Goal: Task Accomplishment & Management: Manage account settings

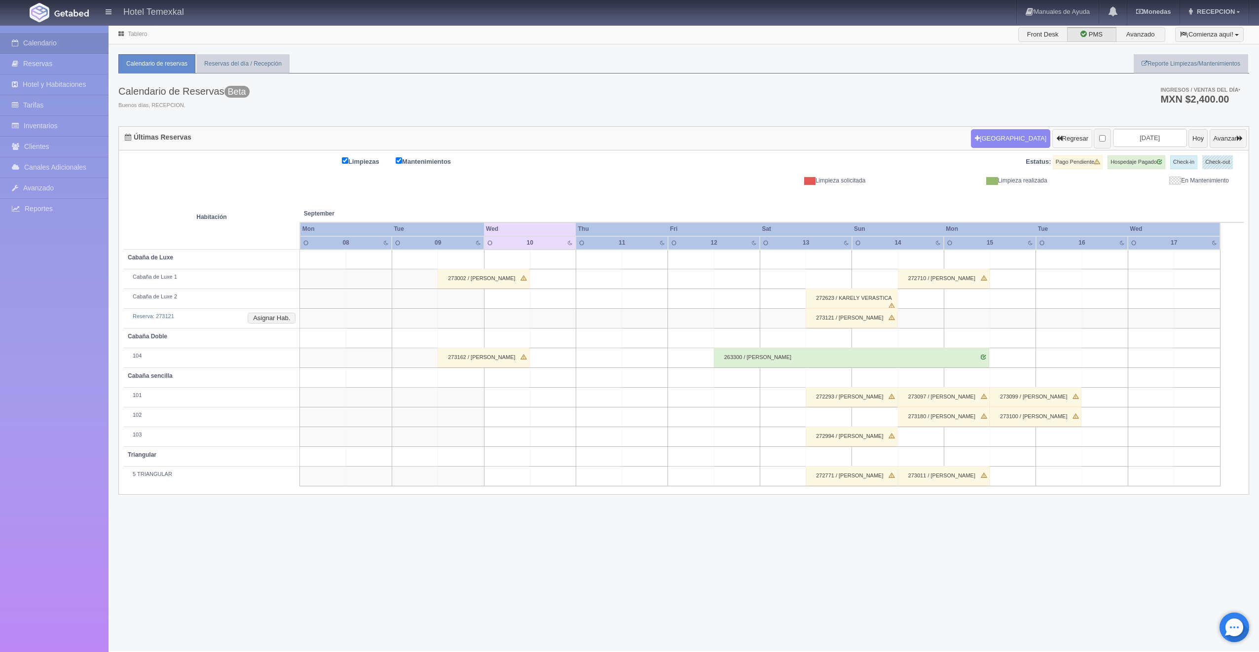
click at [1052, 134] on button "Regresar" at bounding box center [1072, 138] width 40 height 19
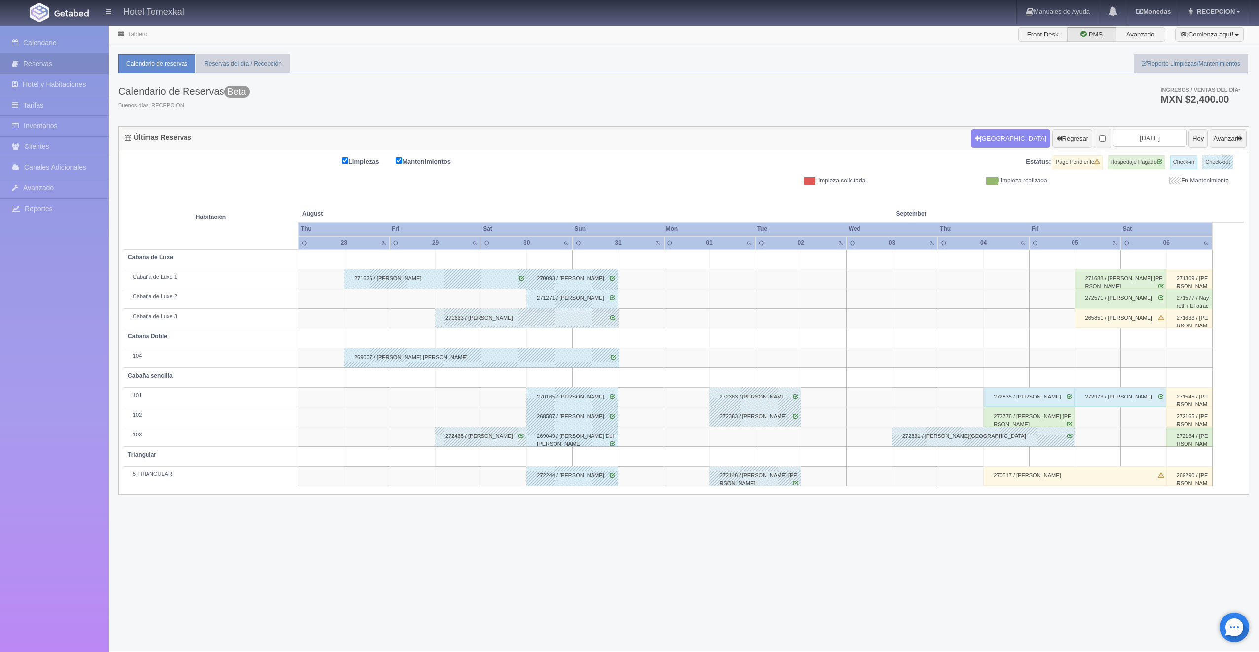
click at [939, 441] on div "272391 / Yesenia Zaragoza" at bounding box center [984, 437] width 184 height 20
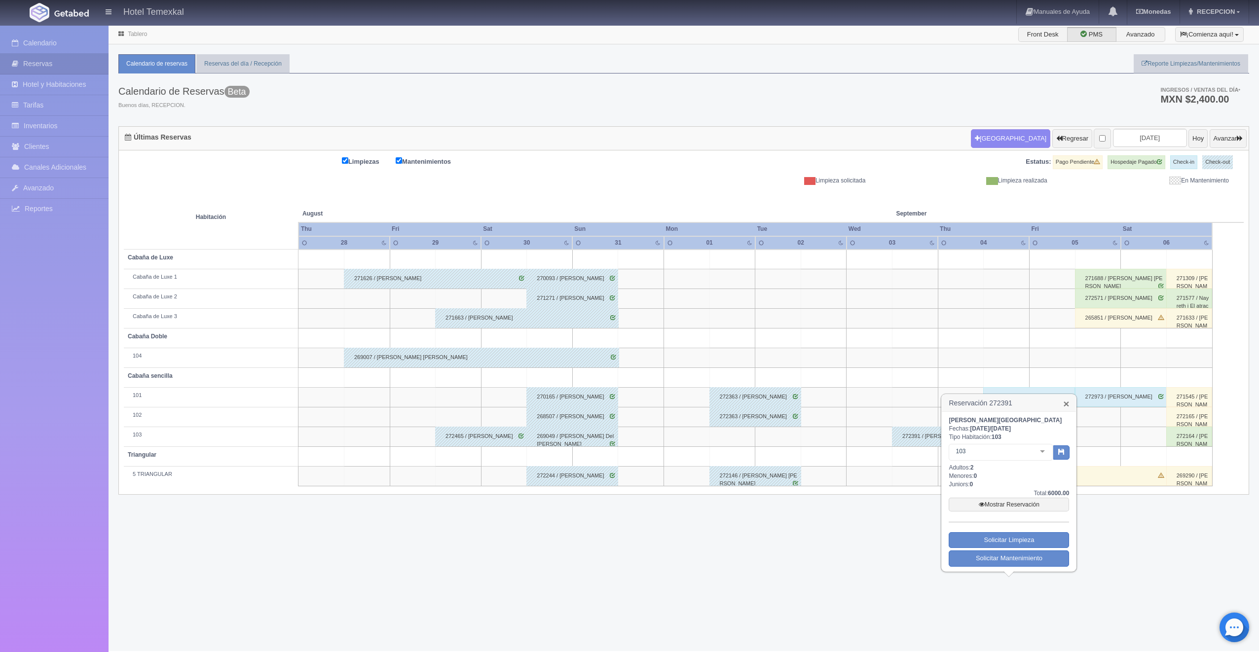
click at [1066, 406] on link "×" at bounding box center [1066, 404] width 6 height 10
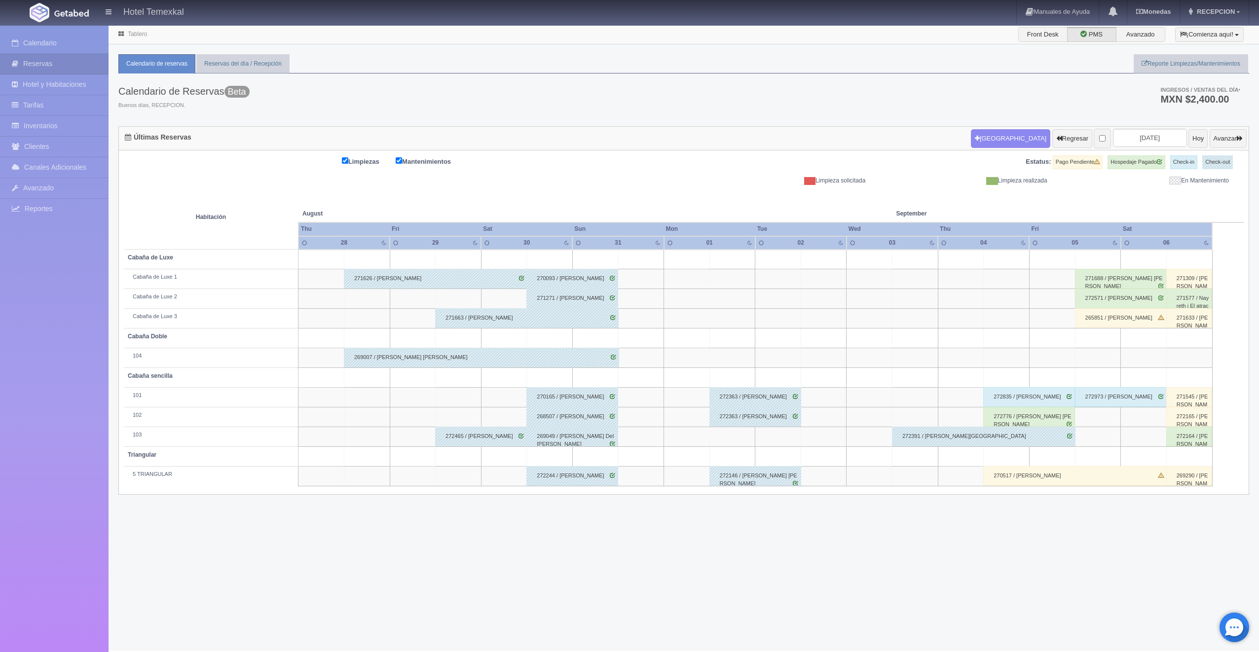
click at [1035, 421] on div "272776 / Jesús Antonio Ramirez Ramos" at bounding box center [1029, 417] width 92 height 20
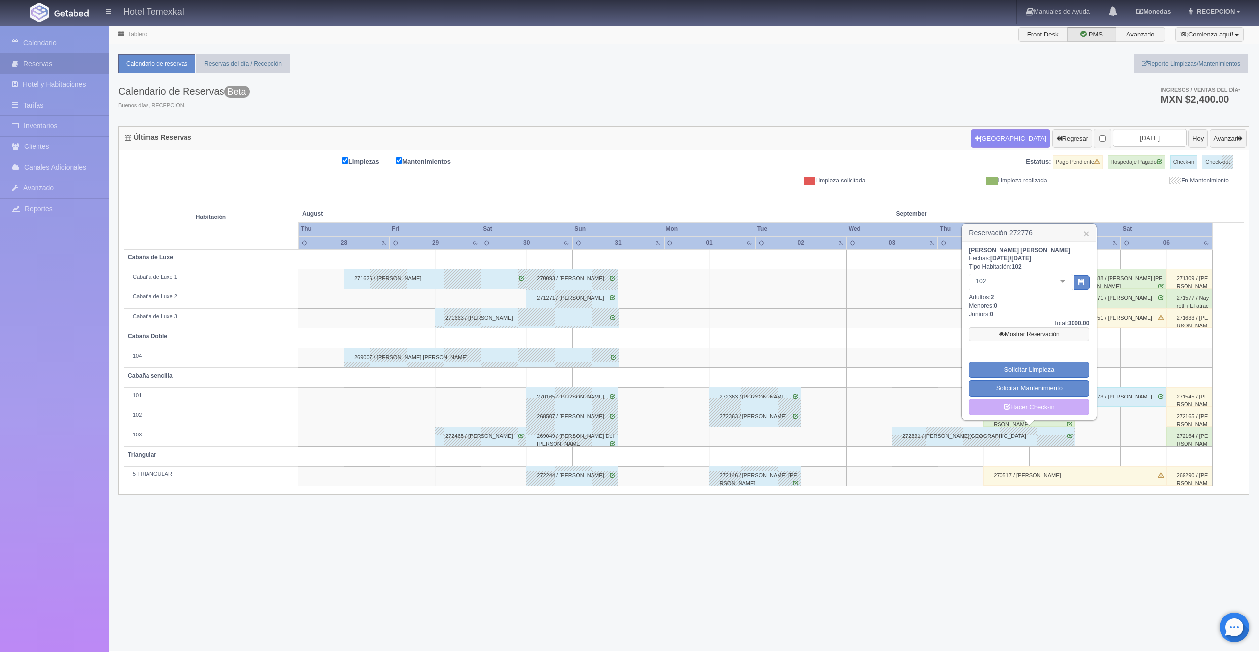
click at [1014, 331] on link "Mostrar Reservación" at bounding box center [1029, 335] width 120 height 14
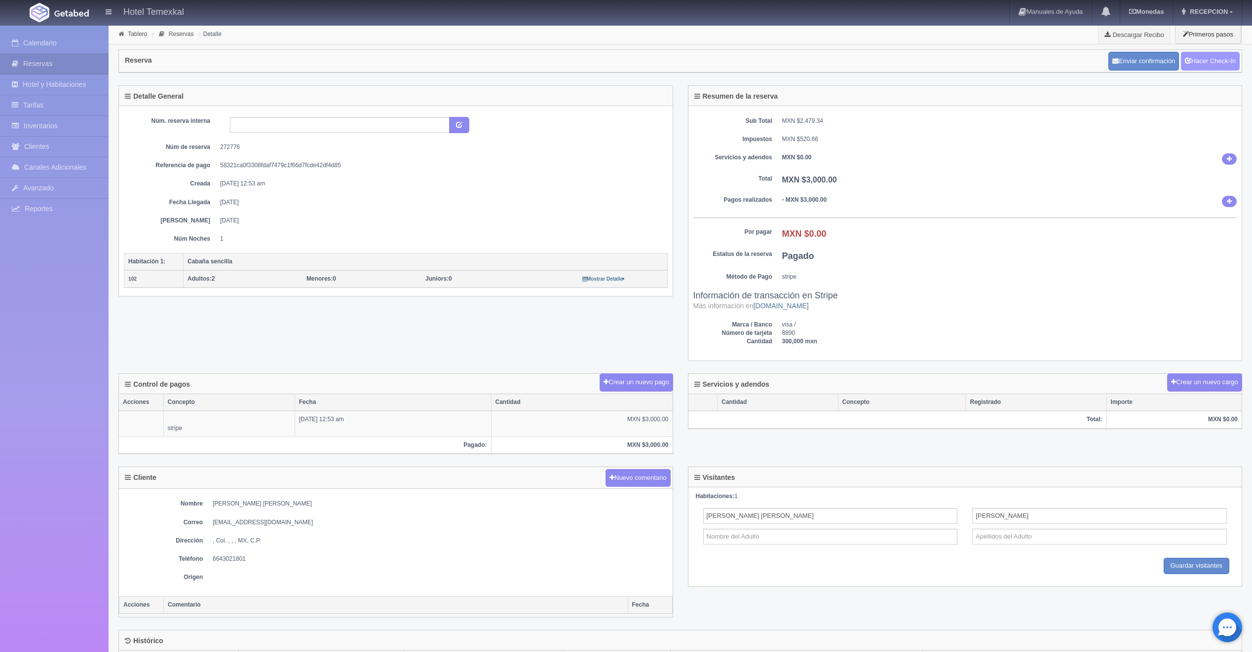
click at [1204, 58] on link "Hacer Check-In" at bounding box center [1210, 61] width 59 height 19
click at [1221, 55] on link "Hacer Check-Out" at bounding box center [1208, 61] width 64 height 19
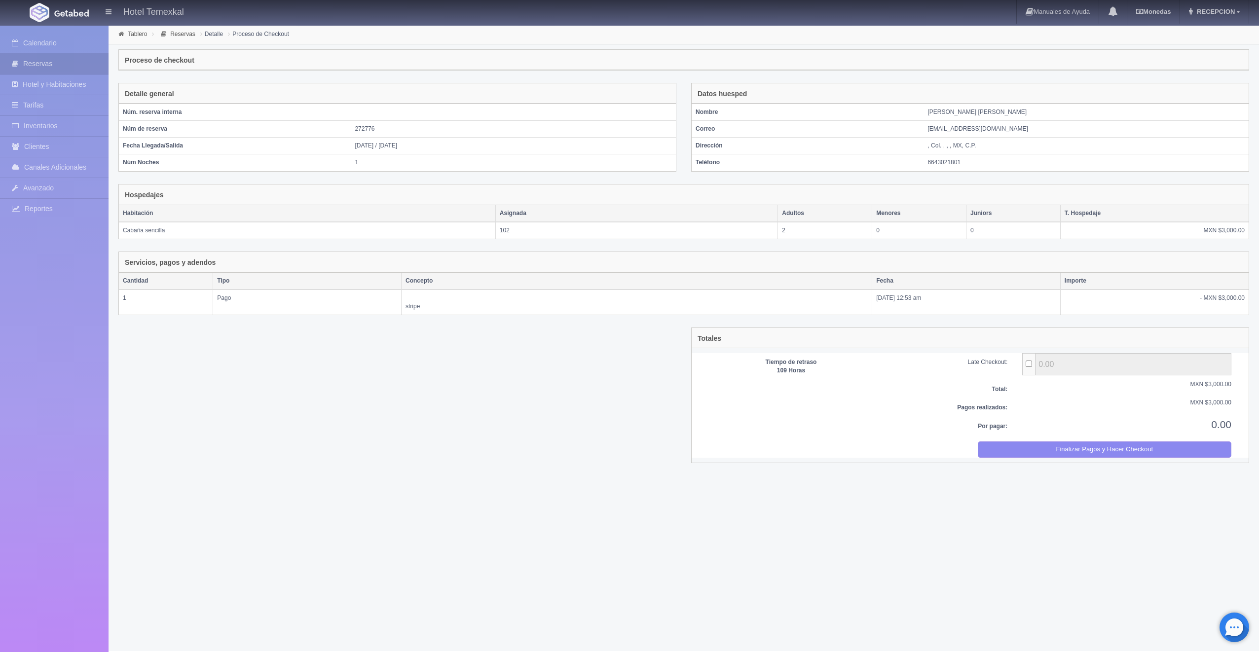
click at [1081, 456] on div "Totales Tiempo de retraso 109 Horas Late Checkout: 0.00 Total: MXN $3,000.00 Pa…" at bounding box center [970, 395] width 558 height 135
click at [1081, 452] on button "Finalizar Pagos y Hacer Checkout" at bounding box center [1105, 450] width 254 height 16
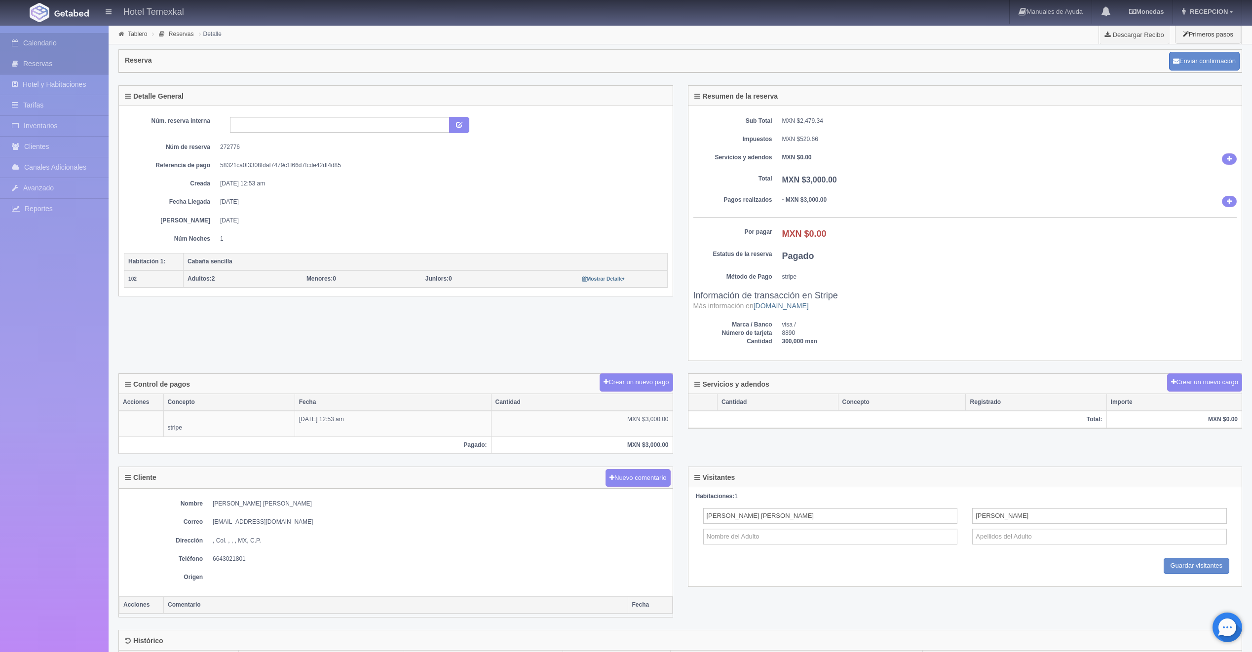
click at [10, 43] on link "Calendario" at bounding box center [54, 43] width 109 height 20
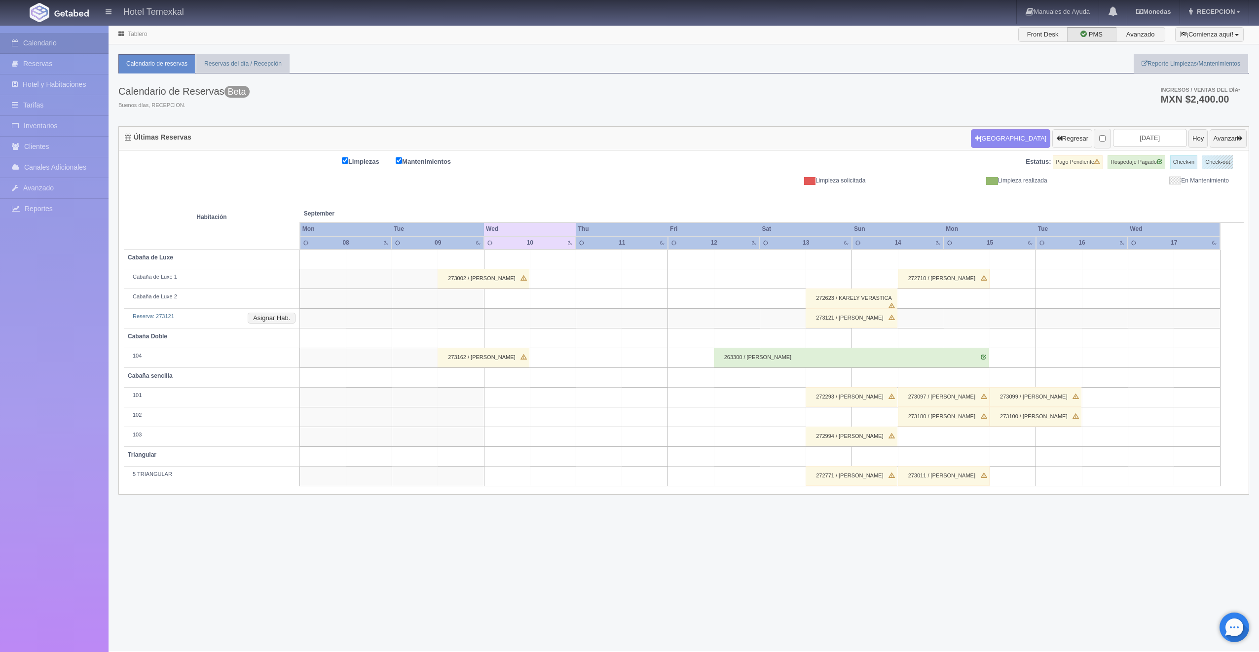
click at [1058, 142] on button "Regresar" at bounding box center [1072, 138] width 40 height 19
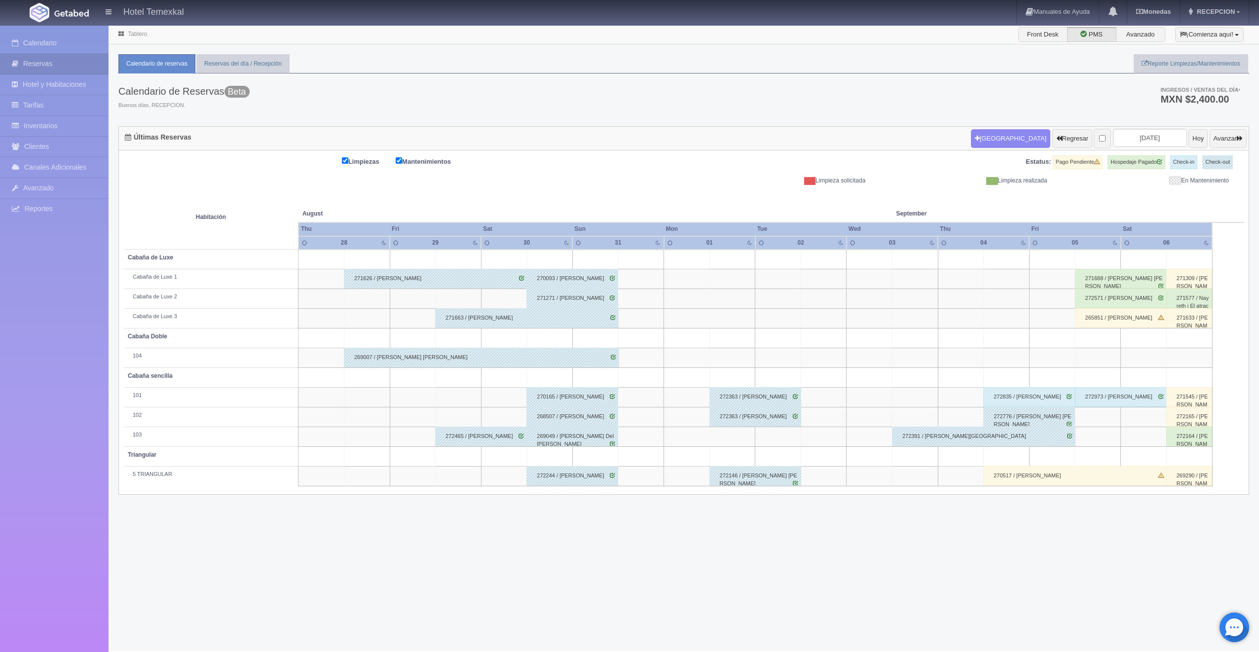
click at [1047, 392] on div "272835 / [PERSON_NAME]" at bounding box center [1029, 397] width 92 height 20
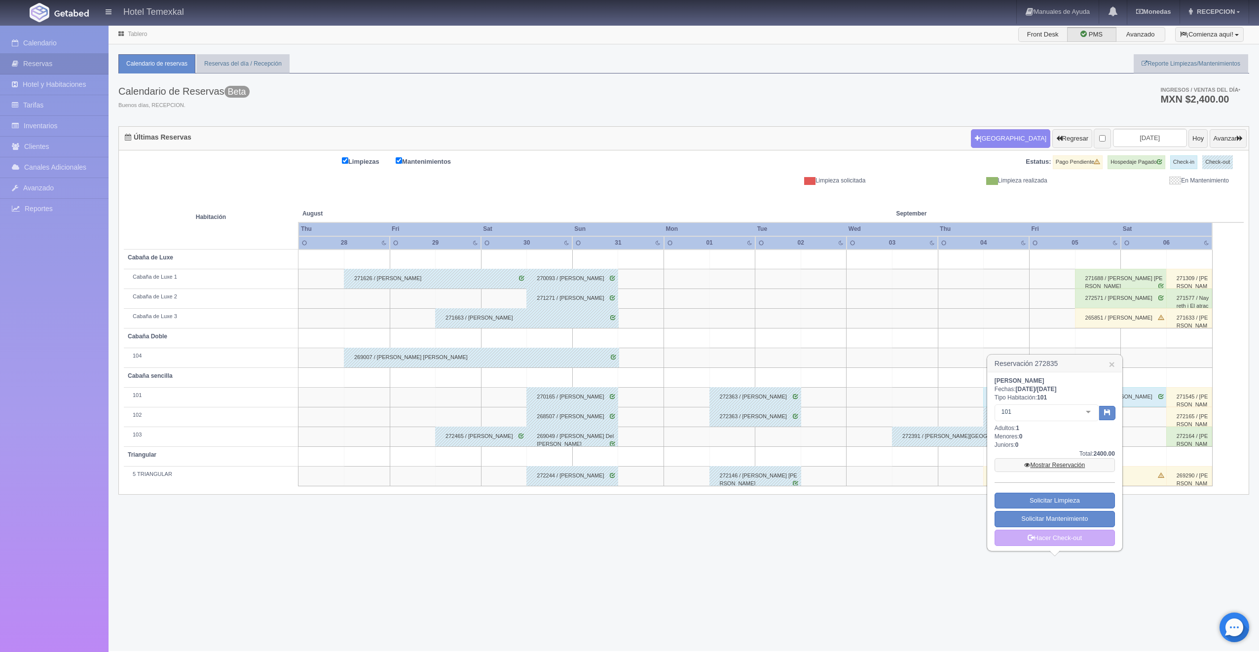
click at [1050, 469] on link "Mostrar Reservación" at bounding box center [1055, 465] width 120 height 14
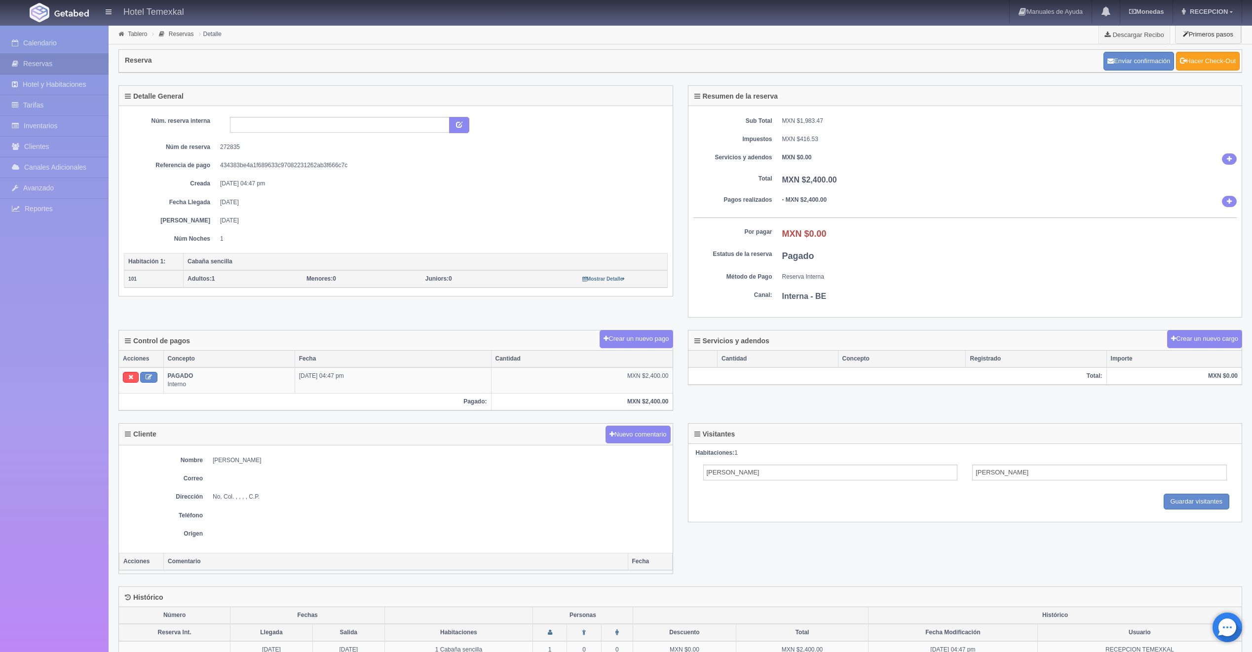
click at [1189, 66] on link "Hacer Check-Out" at bounding box center [1208, 61] width 64 height 19
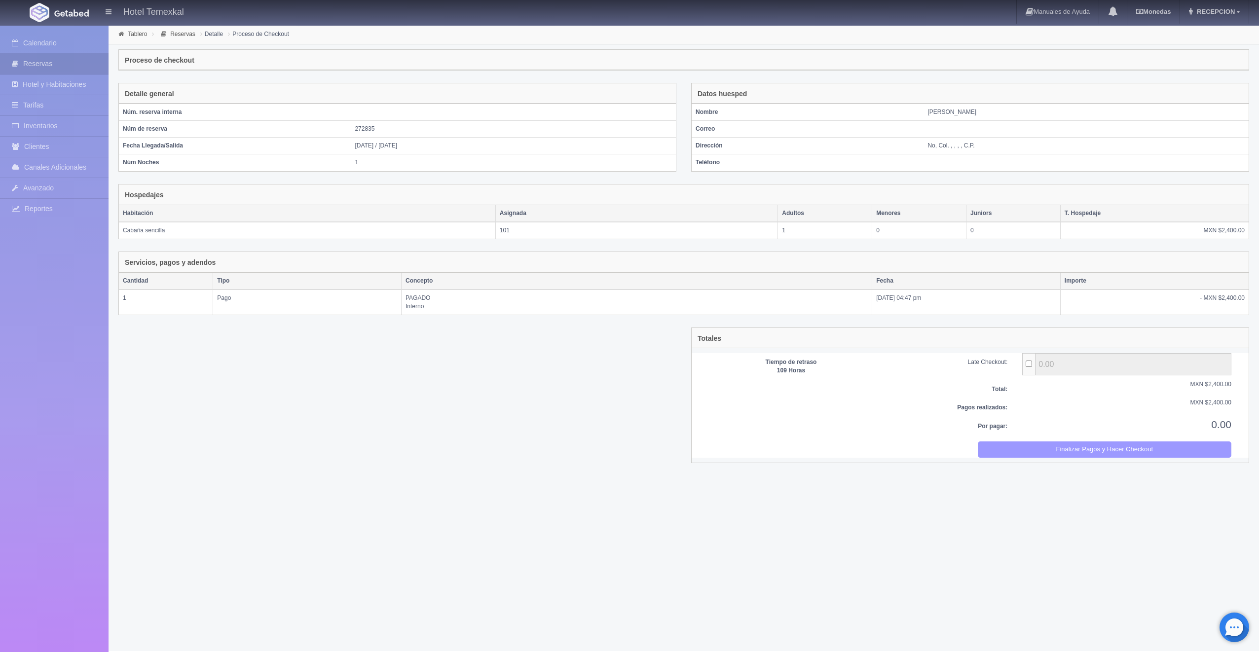
click at [1008, 452] on button "Finalizar Pagos y Hacer Checkout" at bounding box center [1105, 450] width 254 height 16
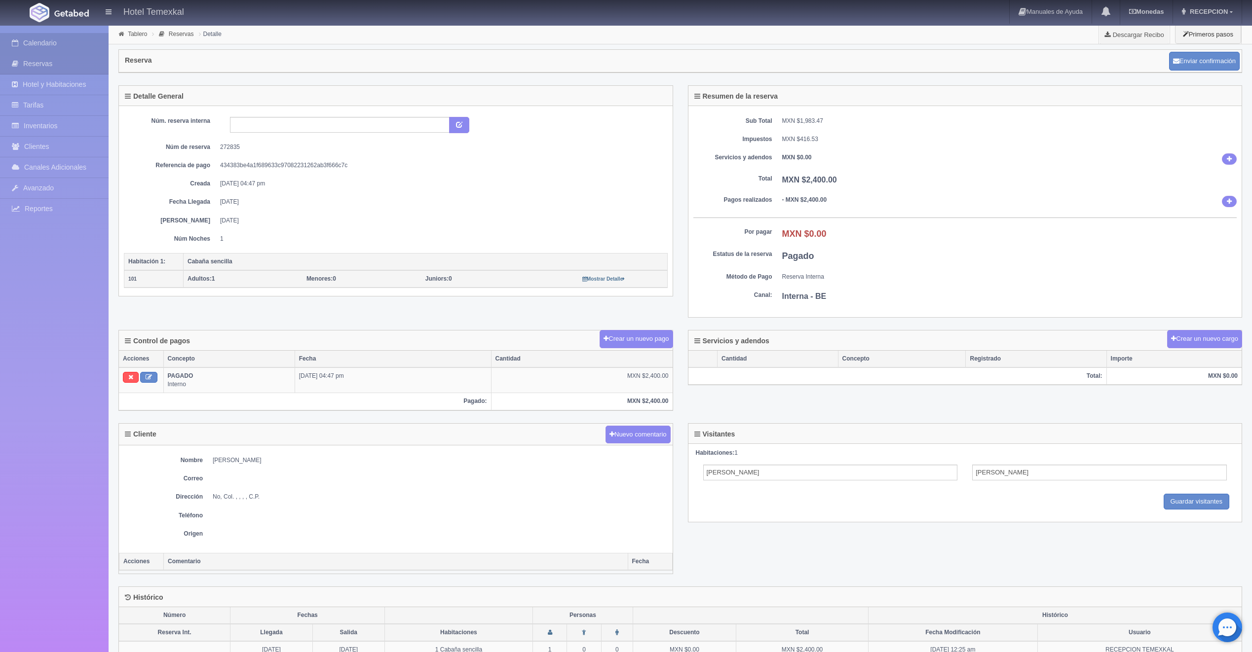
click at [22, 41] on icon at bounding box center [17, 43] width 11 height 10
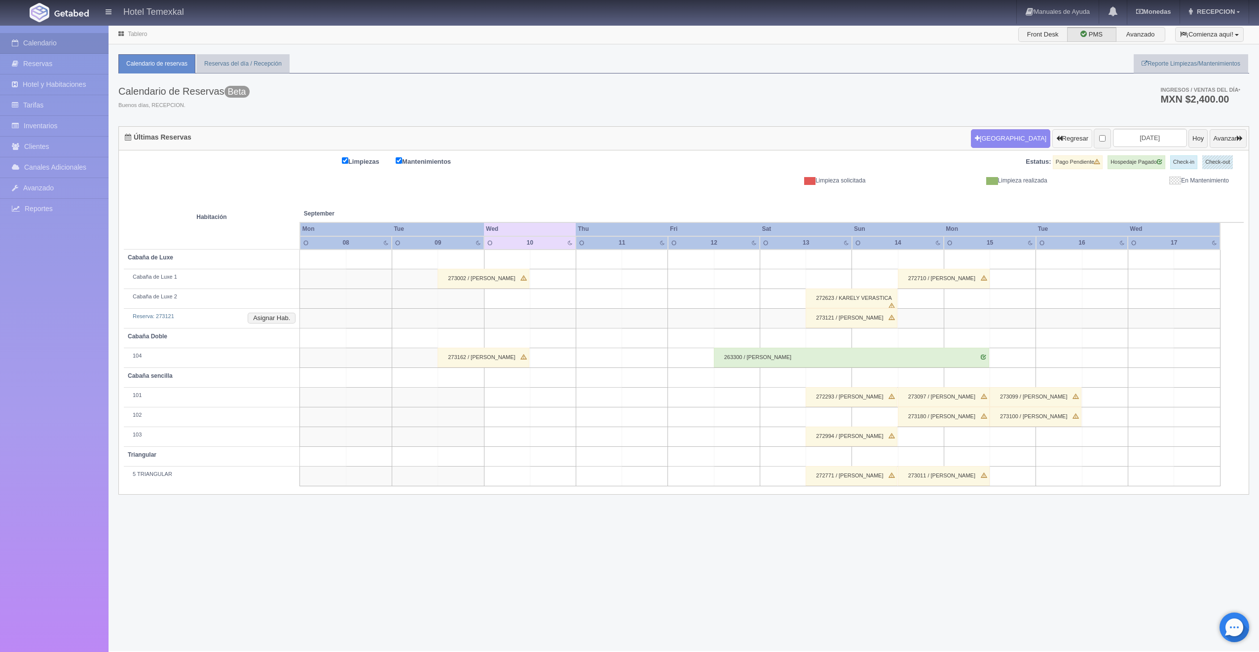
click at [1052, 140] on button "Regresar" at bounding box center [1072, 138] width 40 height 19
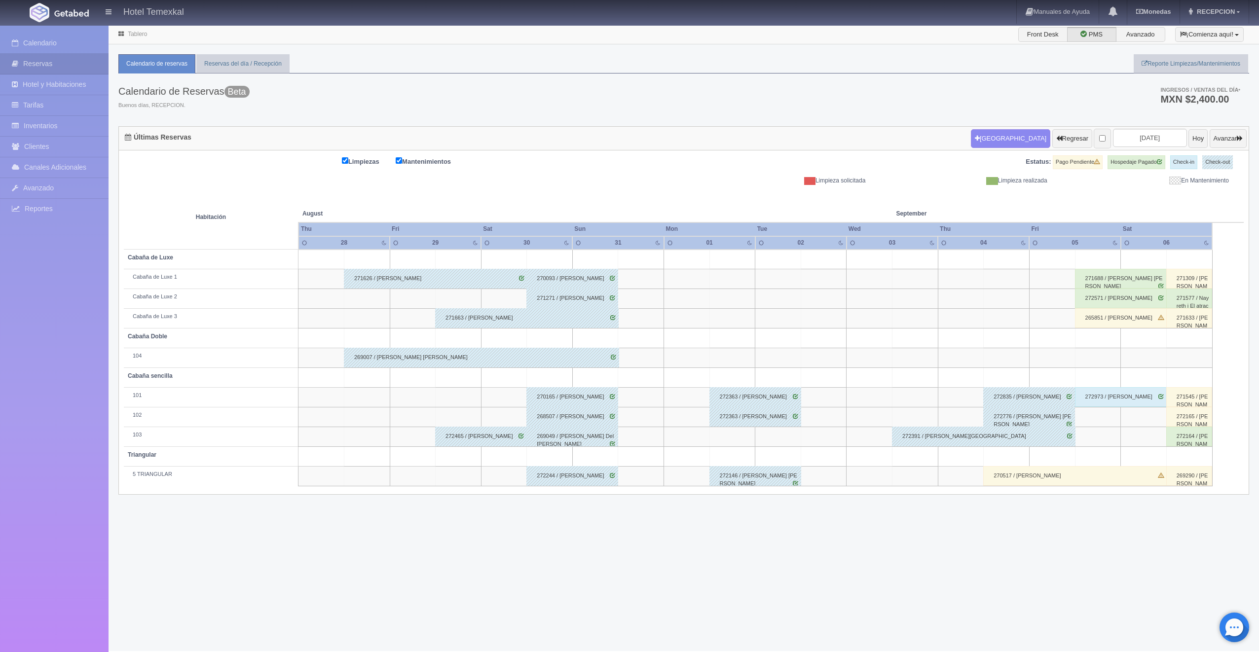
click at [1019, 473] on div "270517 / ANGELICA CASTAÑEDA" at bounding box center [1075, 476] width 184 height 20
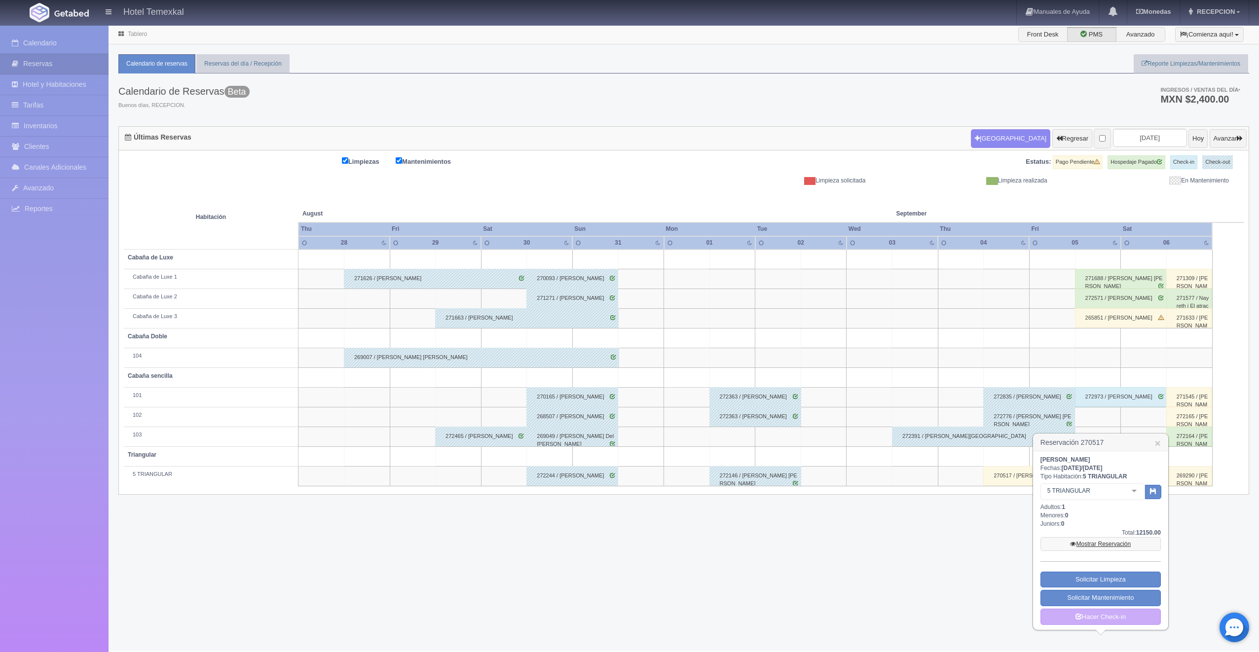
click at [1080, 540] on link "Mostrar Reservación" at bounding box center [1101, 544] width 120 height 14
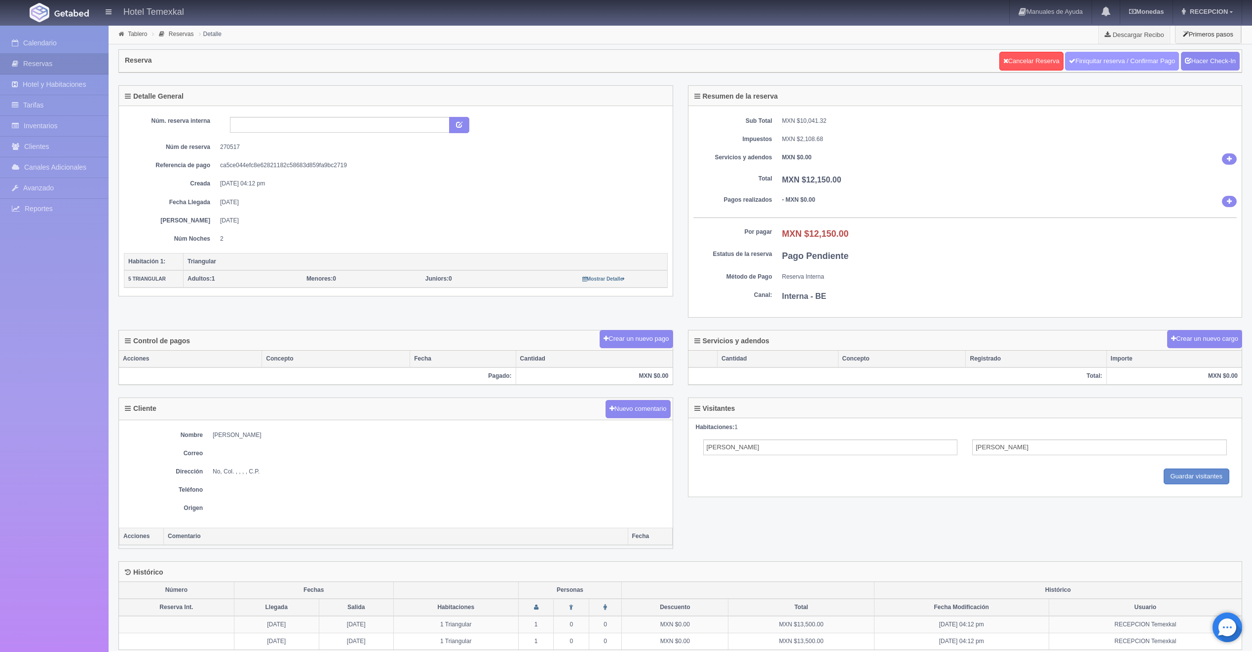
click at [1127, 55] on link "Finiquitar reserva / Confirmar Pago" at bounding box center [1122, 61] width 114 height 19
click at [1200, 67] on link "Hacer Check-In" at bounding box center [1210, 61] width 59 height 19
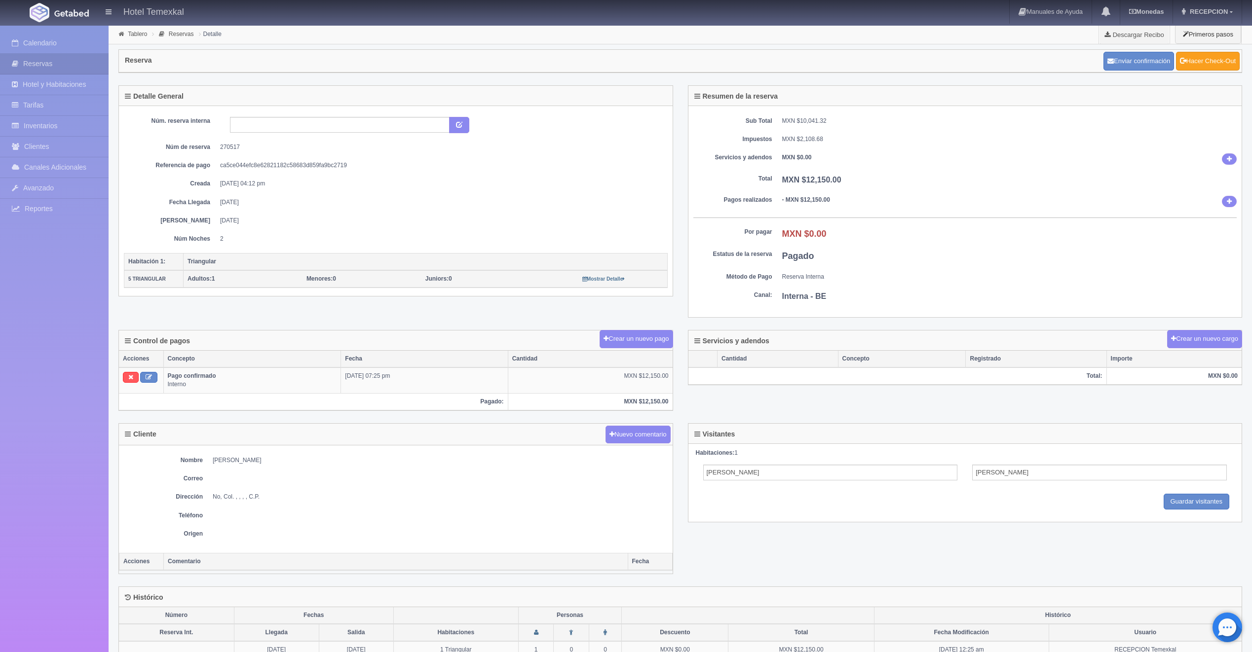
click at [1196, 63] on link "Hacer Check-Out" at bounding box center [1208, 61] width 64 height 19
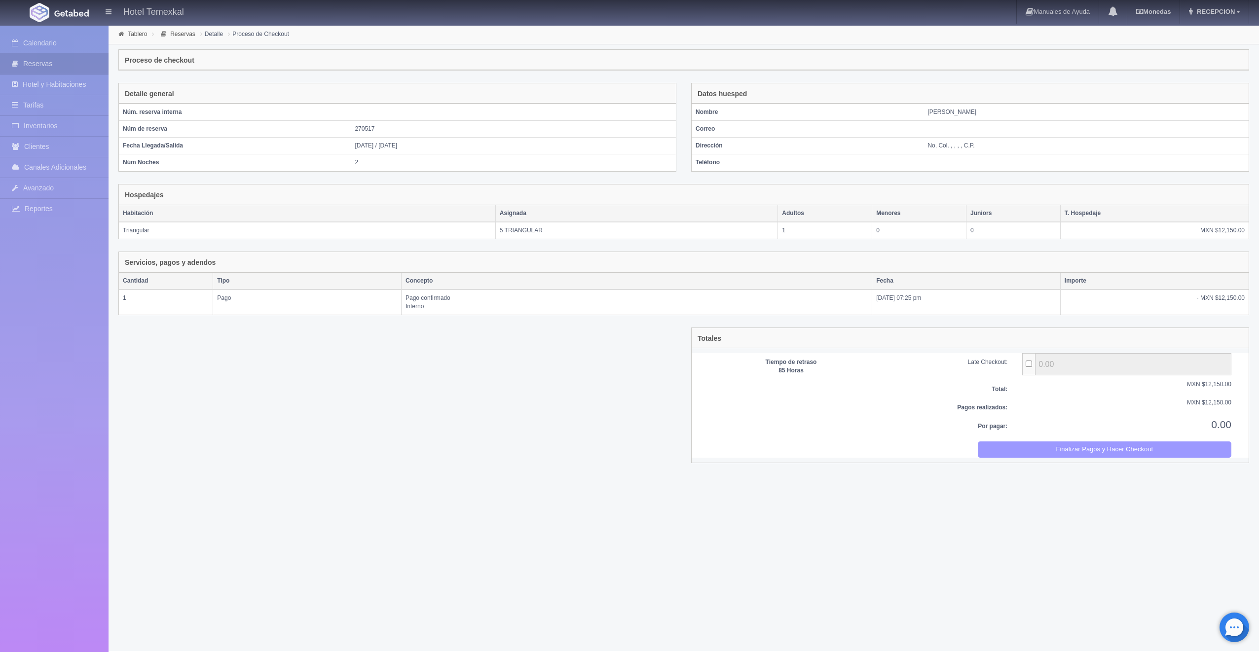
click at [1061, 443] on button "Finalizar Pagos y Hacer Checkout" at bounding box center [1105, 450] width 254 height 16
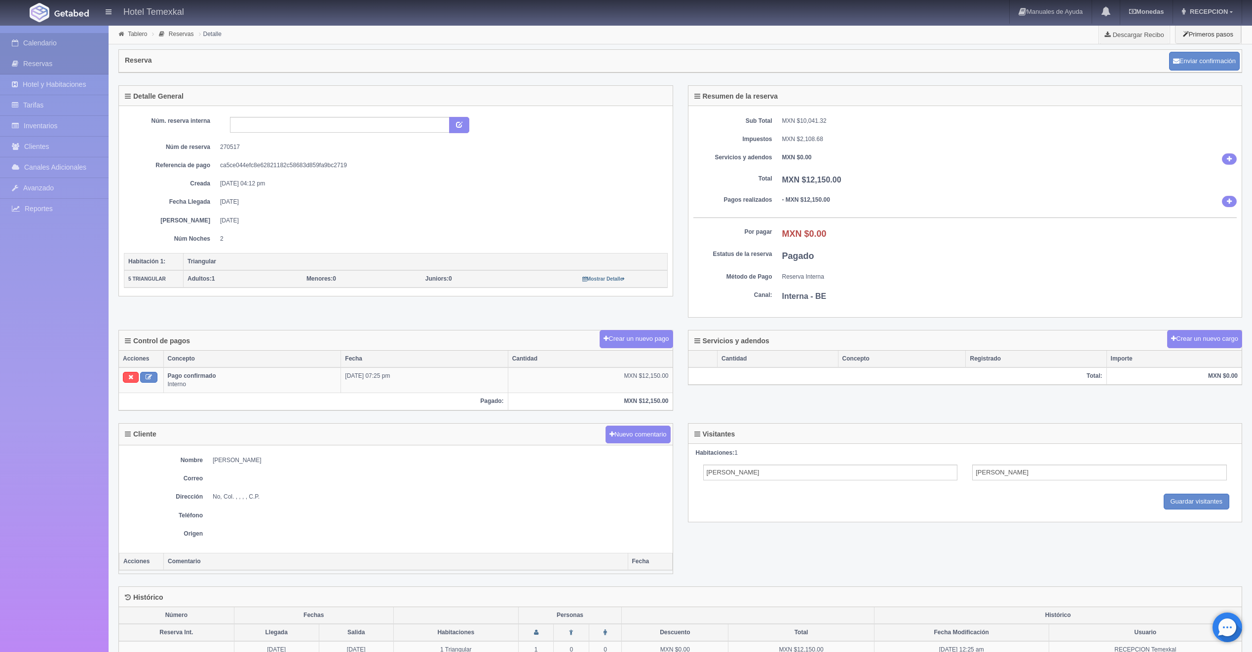
click at [57, 46] on link "Calendario" at bounding box center [54, 43] width 109 height 20
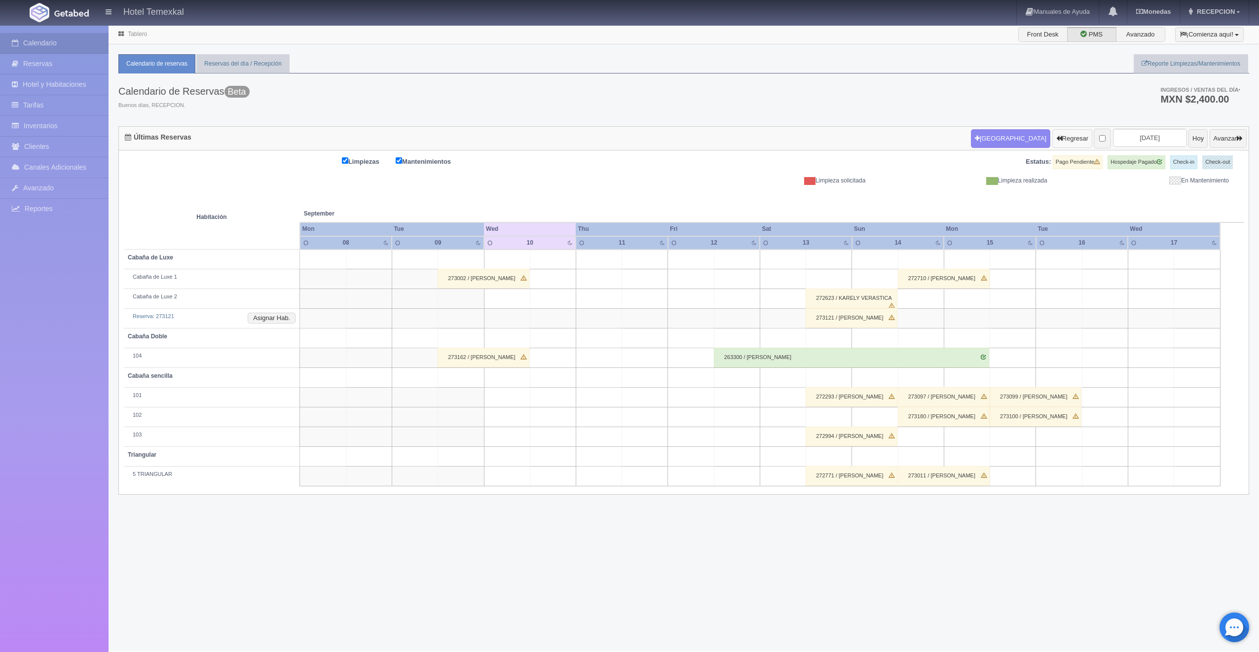
click at [1053, 133] on button "Regresar" at bounding box center [1072, 138] width 40 height 19
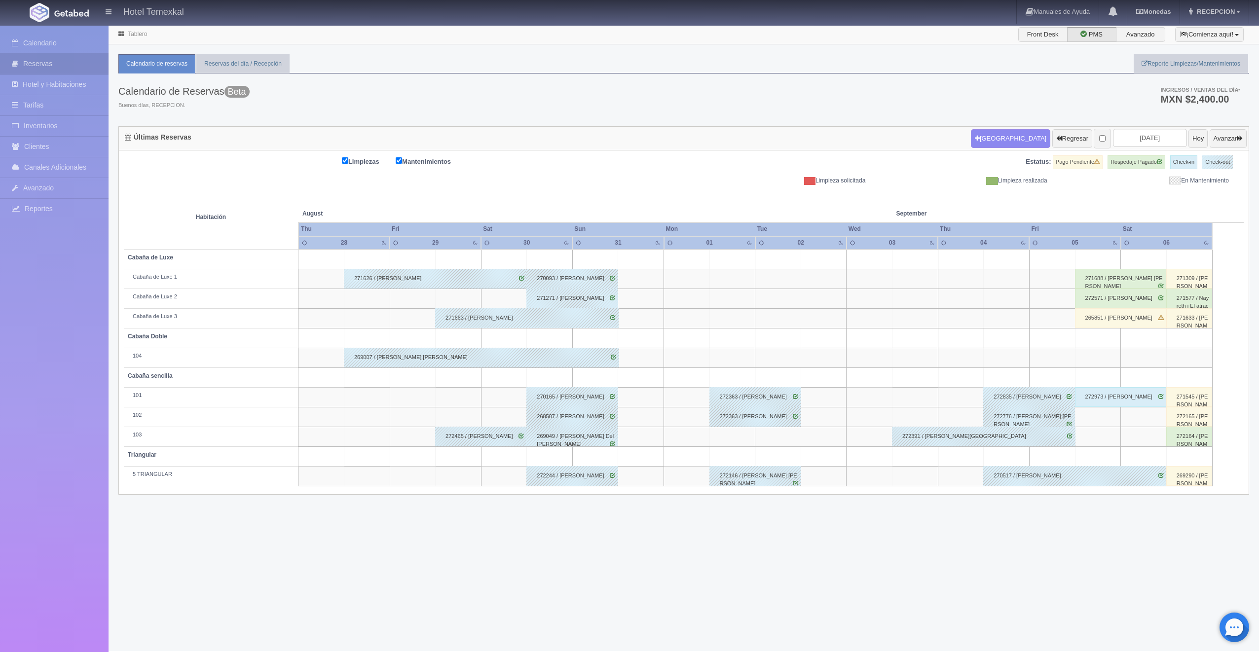
click at [1117, 400] on div "272973 / CAROL MORA" at bounding box center [1121, 397] width 92 height 20
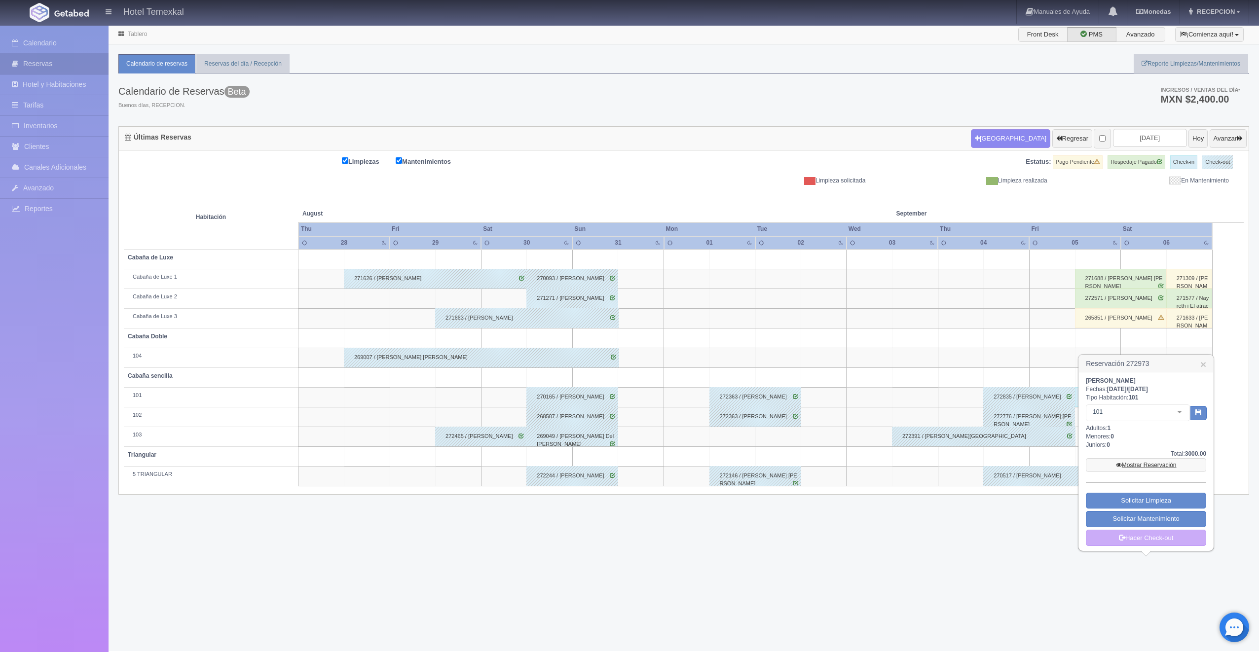
click at [1105, 470] on link "Mostrar Reservación" at bounding box center [1146, 465] width 120 height 14
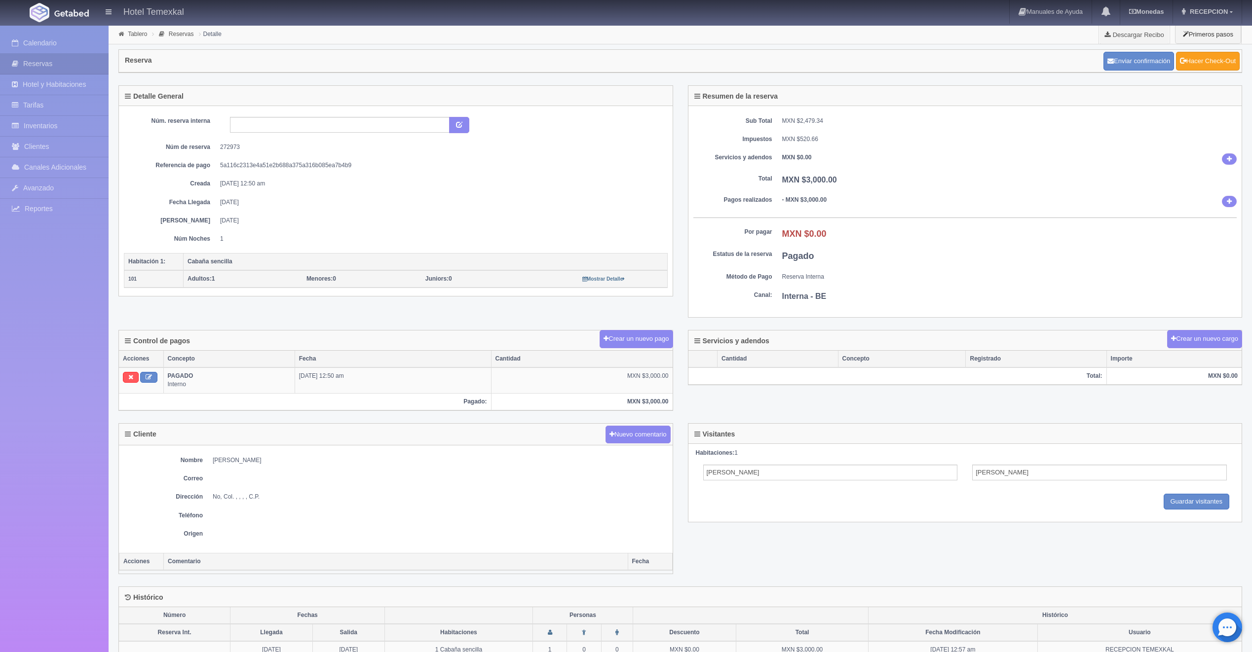
click at [1222, 57] on link "Hacer Check-Out" at bounding box center [1208, 61] width 64 height 19
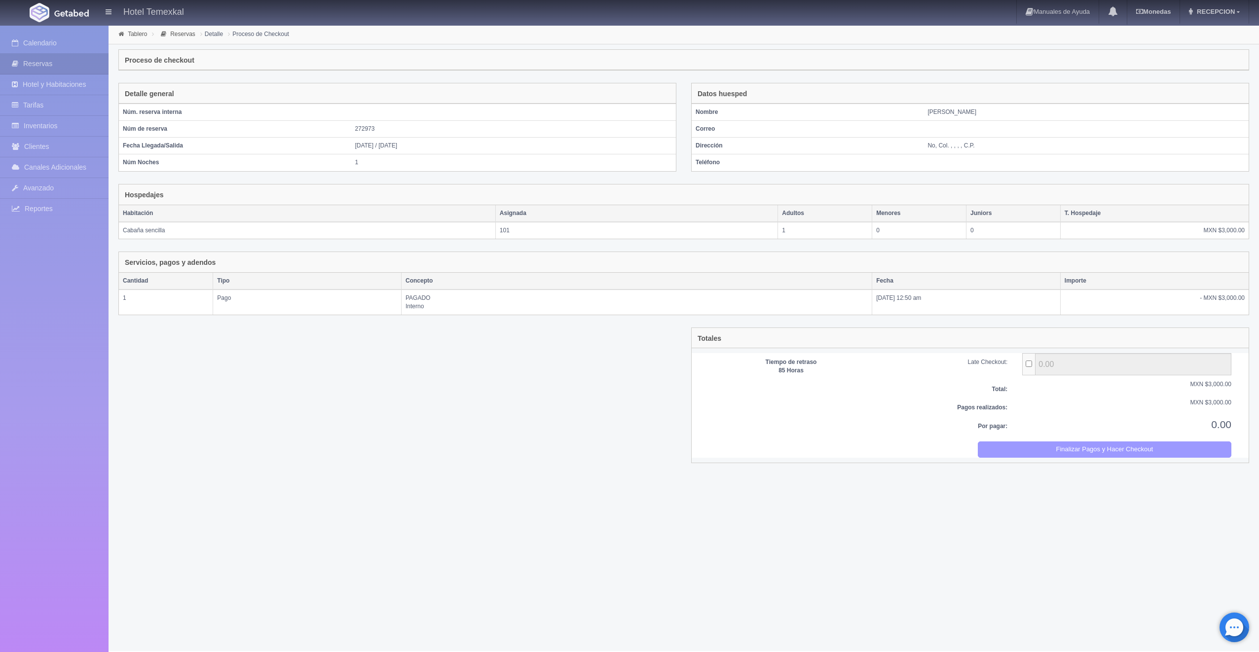
click at [1046, 450] on button "Finalizar Pagos y Hacer Checkout" at bounding box center [1105, 450] width 254 height 16
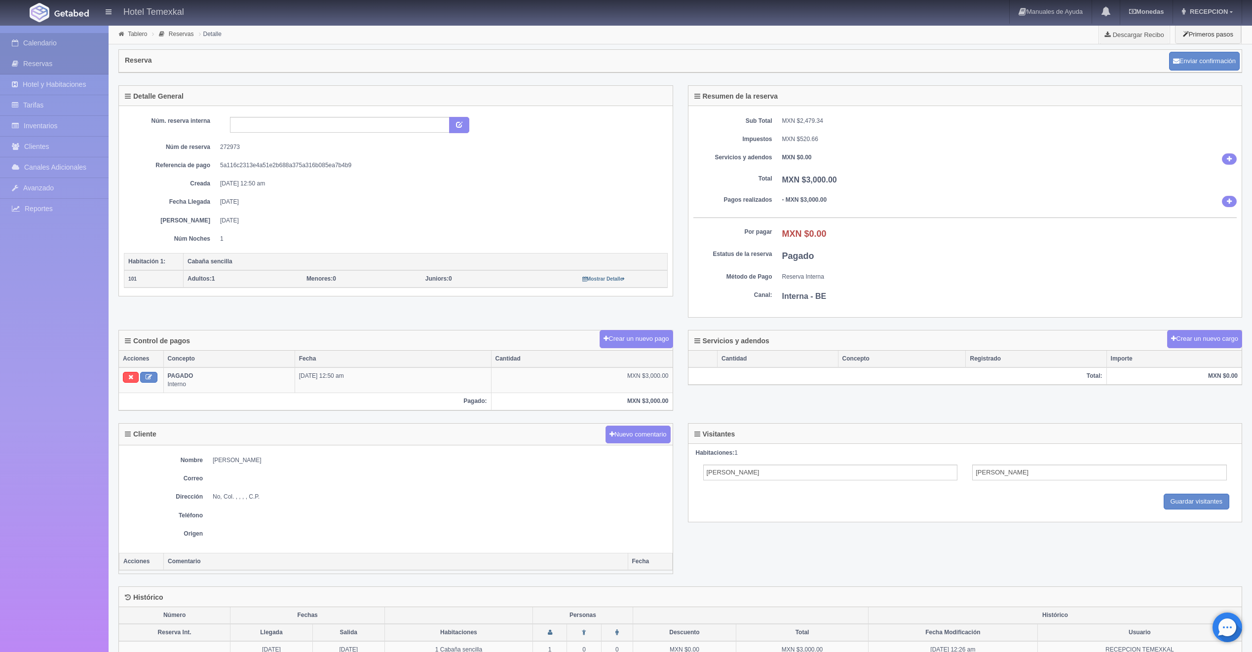
click at [90, 42] on link "Calendario" at bounding box center [54, 43] width 109 height 20
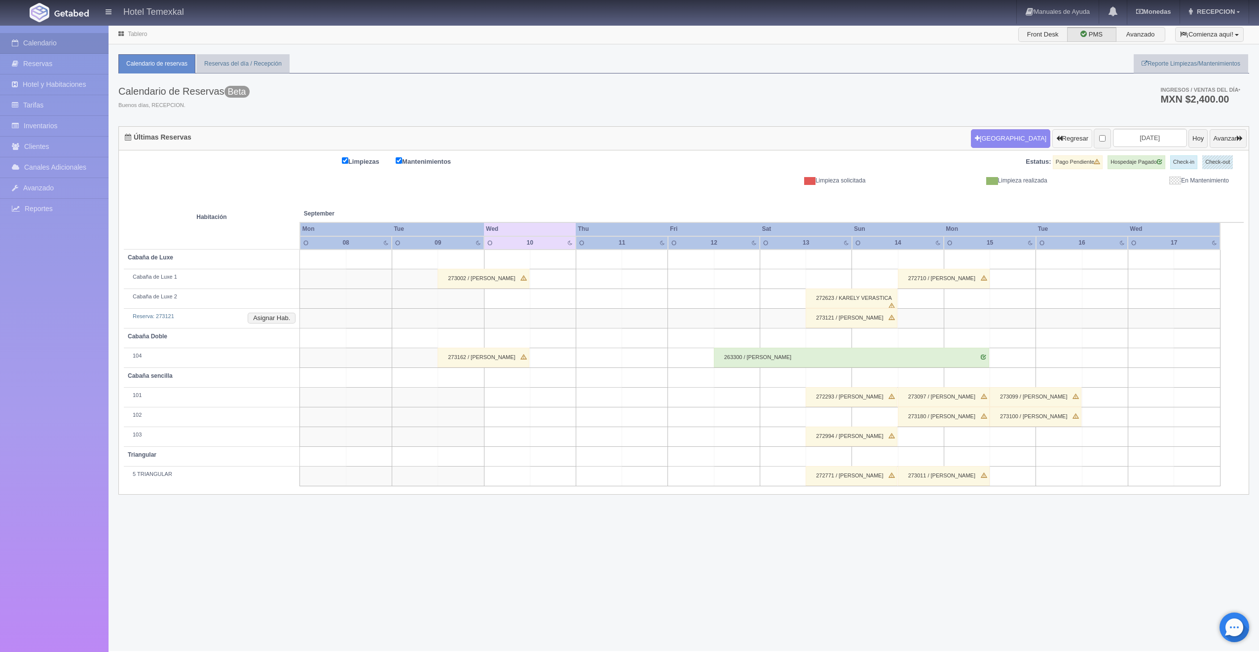
click at [1052, 134] on button "Regresar" at bounding box center [1072, 138] width 40 height 19
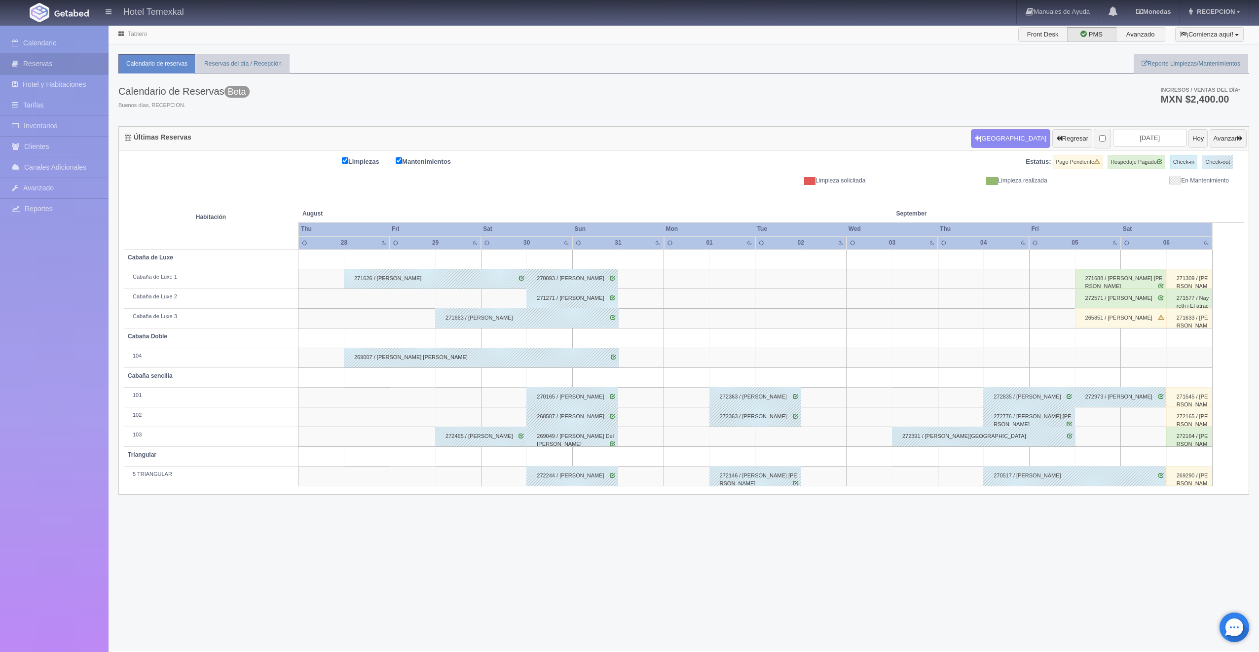
click at [1111, 324] on div "265851 / CRISTIAN LOPEZ" at bounding box center [1121, 318] width 92 height 20
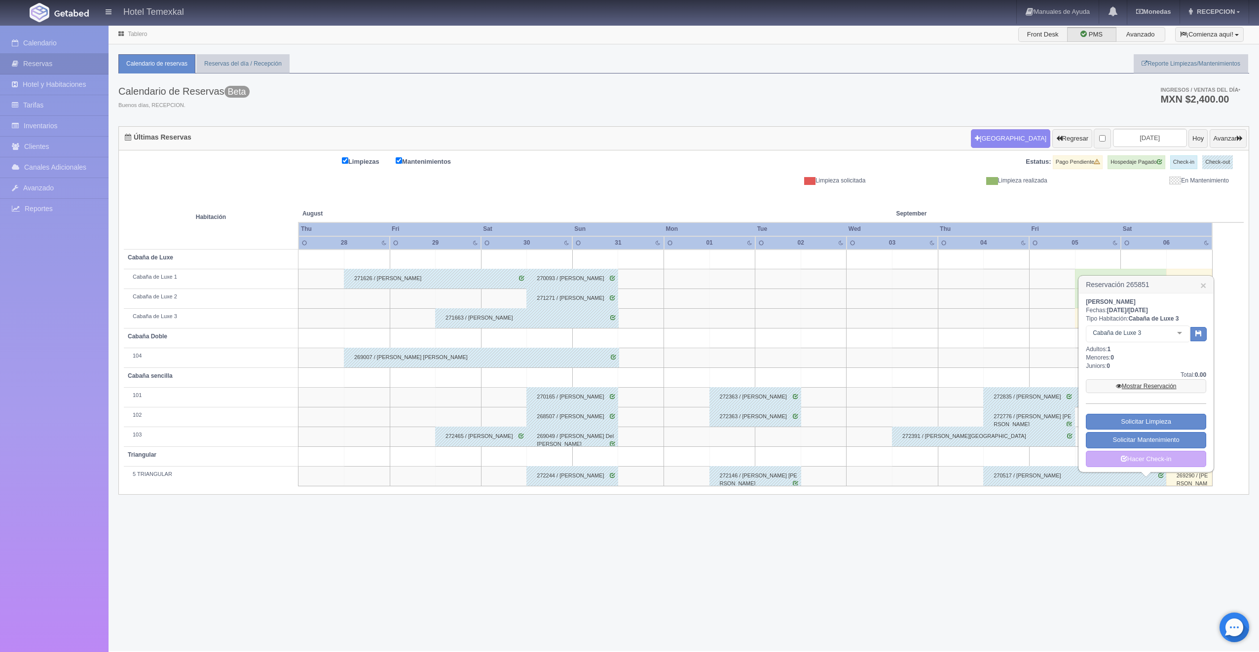
click at [1116, 384] on icon at bounding box center [1119, 386] width 6 height 6
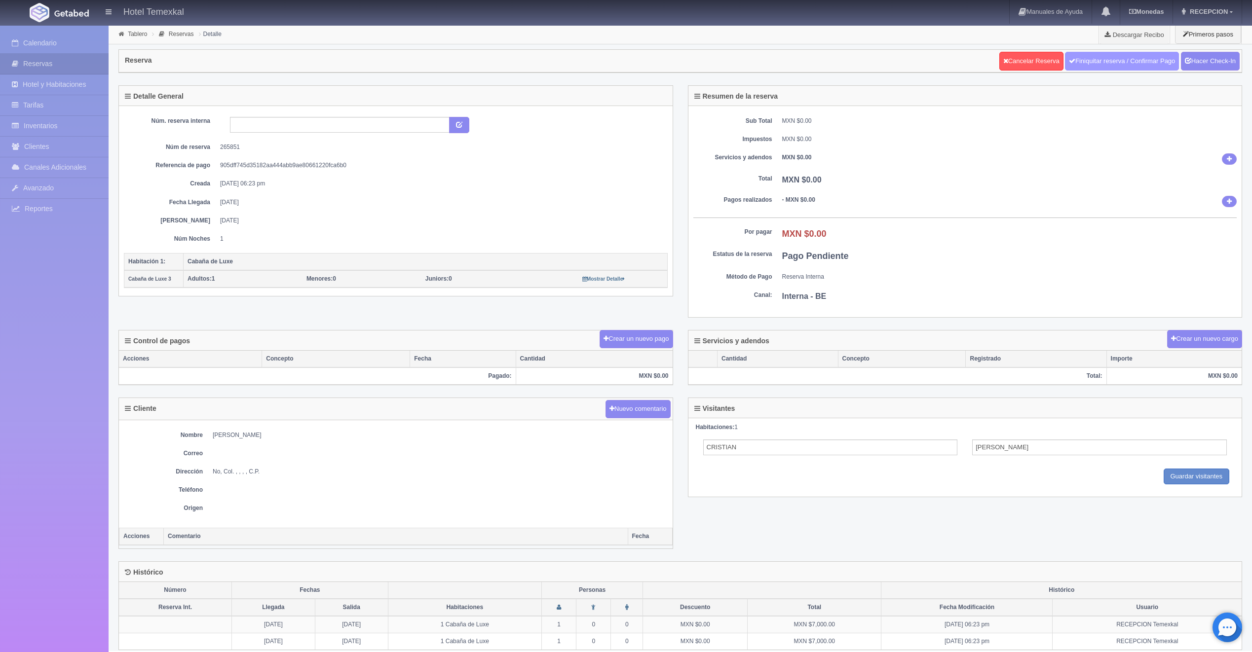
click at [1111, 53] on link "Finiquitar reserva / Confirmar Pago" at bounding box center [1122, 61] width 114 height 19
click at [1189, 56] on link "Hacer Check-In" at bounding box center [1210, 61] width 59 height 19
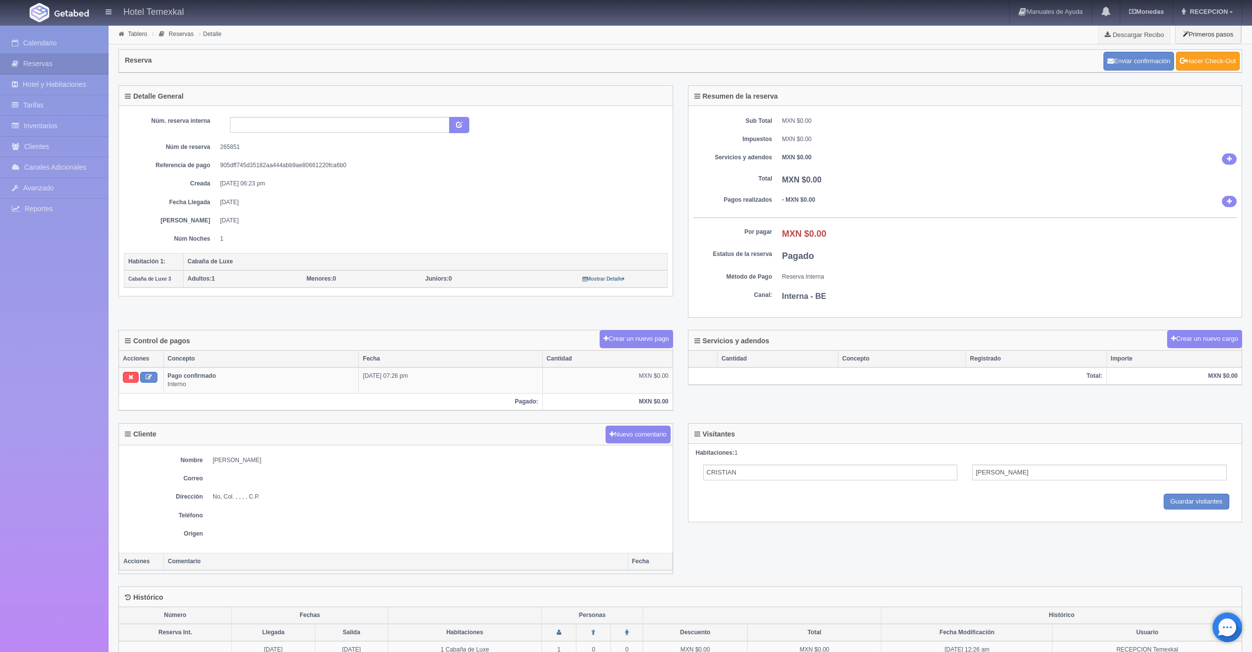
click at [1219, 67] on link "Hacer Check-Out" at bounding box center [1208, 61] width 64 height 19
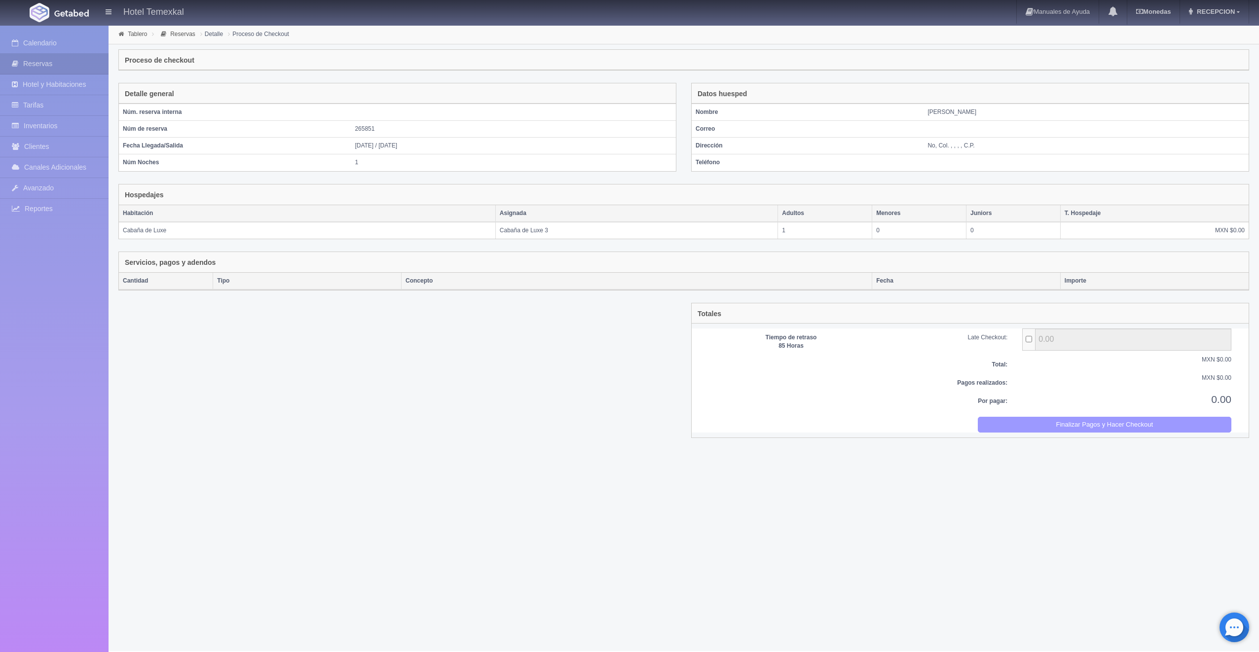
click at [1094, 417] on button "Finalizar Pagos y Hacer Checkout" at bounding box center [1105, 425] width 254 height 16
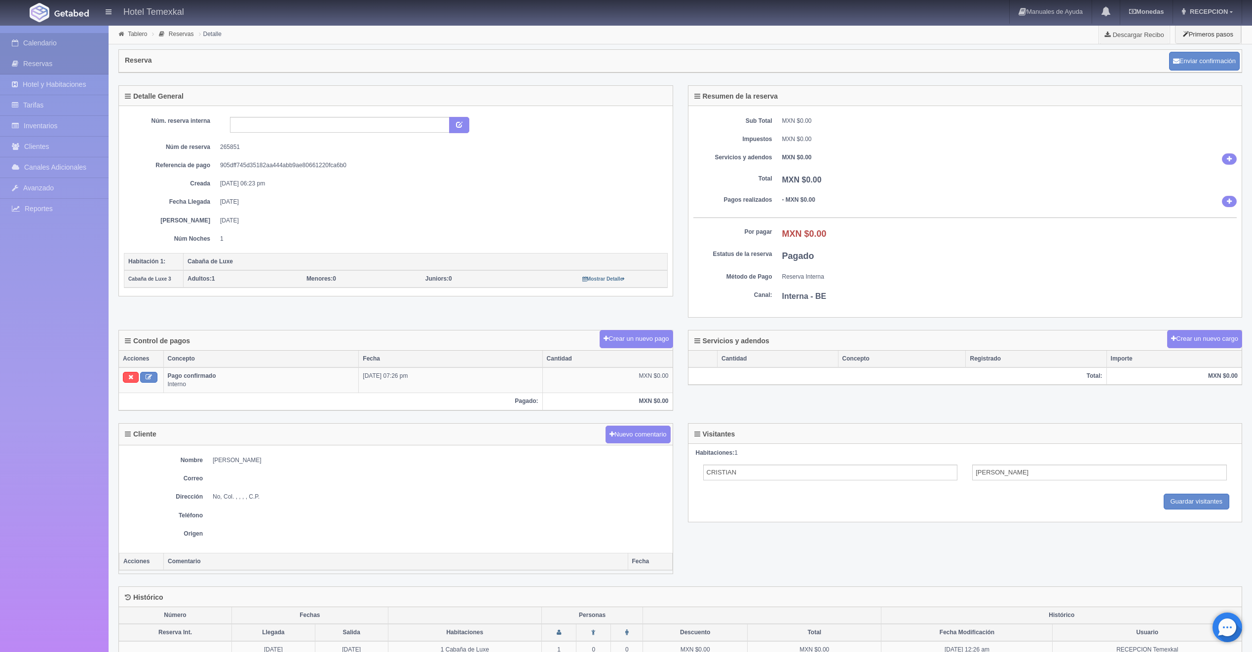
click at [85, 42] on link "Calendario" at bounding box center [54, 43] width 109 height 20
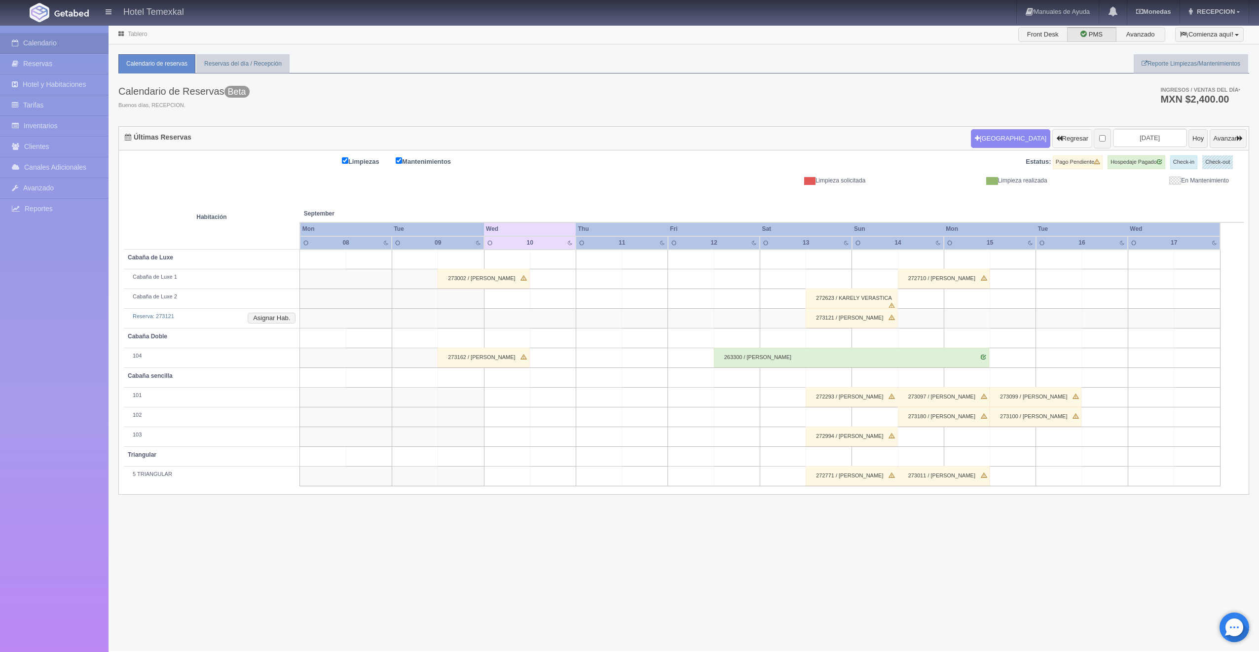
click at [1056, 137] on button "Regresar" at bounding box center [1072, 138] width 40 height 19
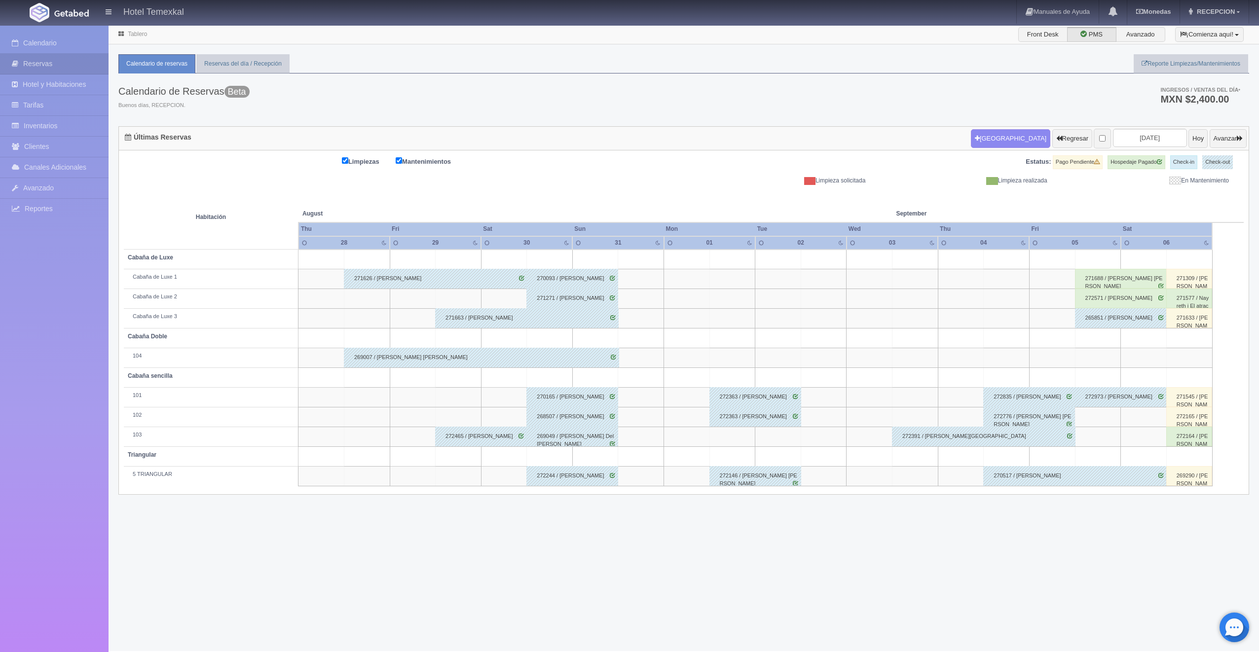
click at [1101, 297] on div "272571 / [PERSON_NAME]" at bounding box center [1121, 299] width 92 height 20
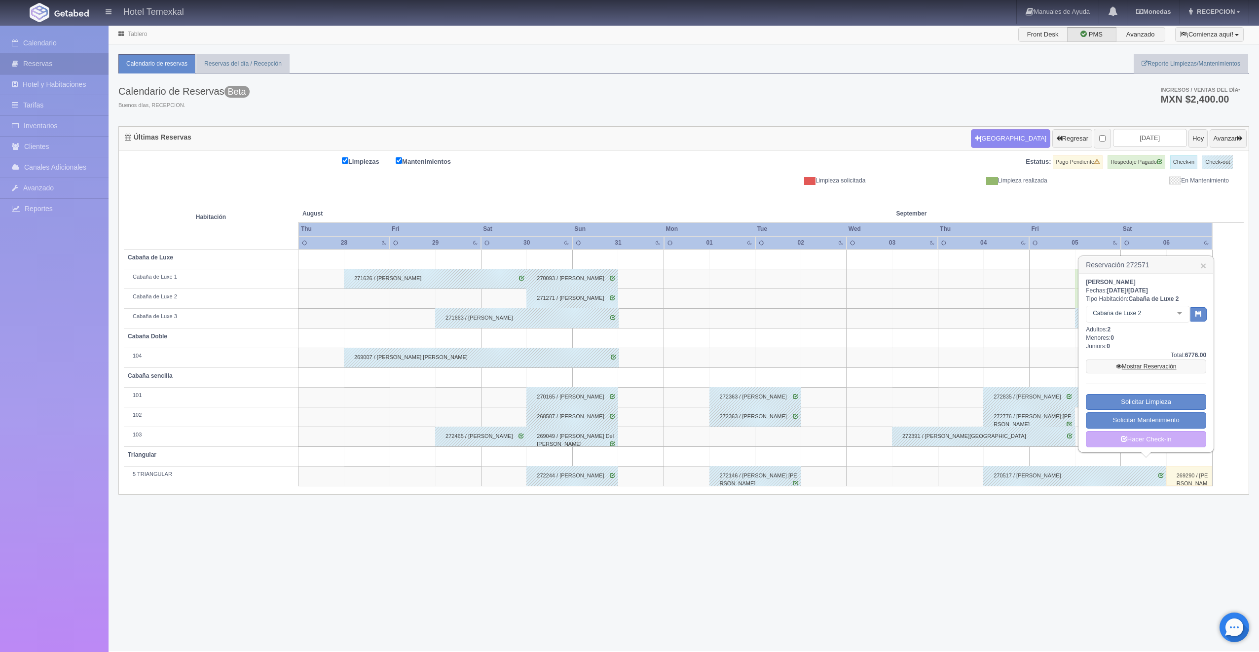
click at [1110, 361] on link "Mostrar Reservación" at bounding box center [1146, 367] width 120 height 14
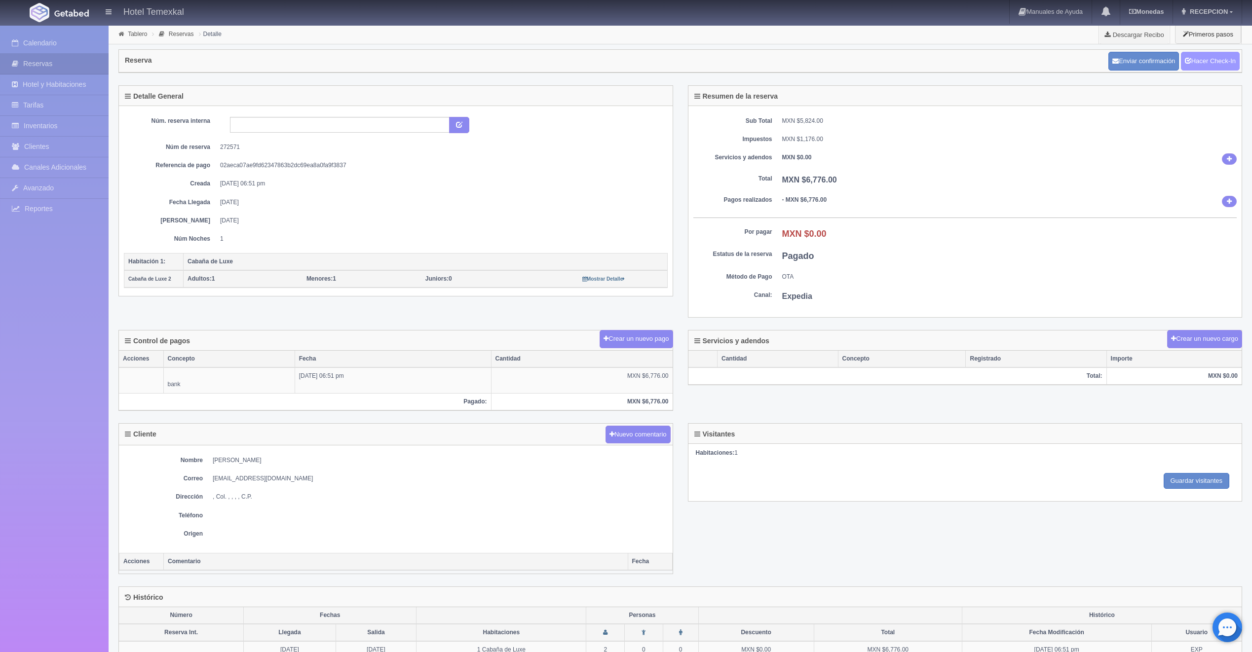
click at [1212, 62] on link "Hacer Check-In" at bounding box center [1210, 61] width 59 height 19
click at [1200, 67] on link "Hacer Check-Out" at bounding box center [1208, 61] width 64 height 19
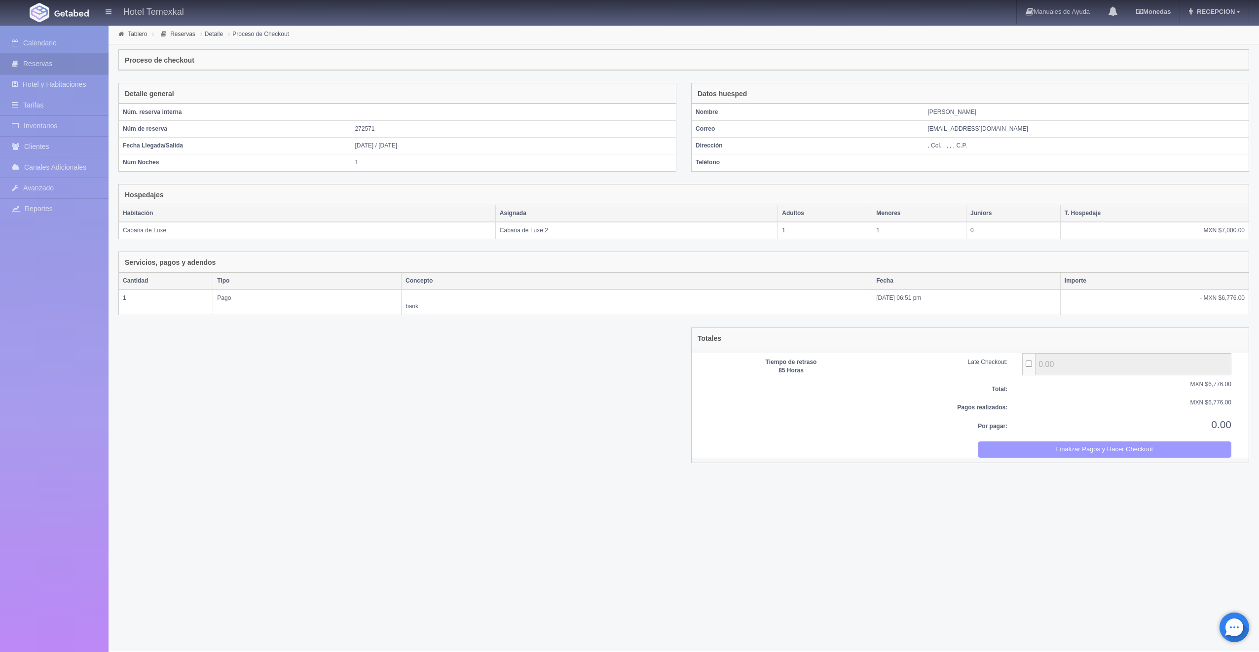
click at [995, 448] on button "Finalizar Pagos y Hacer Checkout" at bounding box center [1105, 450] width 254 height 16
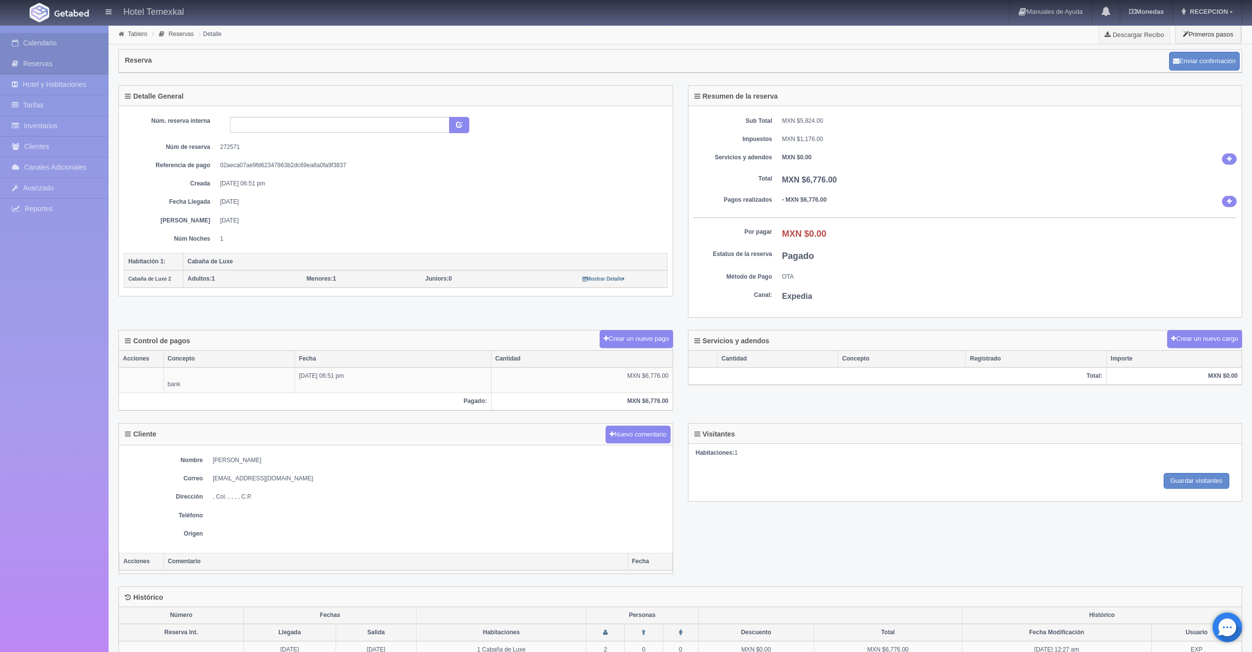
click at [87, 48] on link "Calendario" at bounding box center [54, 43] width 109 height 20
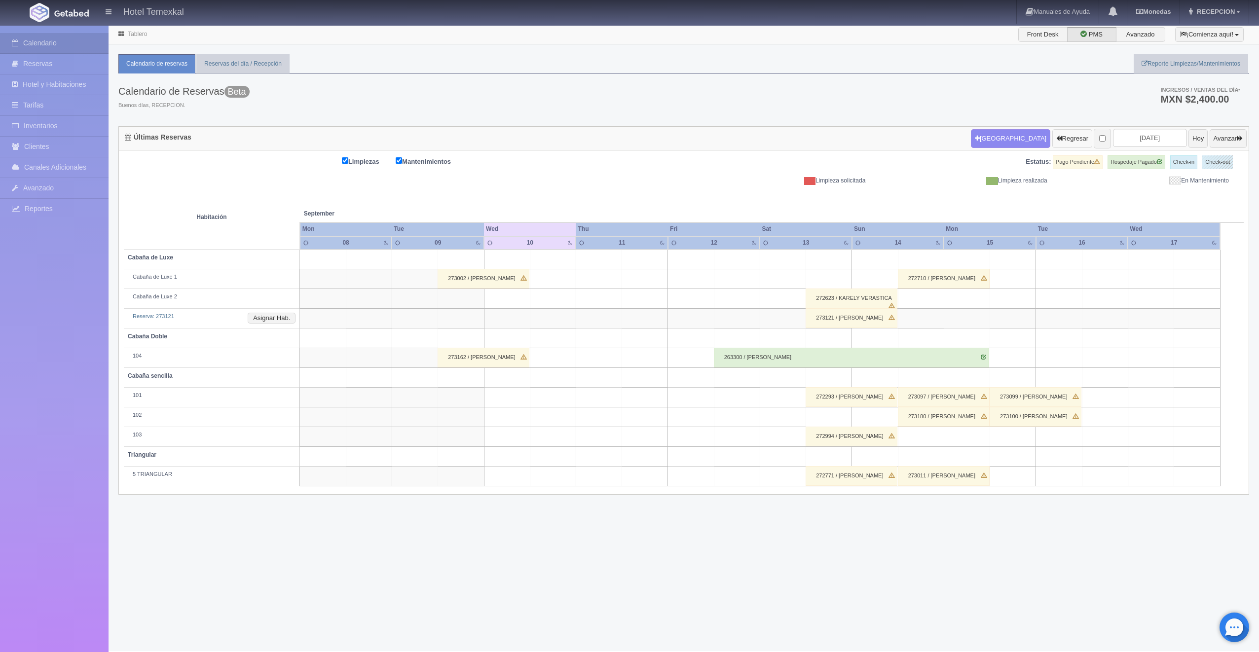
click at [1052, 139] on button "Regresar" at bounding box center [1072, 138] width 40 height 19
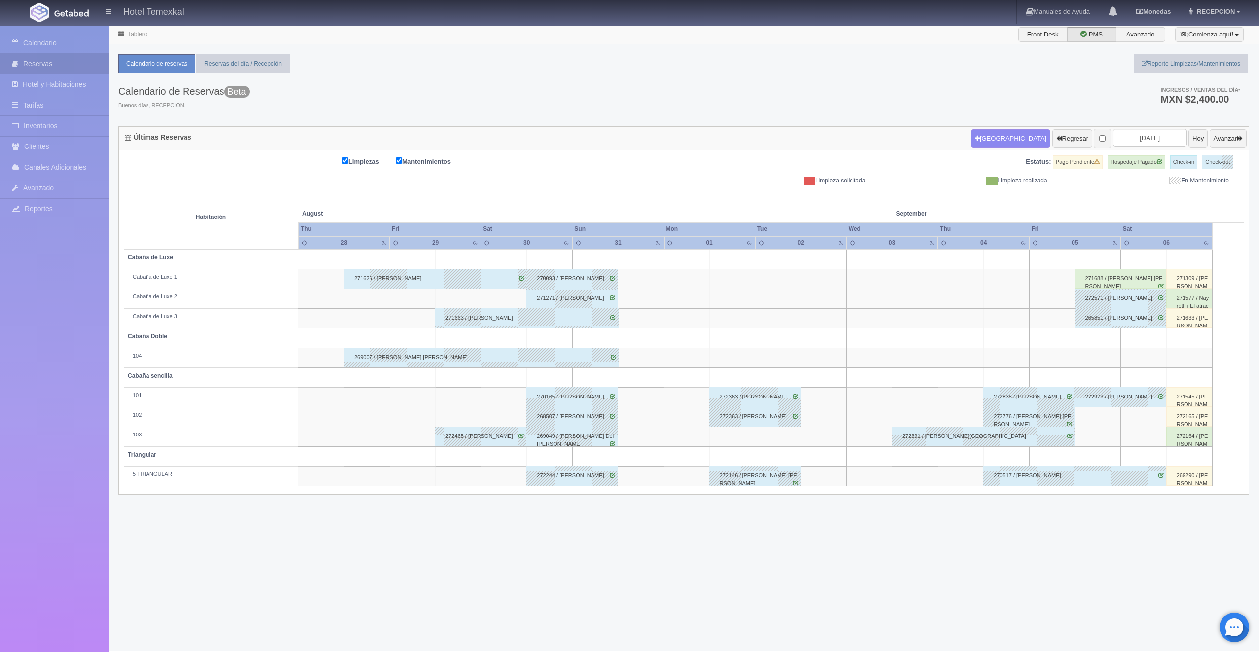
click at [1097, 274] on div "271688 / [PERSON_NAME] [PERSON_NAME]" at bounding box center [1121, 279] width 92 height 20
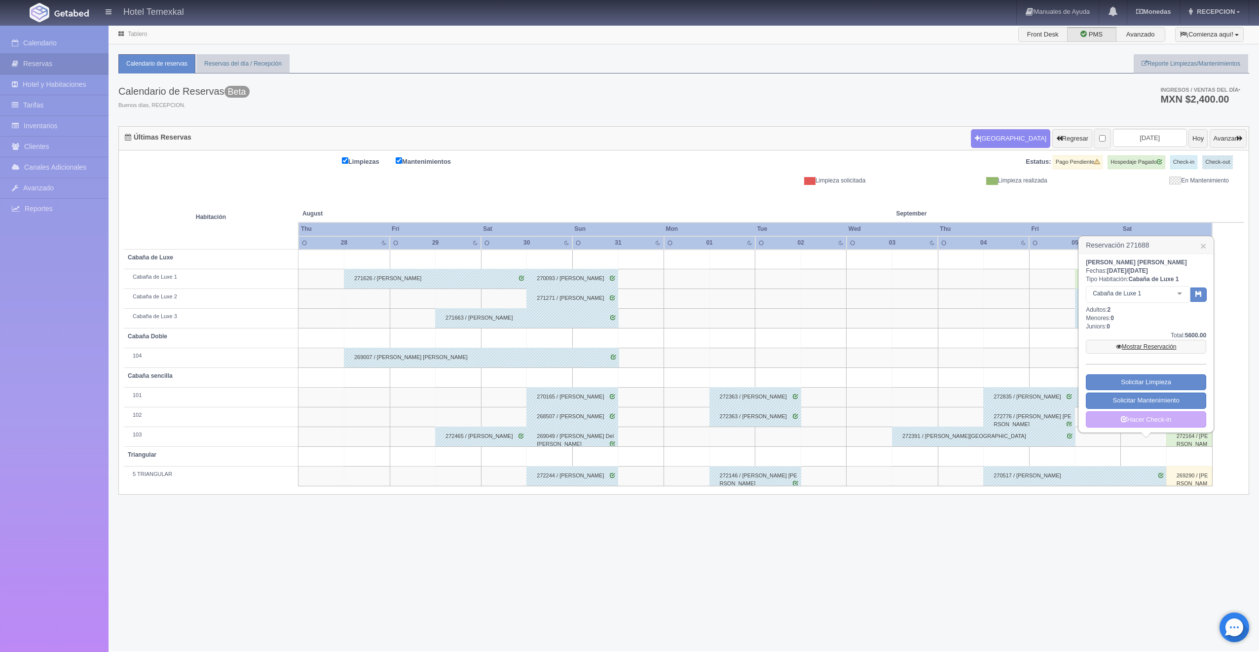
click at [1137, 350] on link "Mostrar Reservación" at bounding box center [1146, 347] width 120 height 14
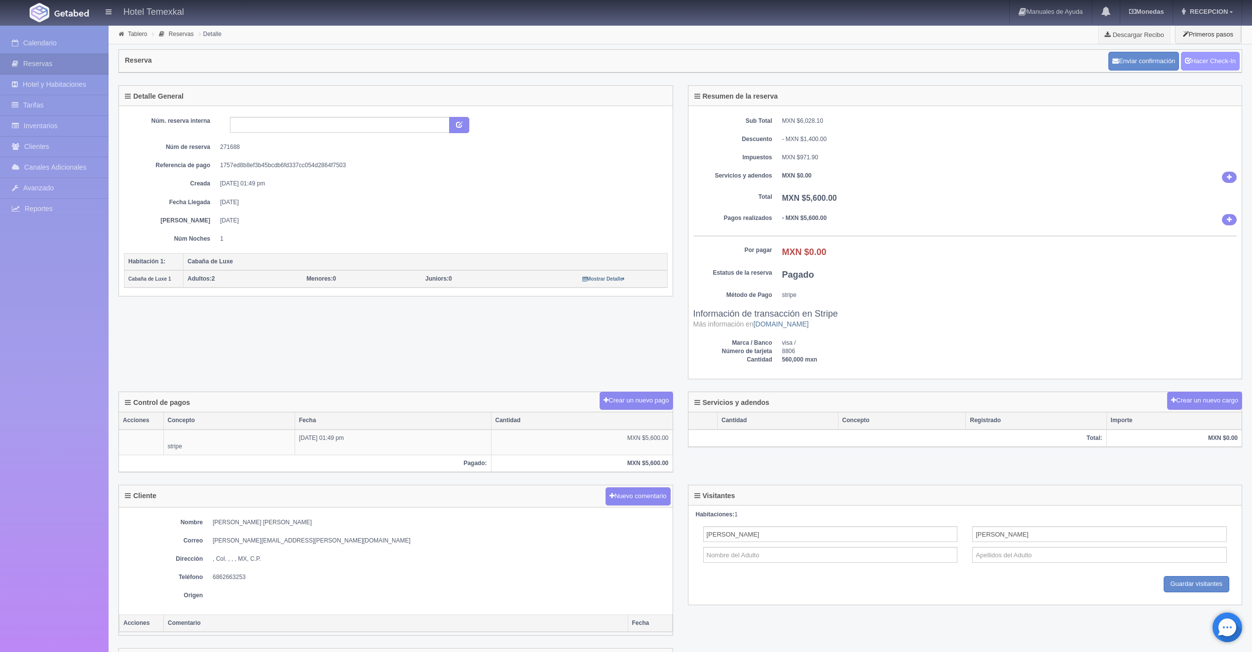
click at [1192, 59] on link "Hacer Check-In" at bounding box center [1210, 61] width 59 height 19
click at [1201, 61] on link "Hacer Check-Out" at bounding box center [1208, 61] width 64 height 19
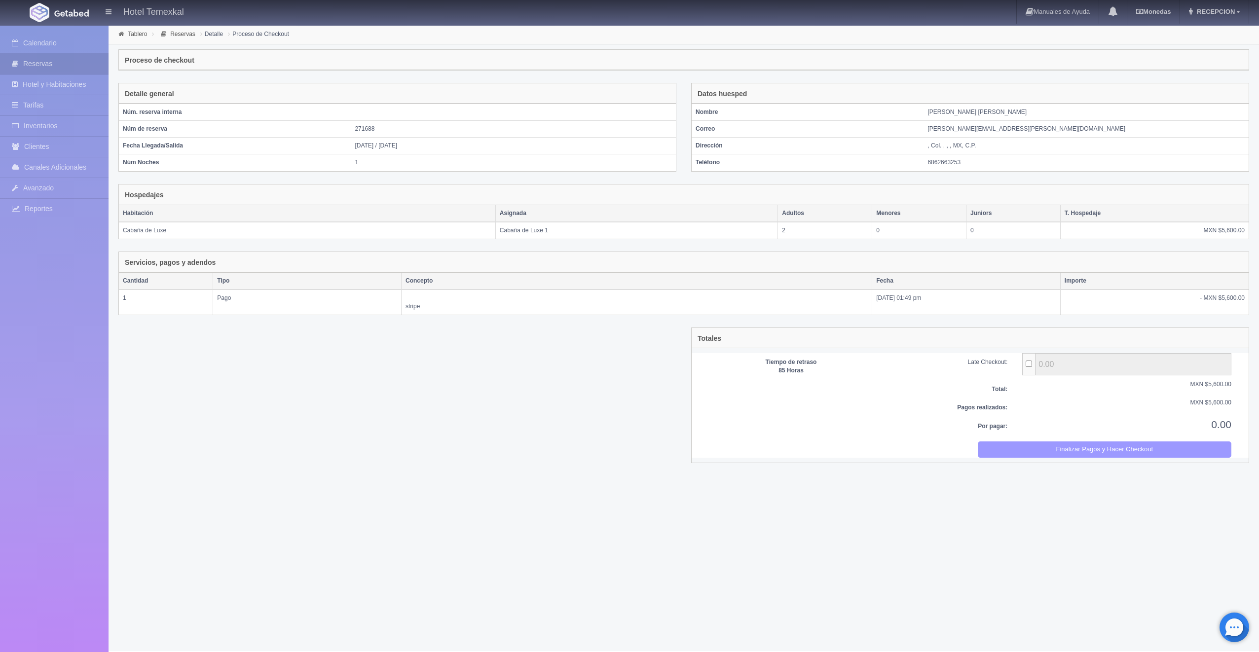
click at [1055, 451] on button "Finalizar Pagos y Hacer Checkout" at bounding box center [1105, 450] width 254 height 16
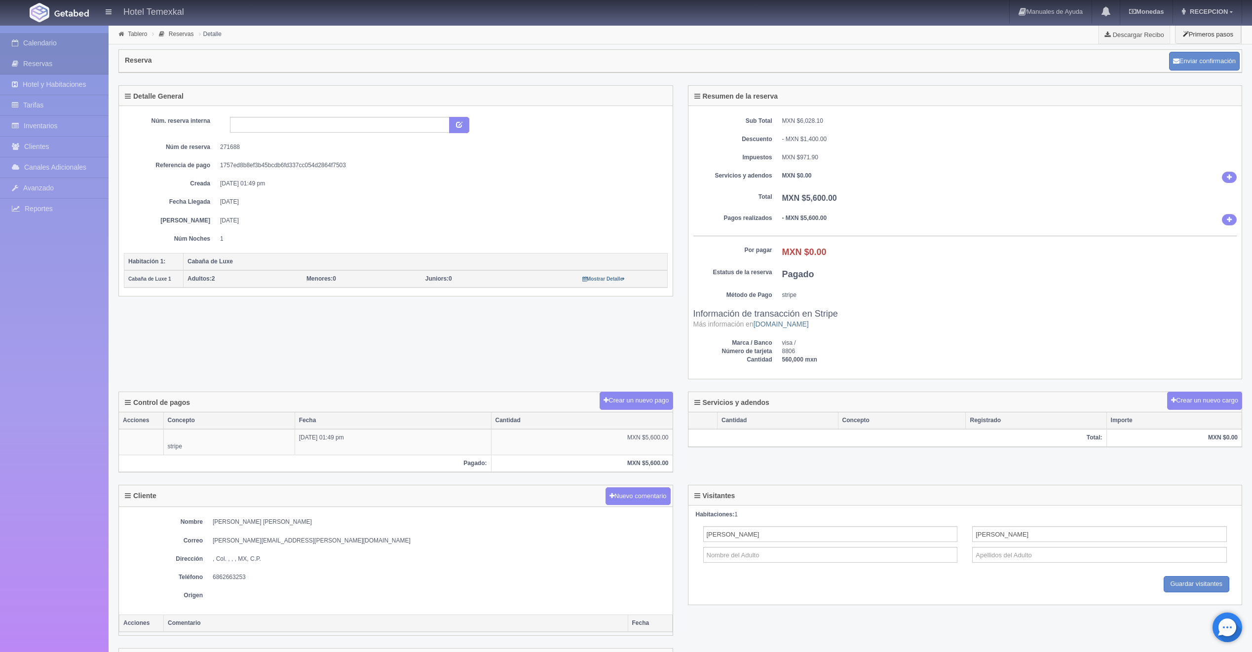
click at [51, 43] on link "Calendario" at bounding box center [54, 43] width 109 height 20
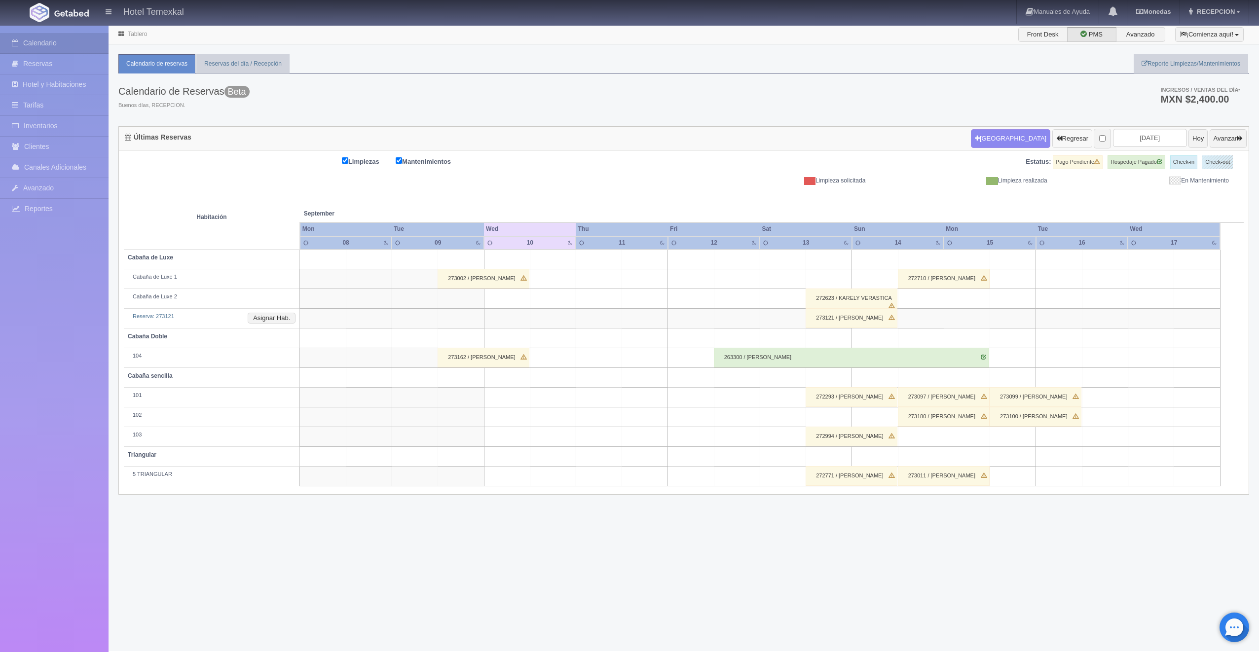
click at [1052, 139] on button "Regresar" at bounding box center [1072, 138] width 40 height 19
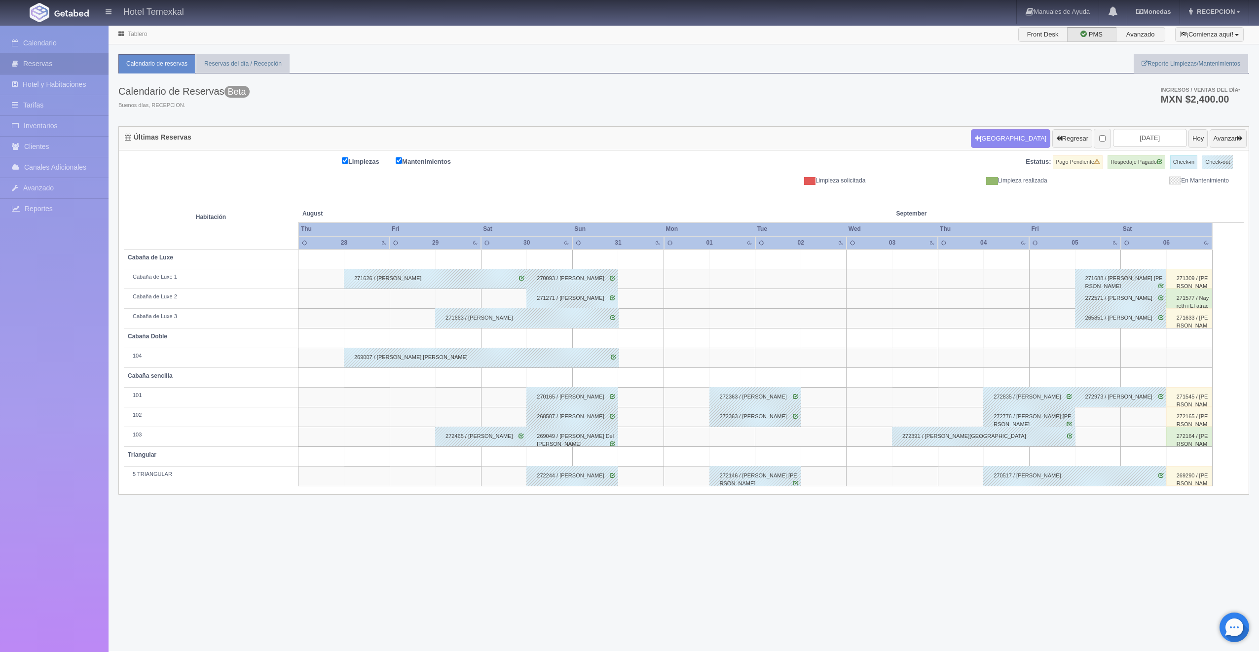
click at [1182, 277] on div "271309 / [PERSON_NAME]" at bounding box center [1189, 279] width 46 height 20
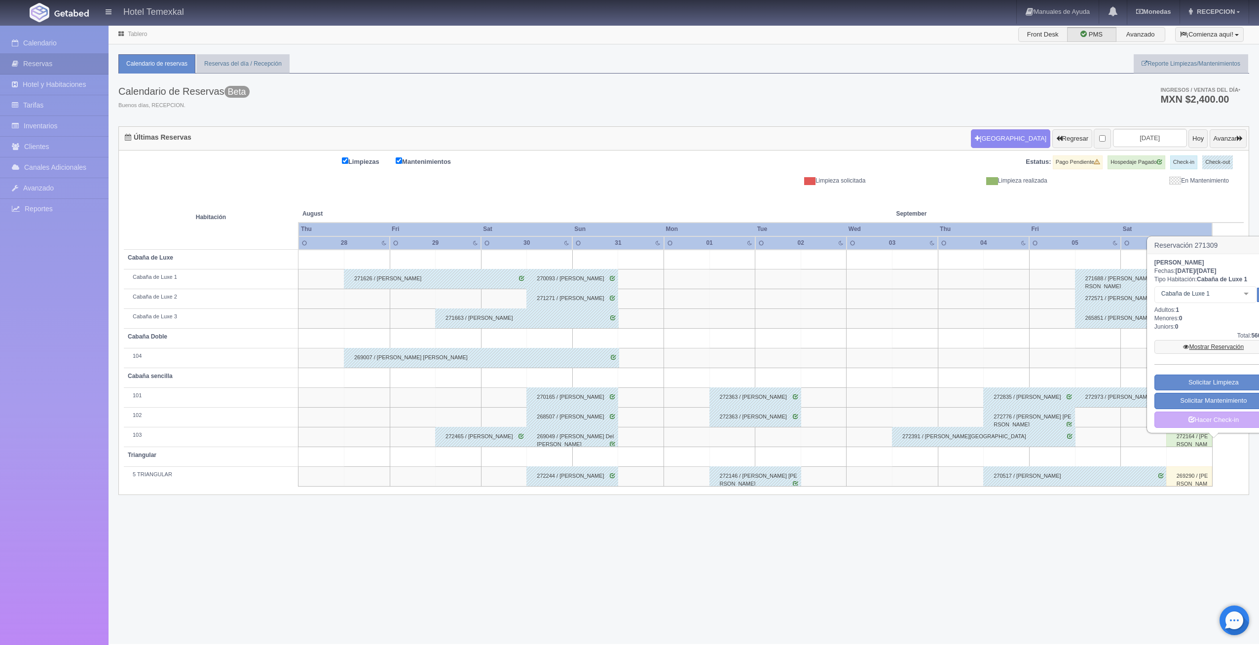
click at [1190, 348] on link "Mostrar Reservación" at bounding box center [1214, 347] width 118 height 14
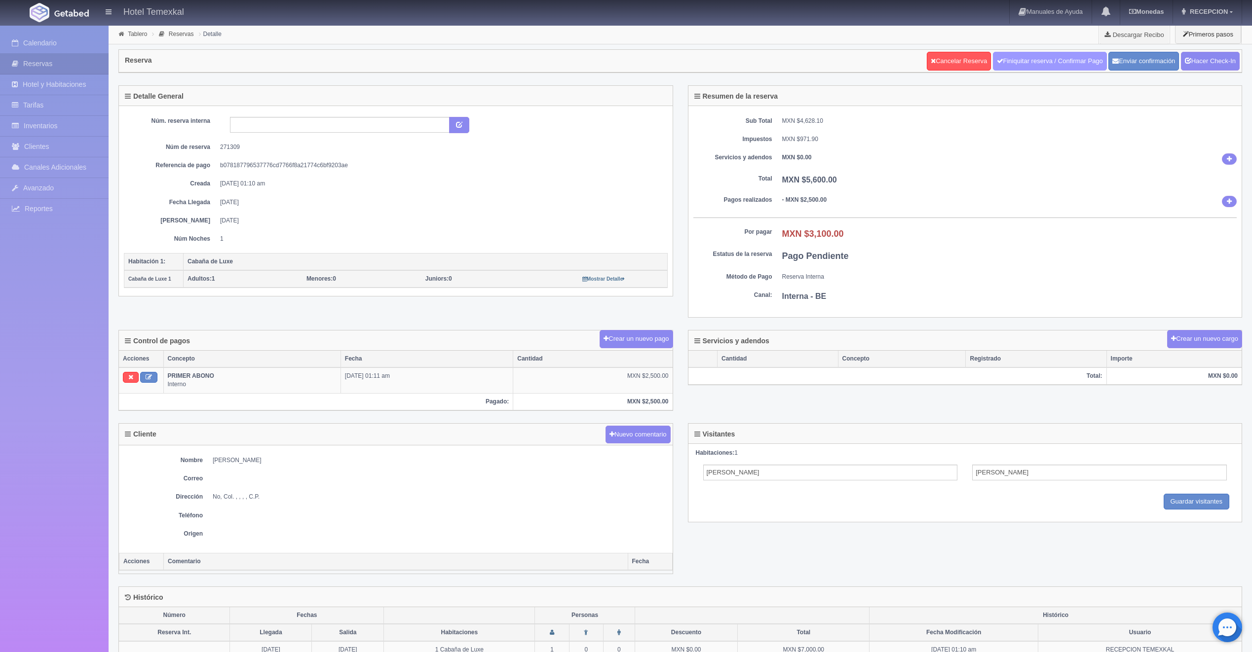
click at [993, 63] on link "Finiquitar reserva / Confirmar Pago" at bounding box center [1050, 61] width 114 height 19
click at [1194, 61] on link "Hacer Check-In" at bounding box center [1210, 61] width 59 height 19
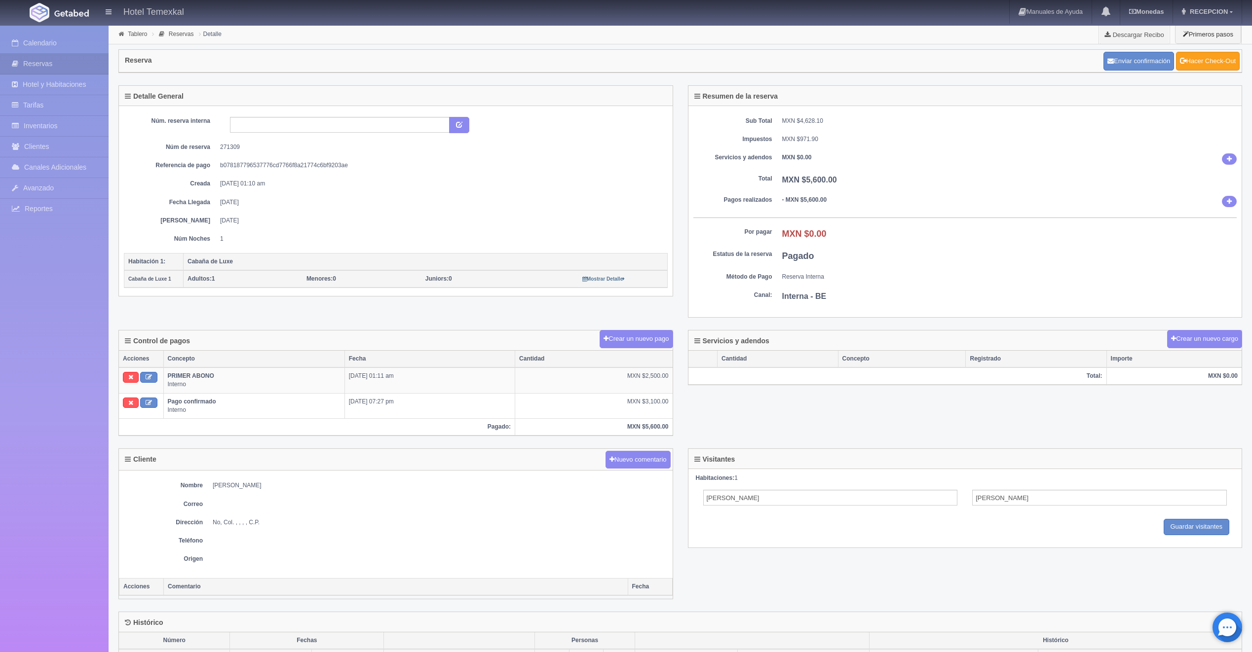
click at [1196, 62] on link "Hacer Check-Out" at bounding box center [1208, 61] width 64 height 19
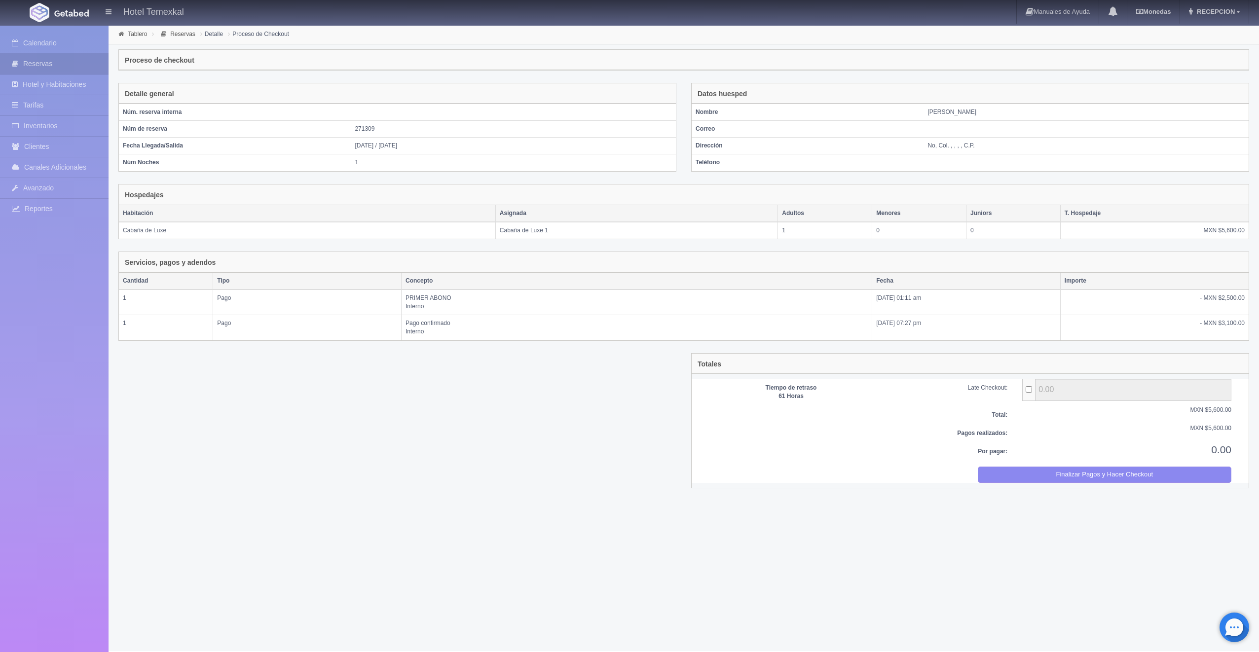
click at [1023, 460] on div "Por pagar: 0.00" at bounding box center [970, 455] width 552 height 24
click at [1020, 477] on button "Finalizar Pagos y Hacer Checkout" at bounding box center [1105, 475] width 254 height 16
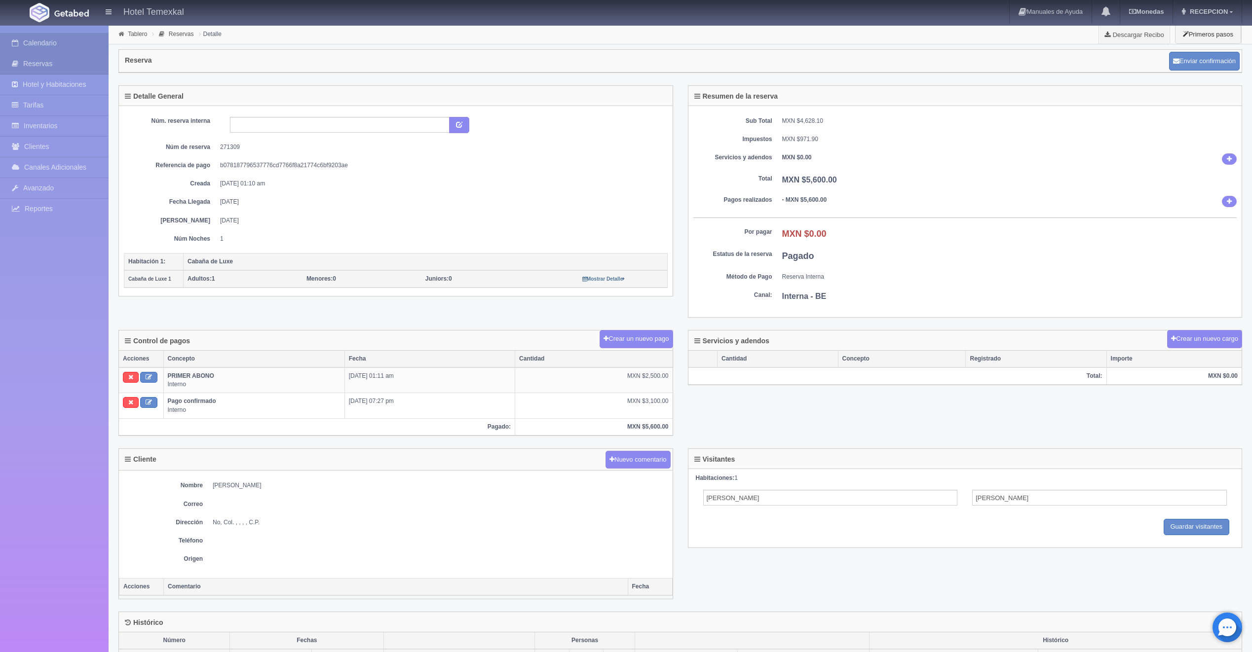
click at [63, 48] on link "Calendario" at bounding box center [54, 43] width 109 height 20
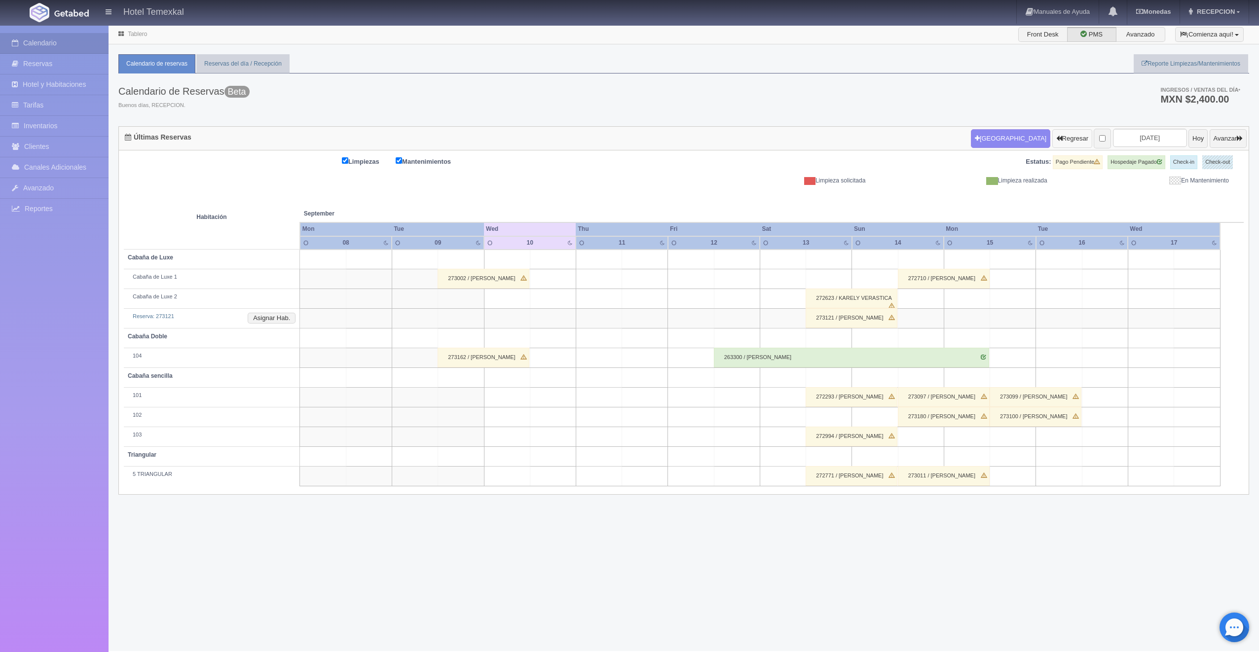
click at [1055, 133] on button "Regresar" at bounding box center [1072, 138] width 40 height 19
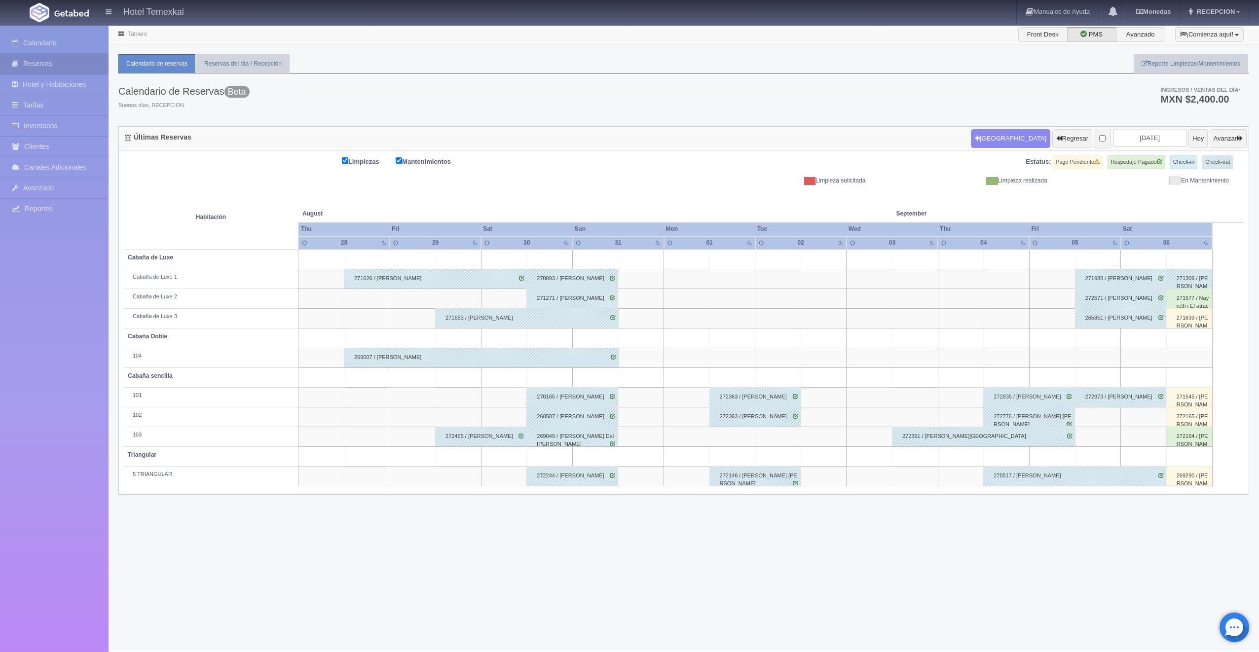
click at [1185, 298] on div "271577 / Nayreth j El atrache" at bounding box center [1189, 299] width 46 height 20
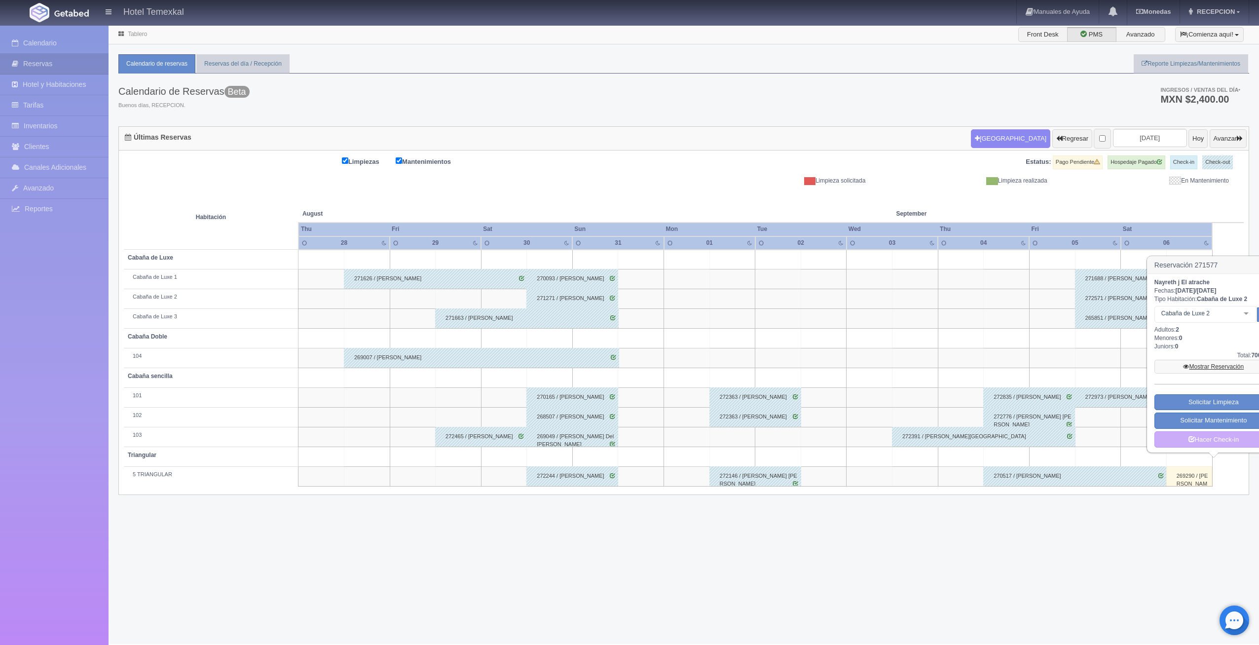
click at [1213, 365] on link "Mostrar Reservación" at bounding box center [1214, 367] width 118 height 14
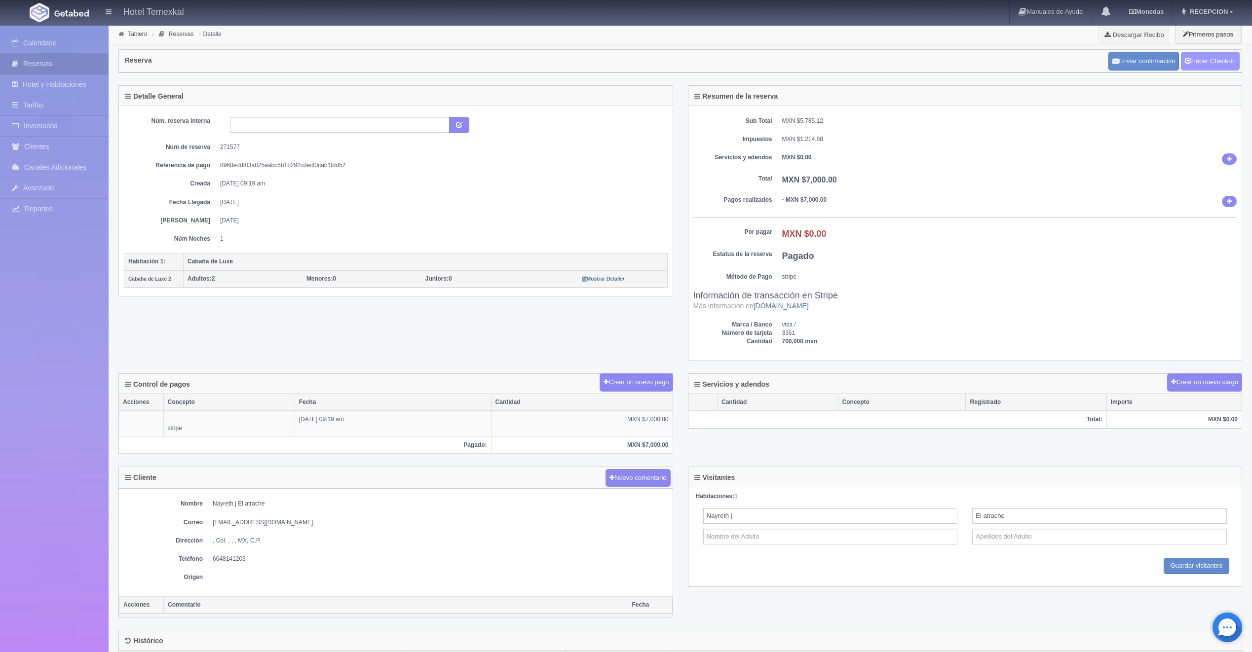
click at [1192, 59] on link "Hacer Check-In" at bounding box center [1210, 61] width 59 height 19
click at [1190, 63] on link "Hacer Check-Out" at bounding box center [1208, 61] width 64 height 19
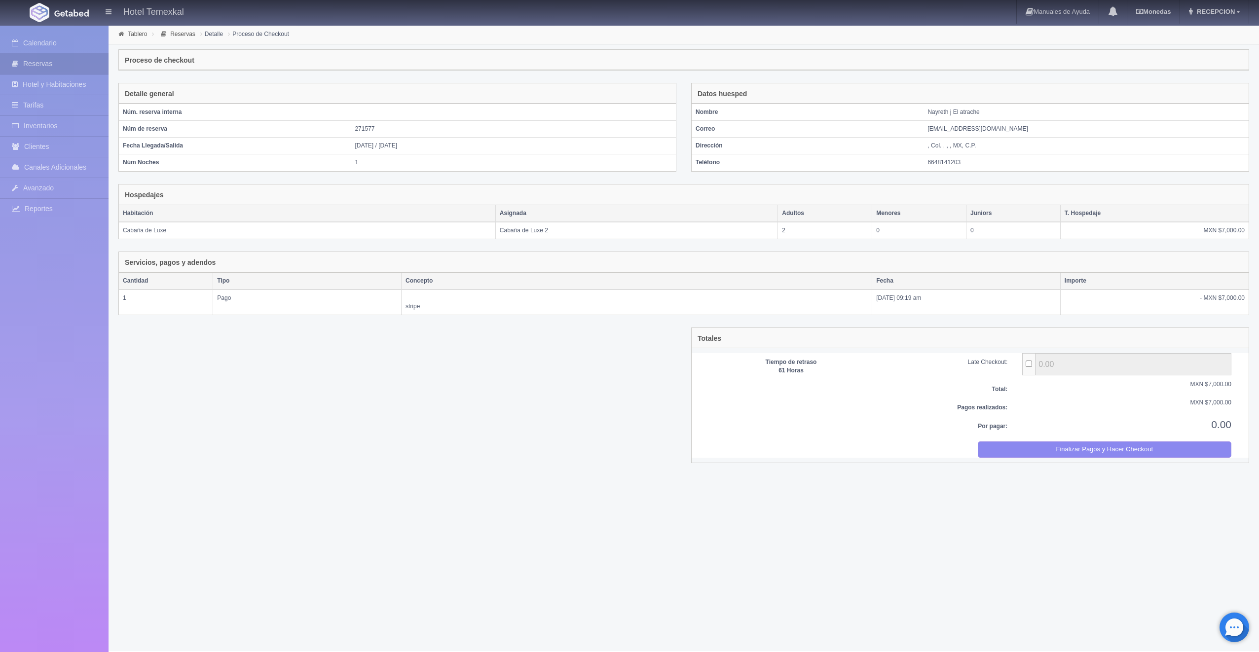
click at [1017, 457] on div "Totales Tiempo de retraso 61 Horas Late Checkout: 0.00 Total: MXN $7,000.00 Pag…" at bounding box center [970, 395] width 558 height 135
click at [1014, 450] on button "Finalizar Pagos y Hacer Checkout" at bounding box center [1105, 450] width 254 height 16
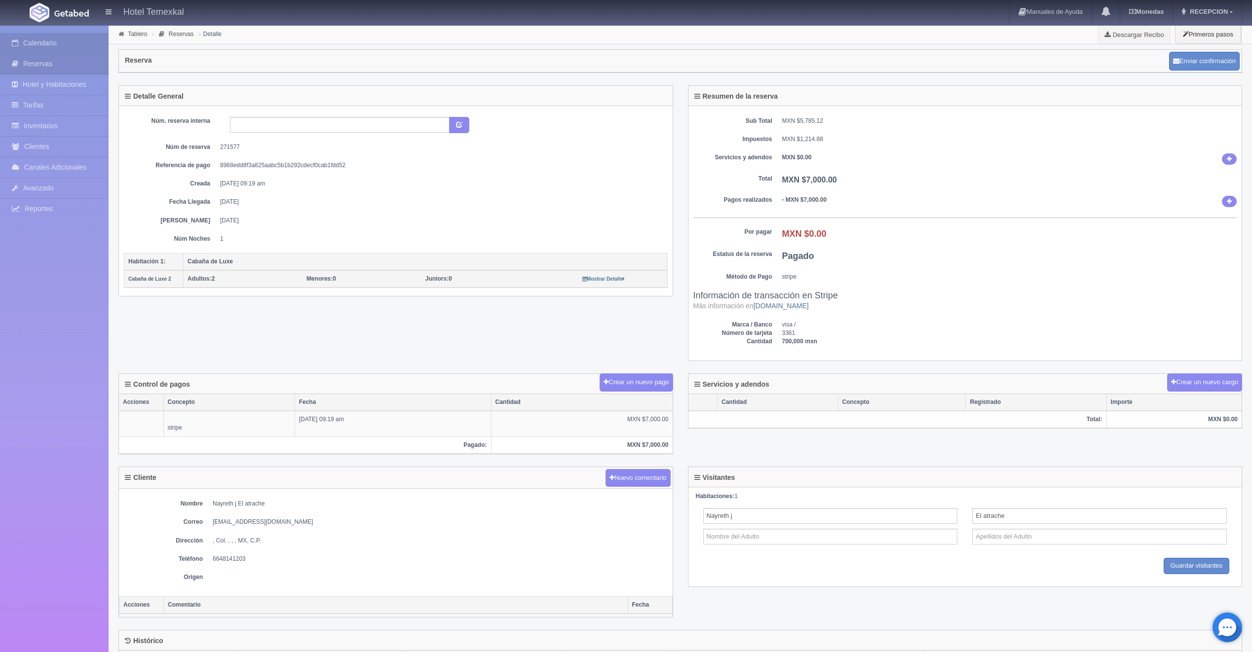
click at [76, 48] on link "Calendario" at bounding box center [54, 43] width 109 height 20
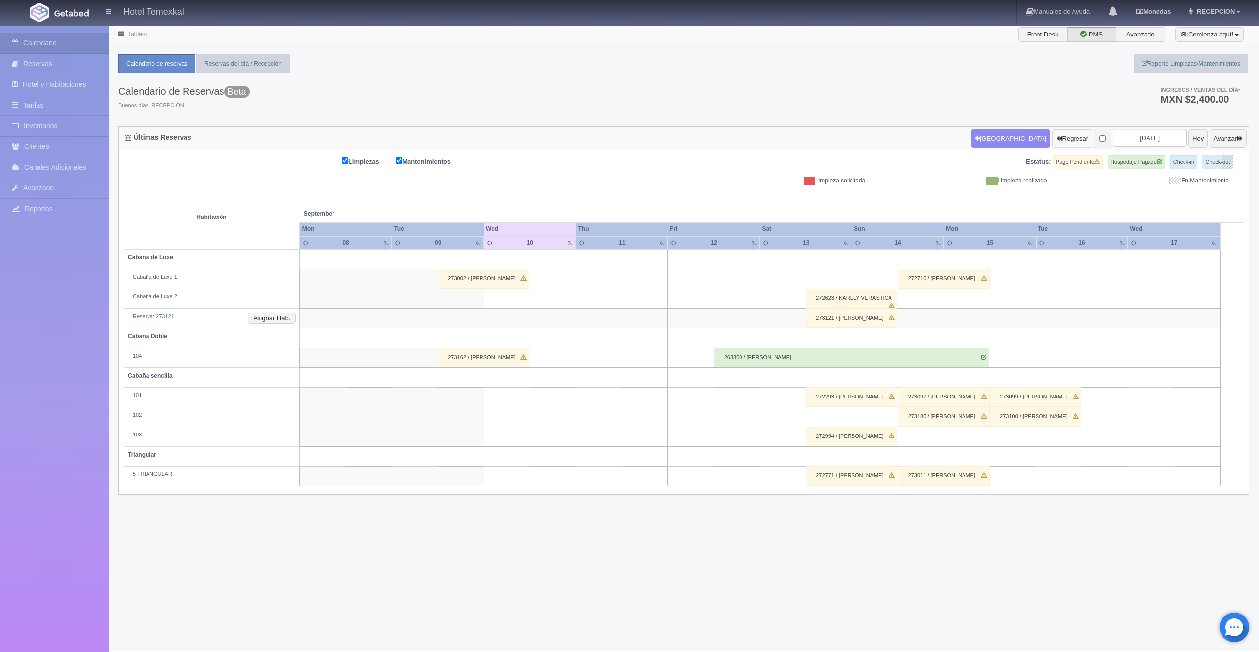
click at [1052, 134] on button "Regresar" at bounding box center [1072, 138] width 40 height 19
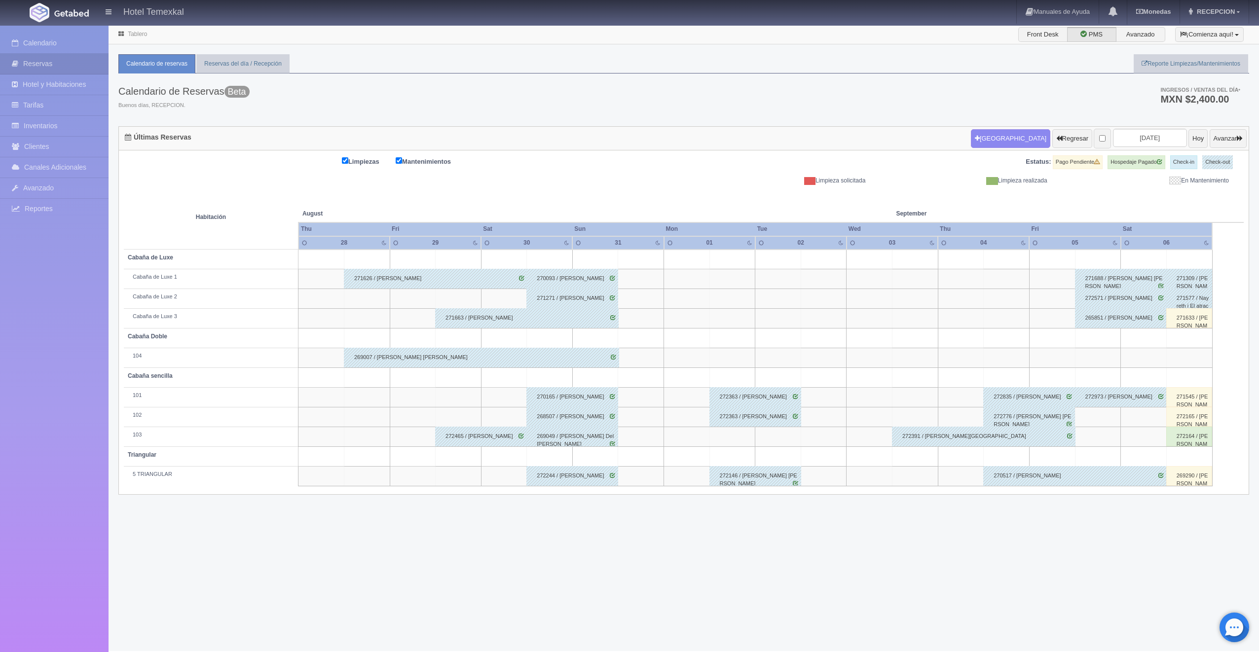
click at [1194, 315] on div "271633 / [PERSON_NAME]" at bounding box center [1189, 318] width 46 height 20
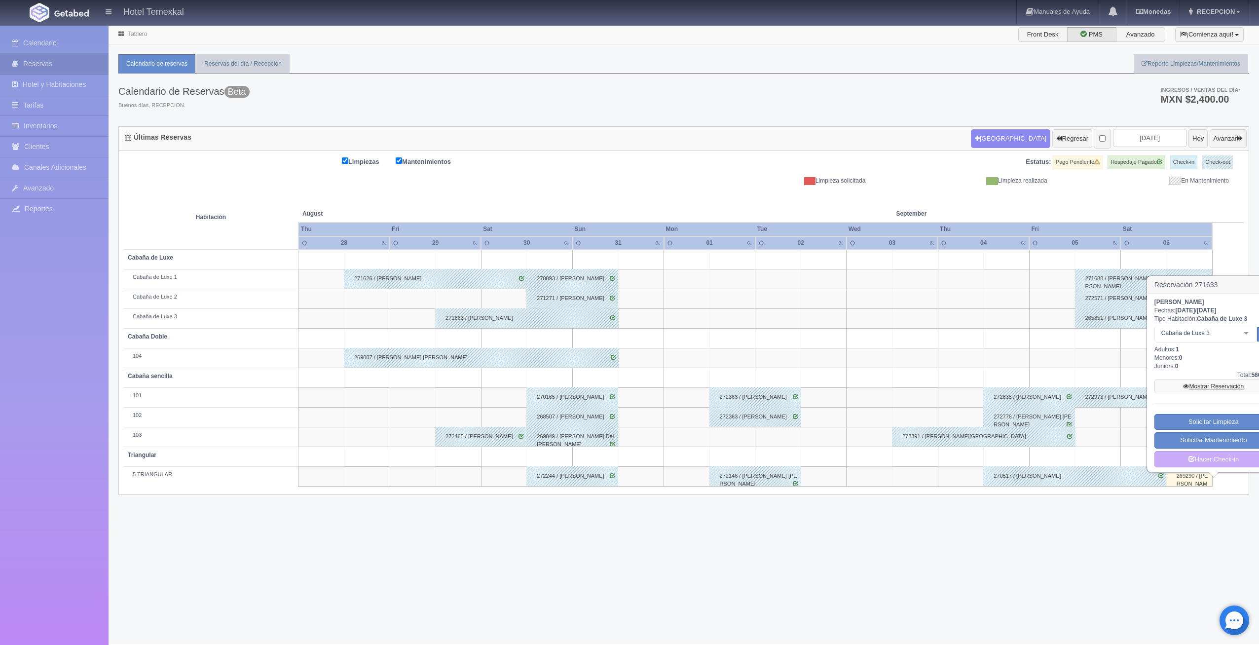
click at [1192, 384] on link "Mostrar Reservación" at bounding box center [1214, 386] width 118 height 14
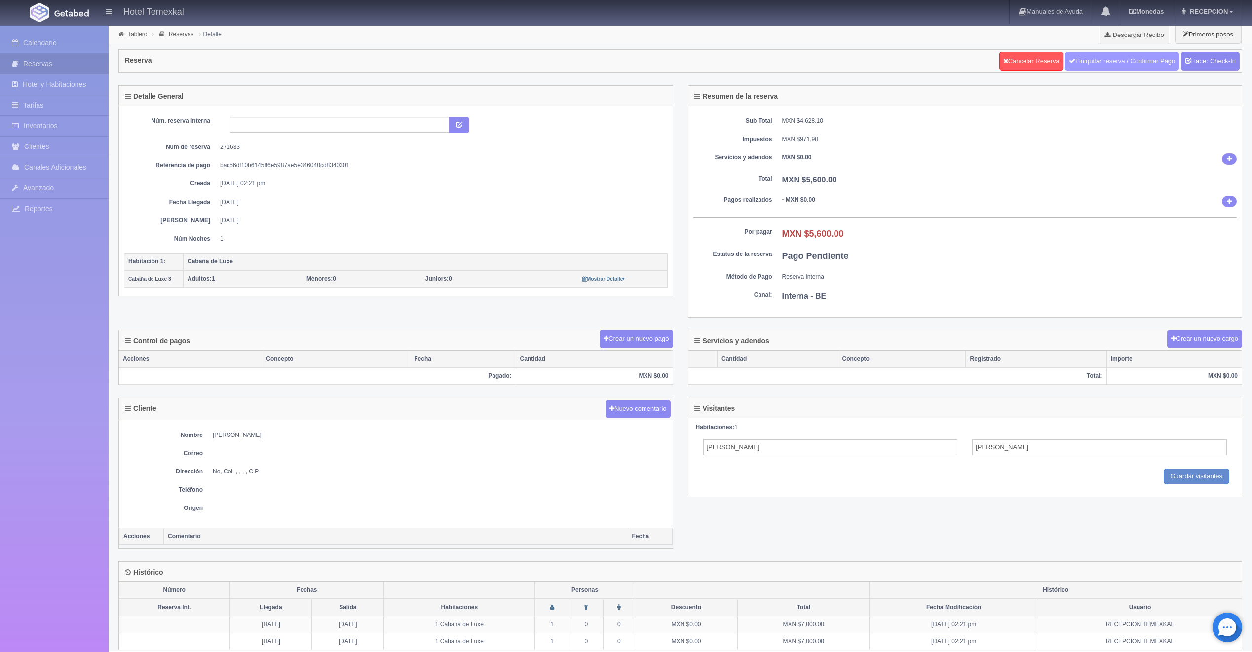
click at [1099, 59] on link "Finiquitar reserva / Confirmar Pago" at bounding box center [1122, 61] width 114 height 19
click at [1215, 63] on link "Hacer Check-In" at bounding box center [1210, 61] width 59 height 19
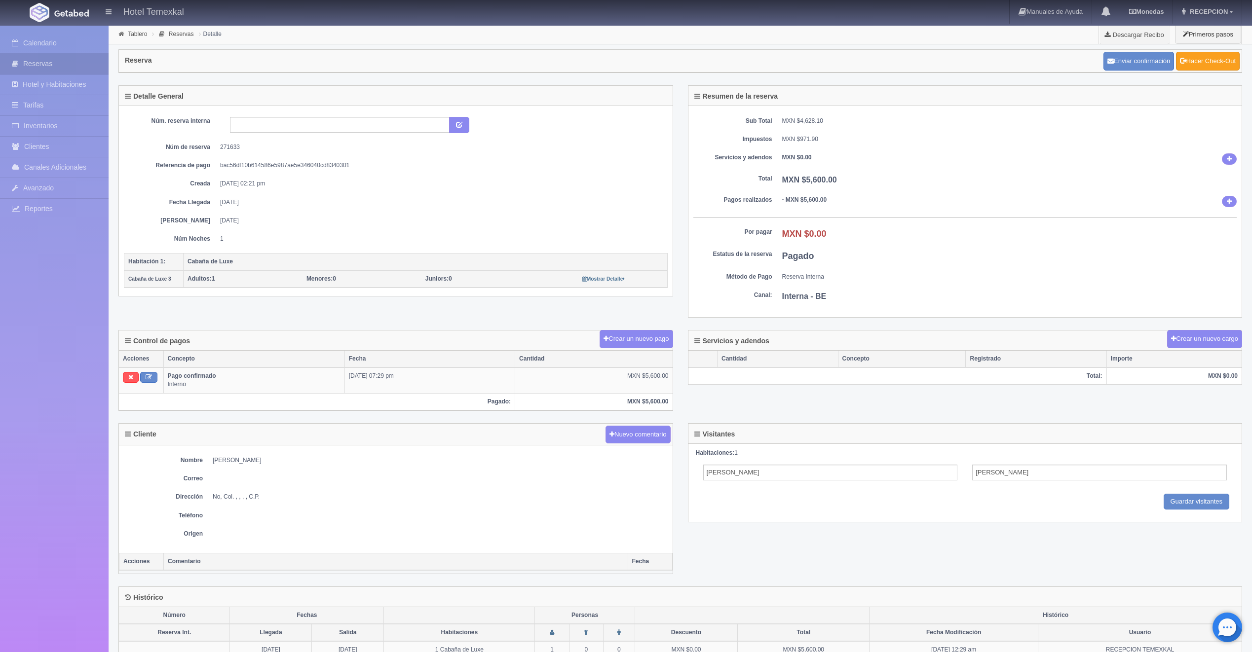
click at [1199, 64] on link "Hacer Check-Out" at bounding box center [1208, 61] width 64 height 19
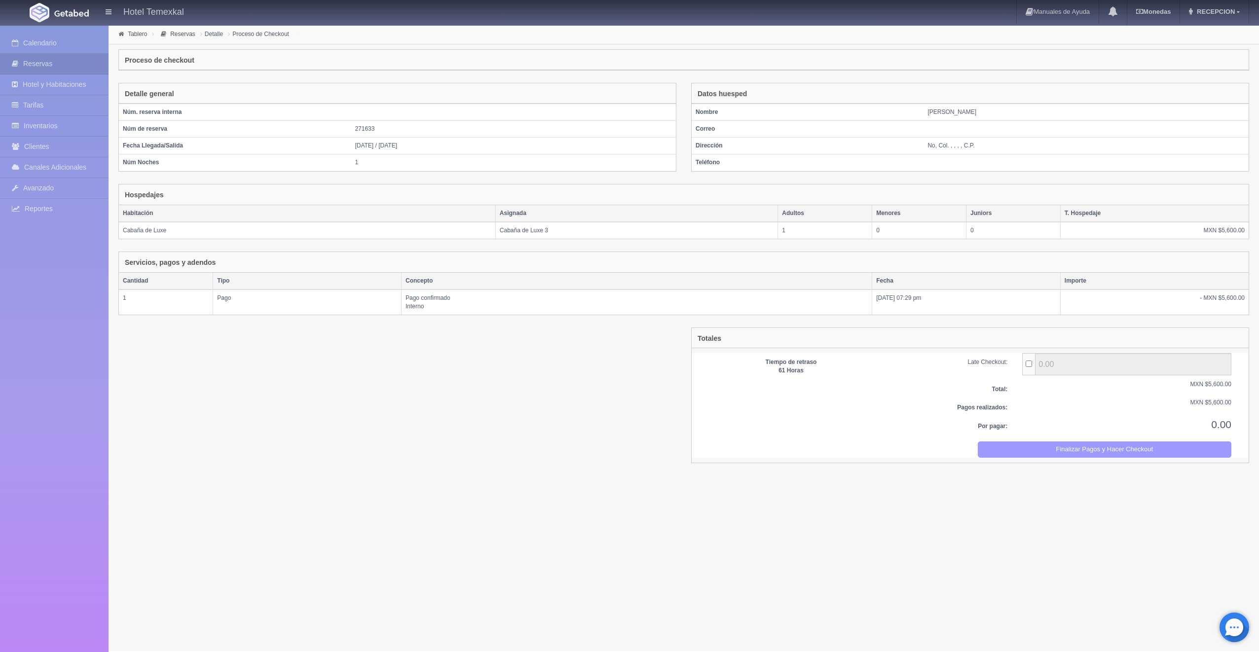
click at [1106, 450] on button "Finalizar Pagos y Hacer Checkout" at bounding box center [1105, 450] width 254 height 16
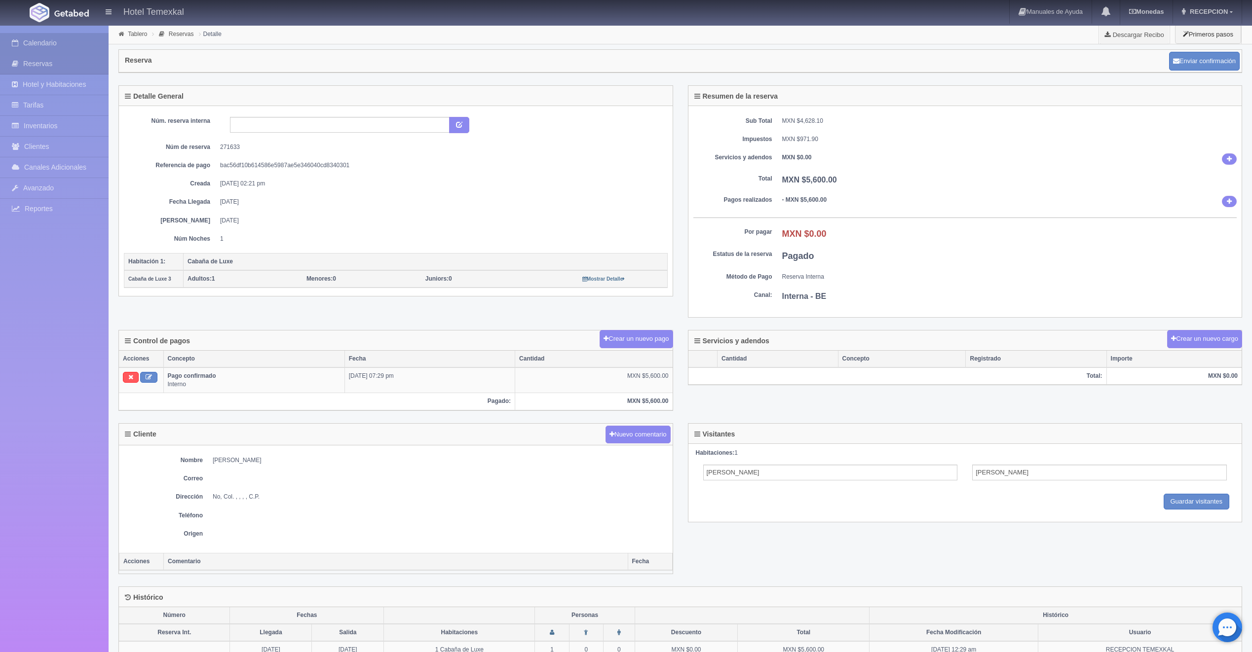
click at [41, 42] on link "Calendario" at bounding box center [54, 43] width 109 height 20
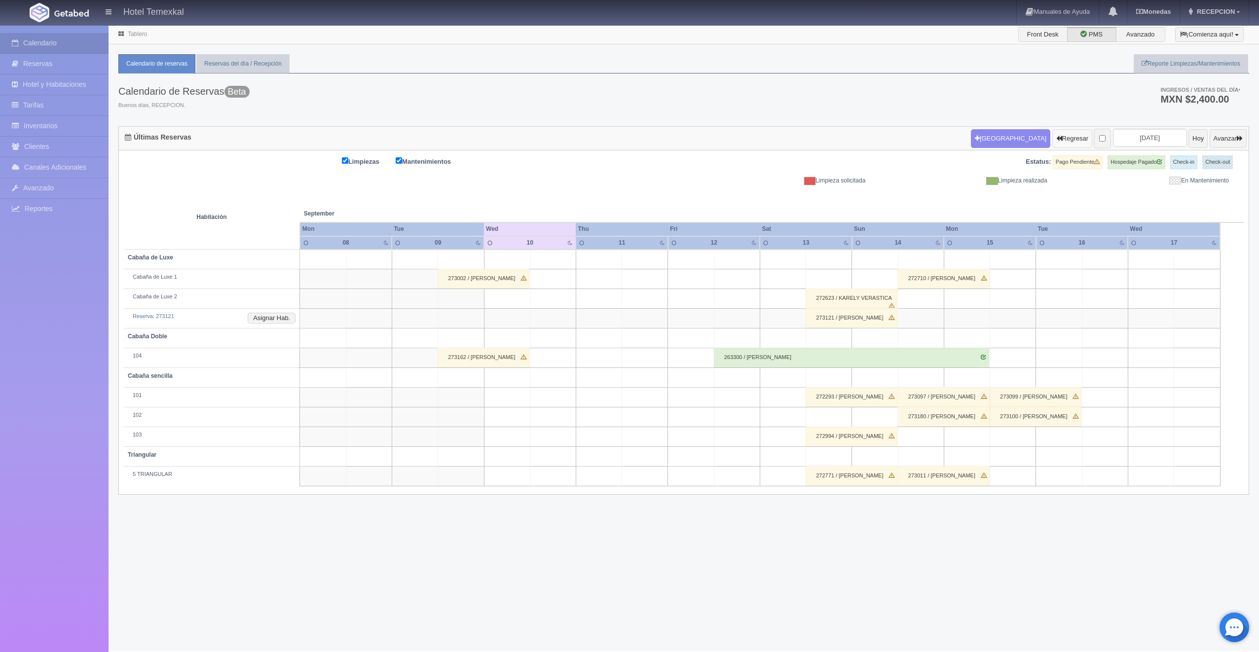
click at [1068, 132] on button "Regresar" at bounding box center [1072, 138] width 40 height 19
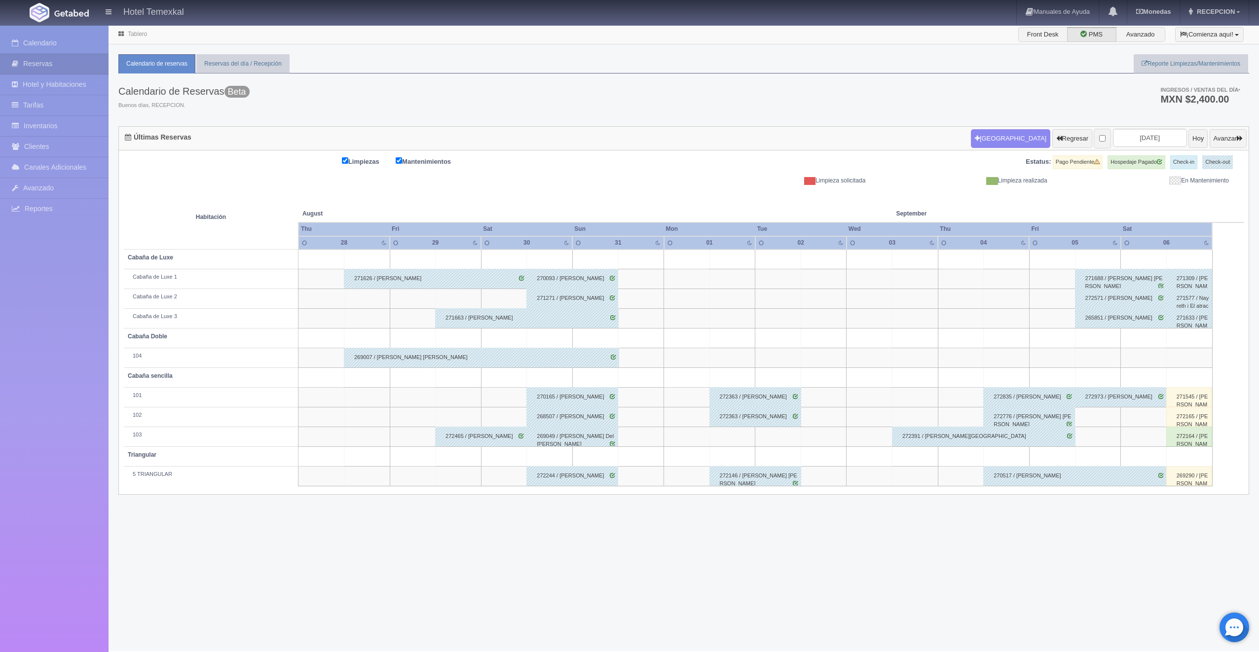
click at [1184, 403] on div "271545 / [PERSON_NAME]" at bounding box center [1189, 397] width 46 height 20
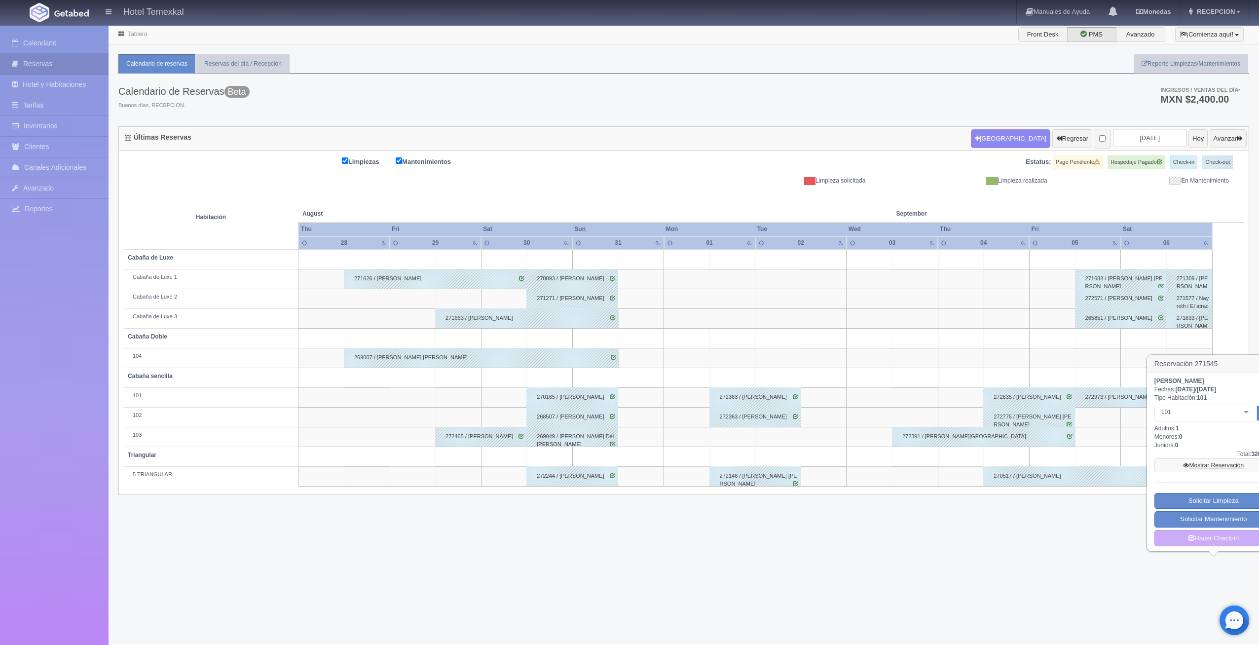
click at [1174, 459] on link "Mostrar Reservación" at bounding box center [1214, 465] width 118 height 14
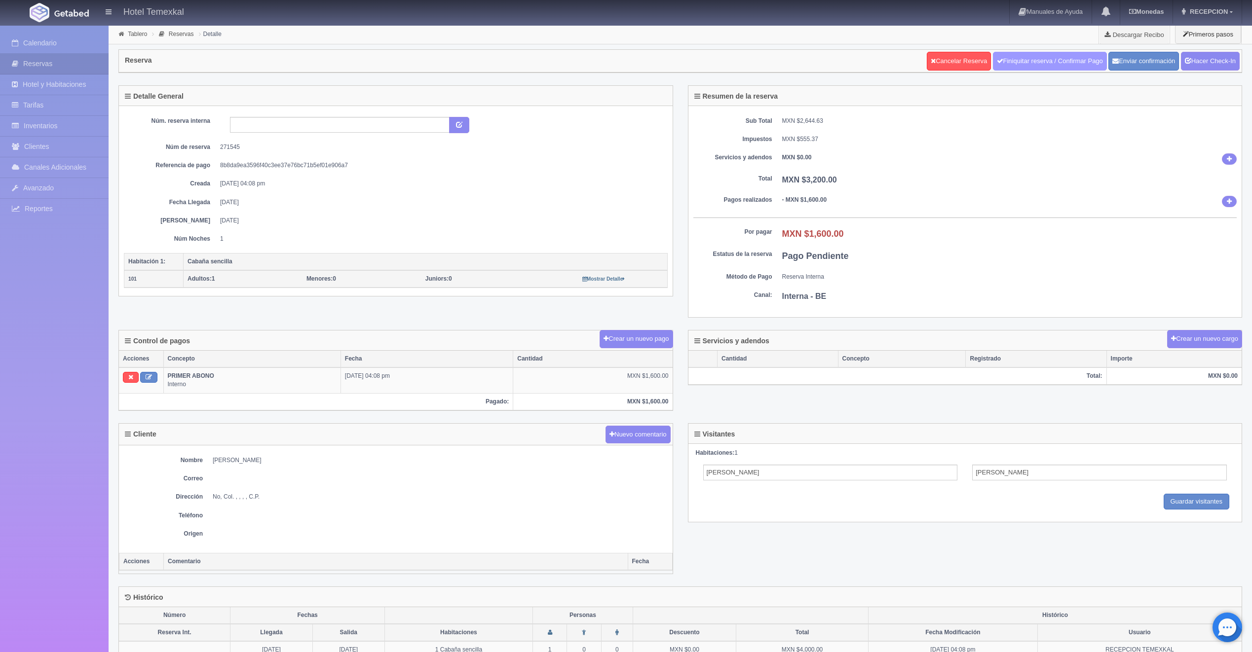
click at [1012, 69] on link "Finiquitar reserva / Confirmar Pago" at bounding box center [1050, 61] width 114 height 19
click at [1207, 59] on link "Hacer Check-In" at bounding box center [1210, 61] width 59 height 19
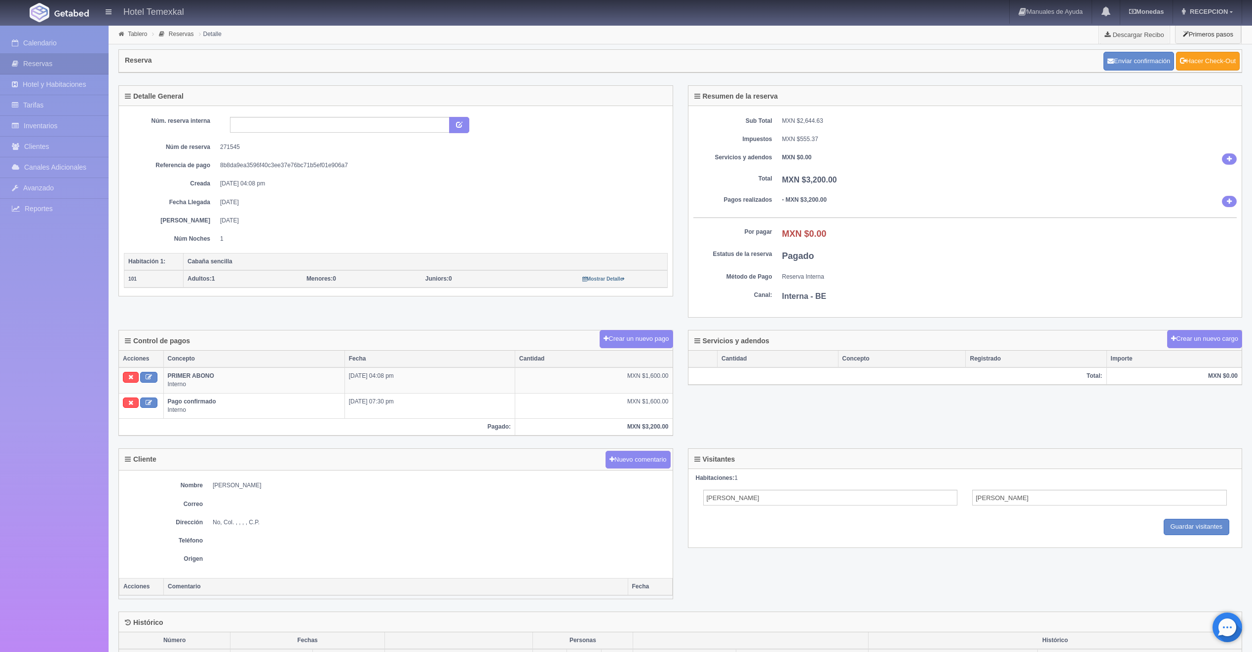
click at [1186, 66] on link "Hacer Check-Out" at bounding box center [1208, 61] width 64 height 19
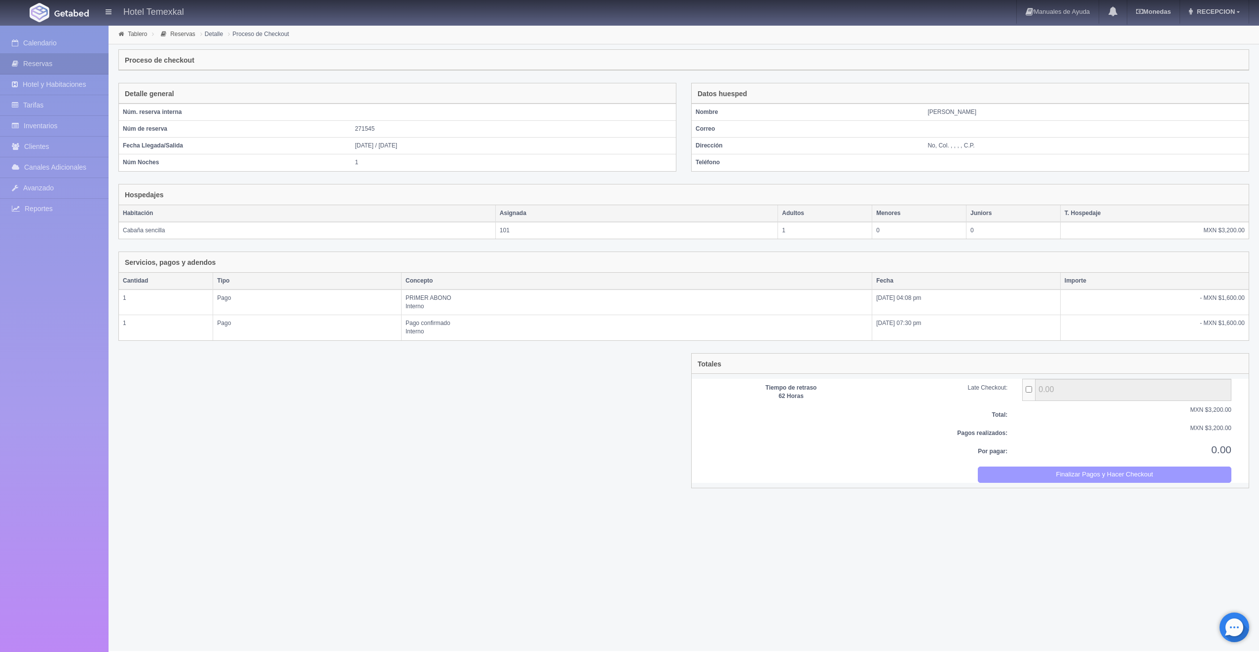
drag, startPoint x: 0, startPoint y: 0, endPoint x: 671, endPoint y: 45, distance: 672.6
click at [1022, 471] on button "Finalizar Pagos y Hacer Checkout" at bounding box center [1105, 475] width 254 height 16
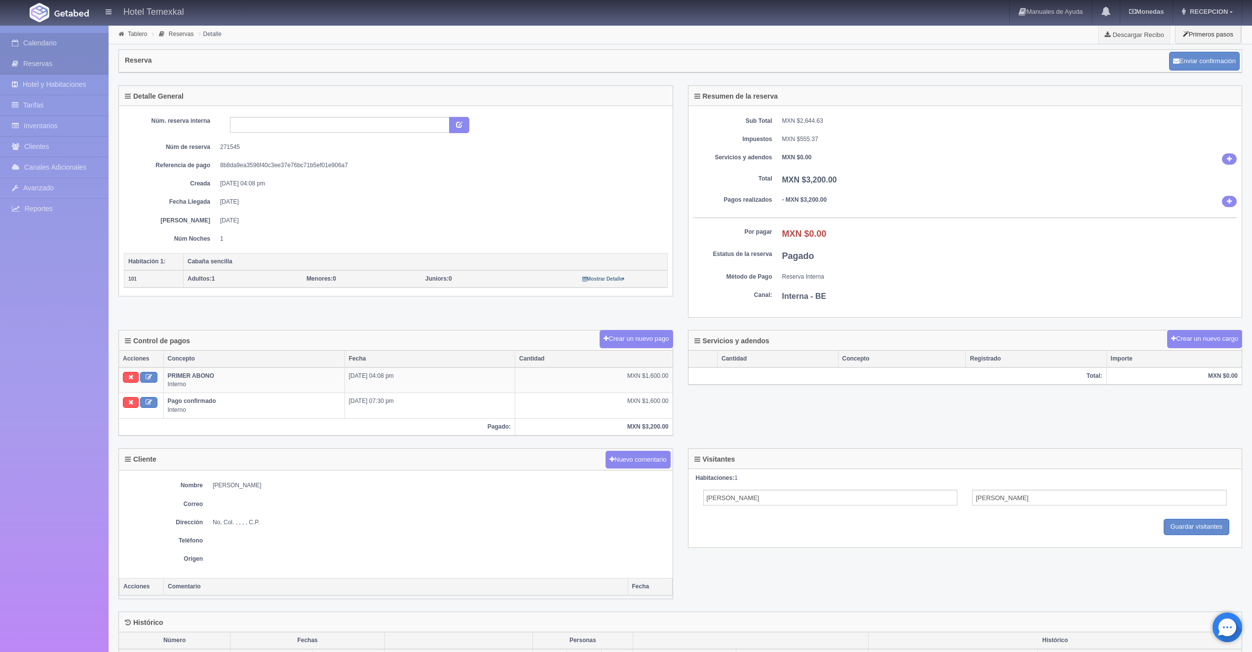
click at [47, 45] on link "Calendario" at bounding box center [54, 43] width 109 height 20
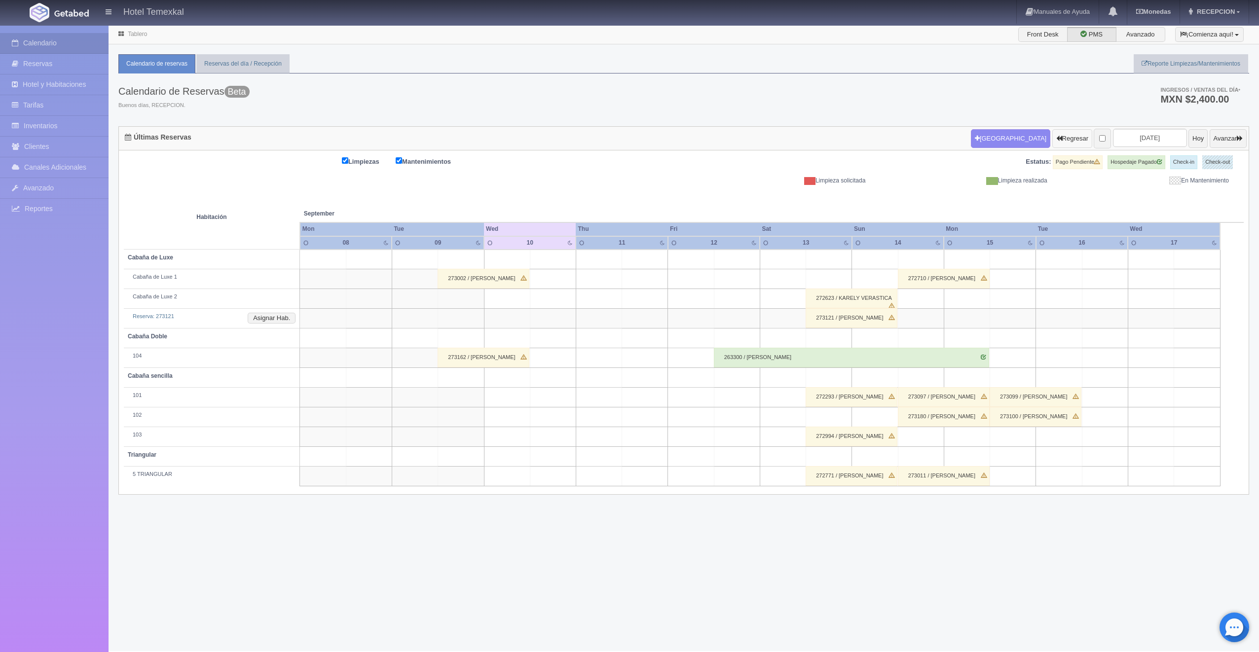
click at [1052, 134] on button "Regresar" at bounding box center [1072, 138] width 40 height 19
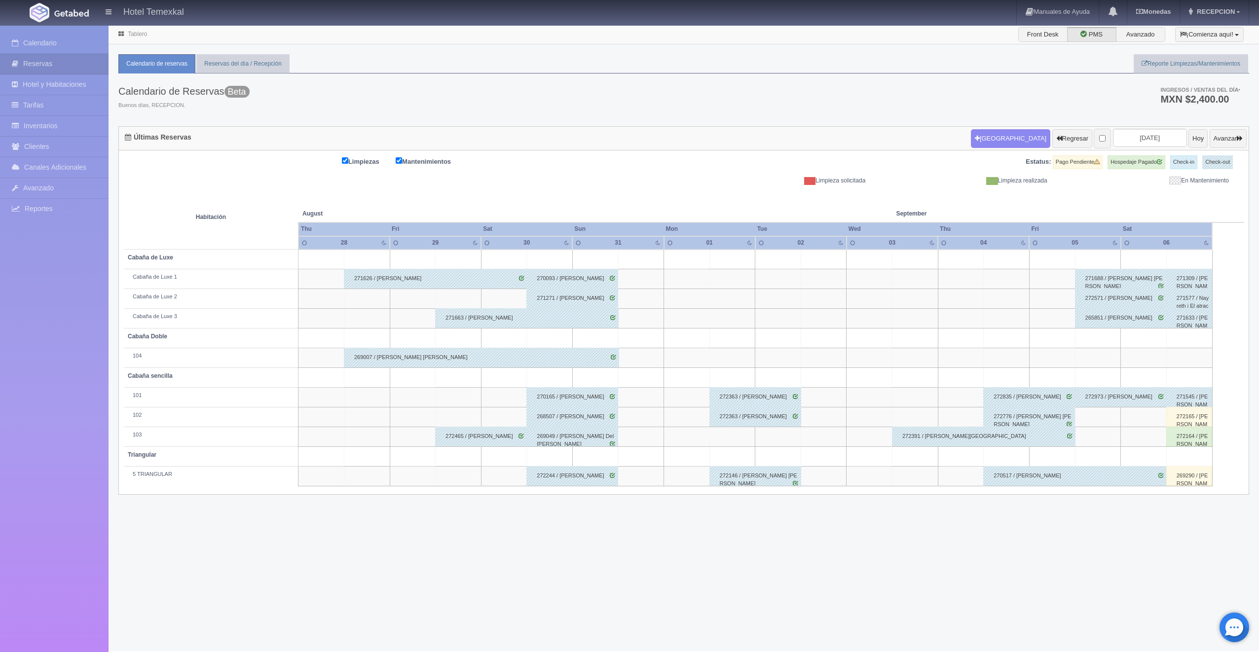
click at [1198, 417] on div "272165 / [PERSON_NAME]" at bounding box center [1189, 417] width 46 height 20
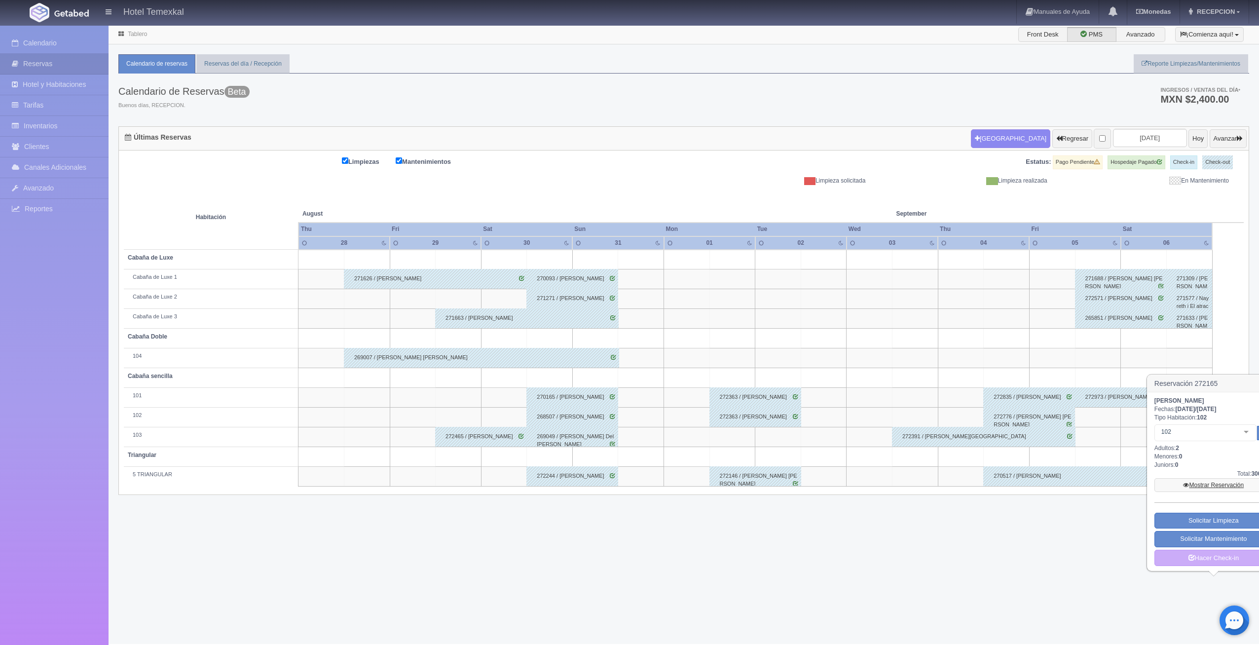
click at [1200, 486] on link "Mostrar Reservación" at bounding box center [1214, 485] width 118 height 14
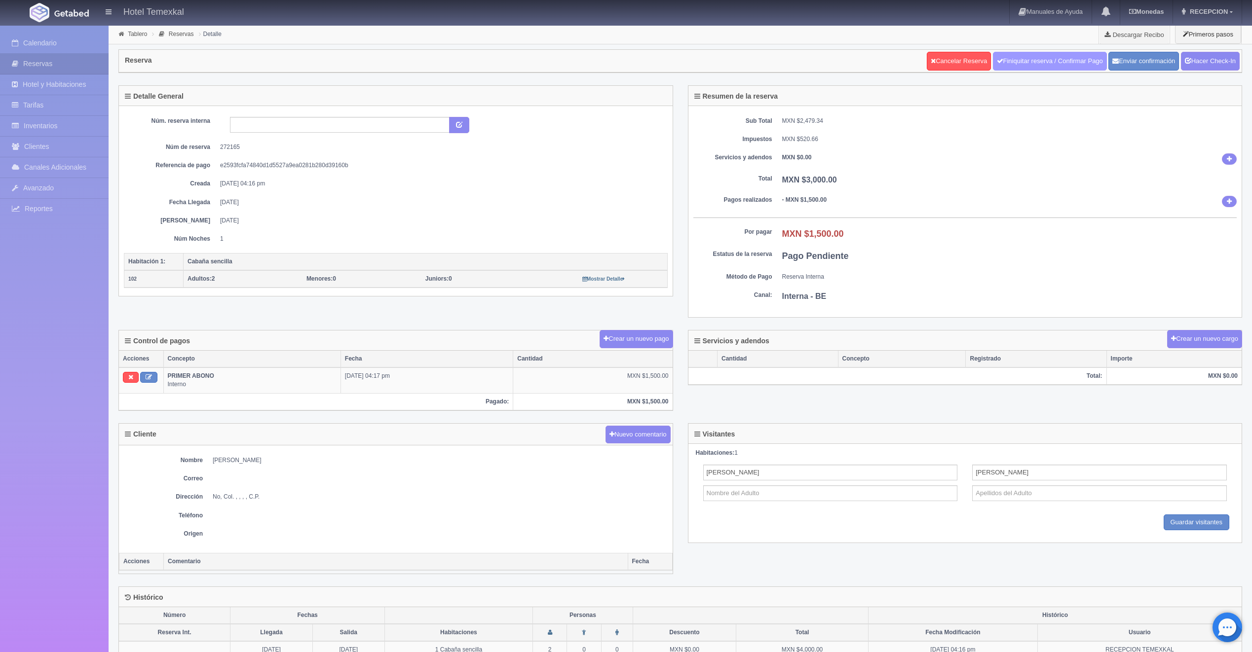
click at [1004, 66] on link "Finiquitar reserva / Confirmar Pago" at bounding box center [1050, 61] width 114 height 19
click at [1203, 67] on link "Hacer Check-In" at bounding box center [1210, 61] width 59 height 19
click at [1190, 62] on link "Hacer Check-In" at bounding box center [1210, 61] width 59 height 19
click at [1036, 63] on link "Finiquitar reserva / Confirmar Pago" at bounding box center [1050, 61] width 114 height 19
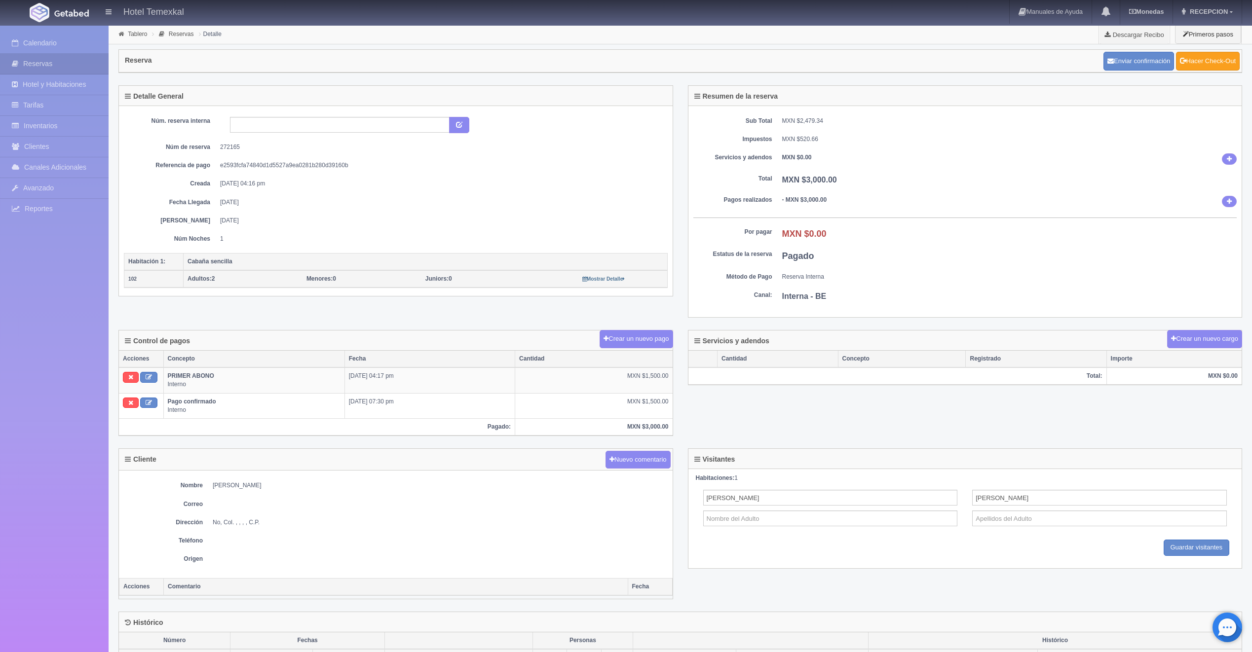
click at [1194, 60] on link "Hacer Check-Out" at bounding box center [1208, 61] width 64 height 19
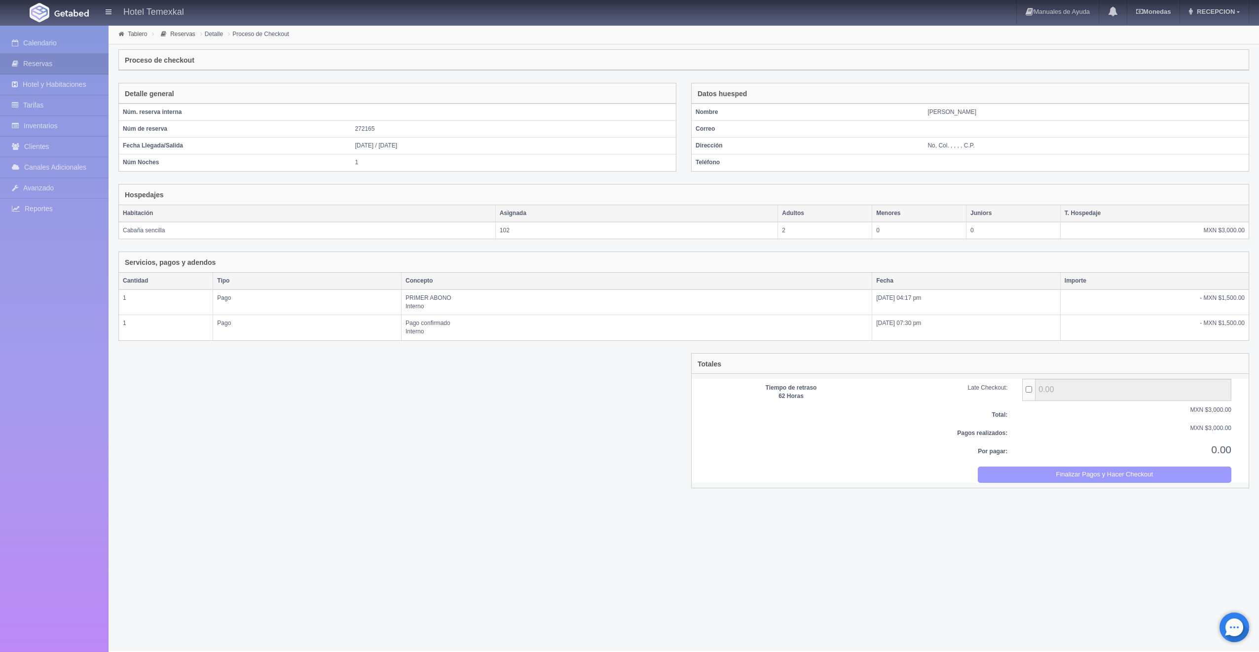
click at [991, 477] on button "Finalizar Pagos y Hacer Checkout" at bounding box center [1105, 475] width 254 height 16
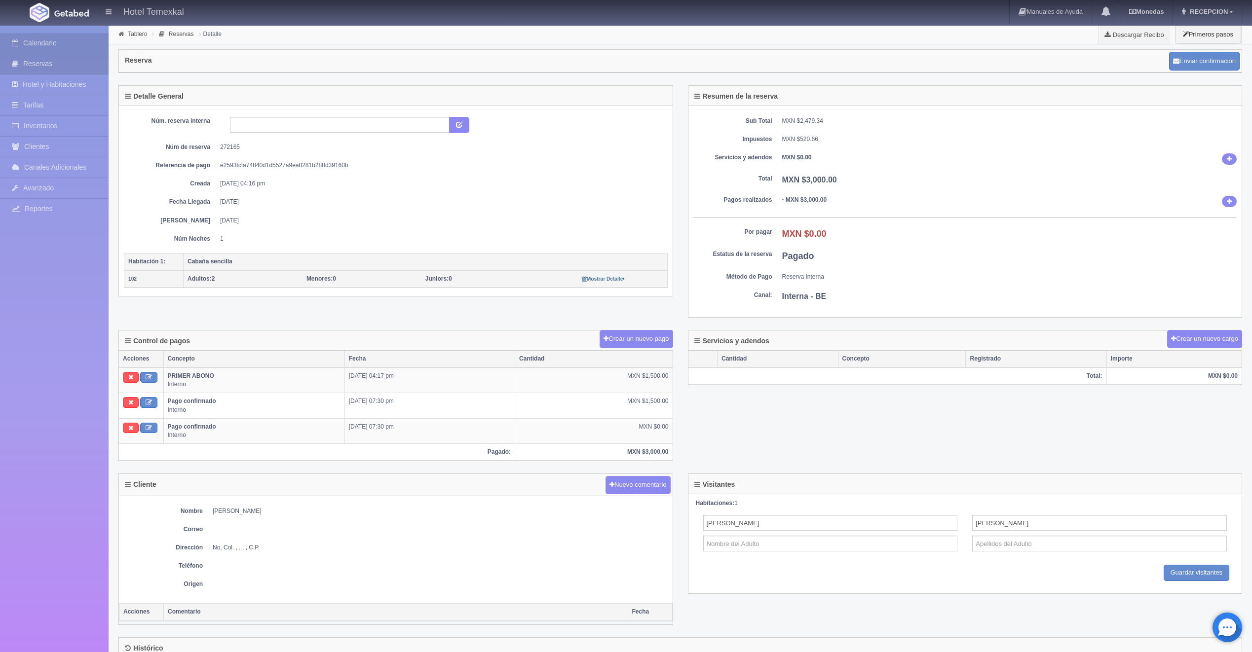
click at [85, 44] on link "Calendario" at bounding box center [54, 43] width 109 height 20
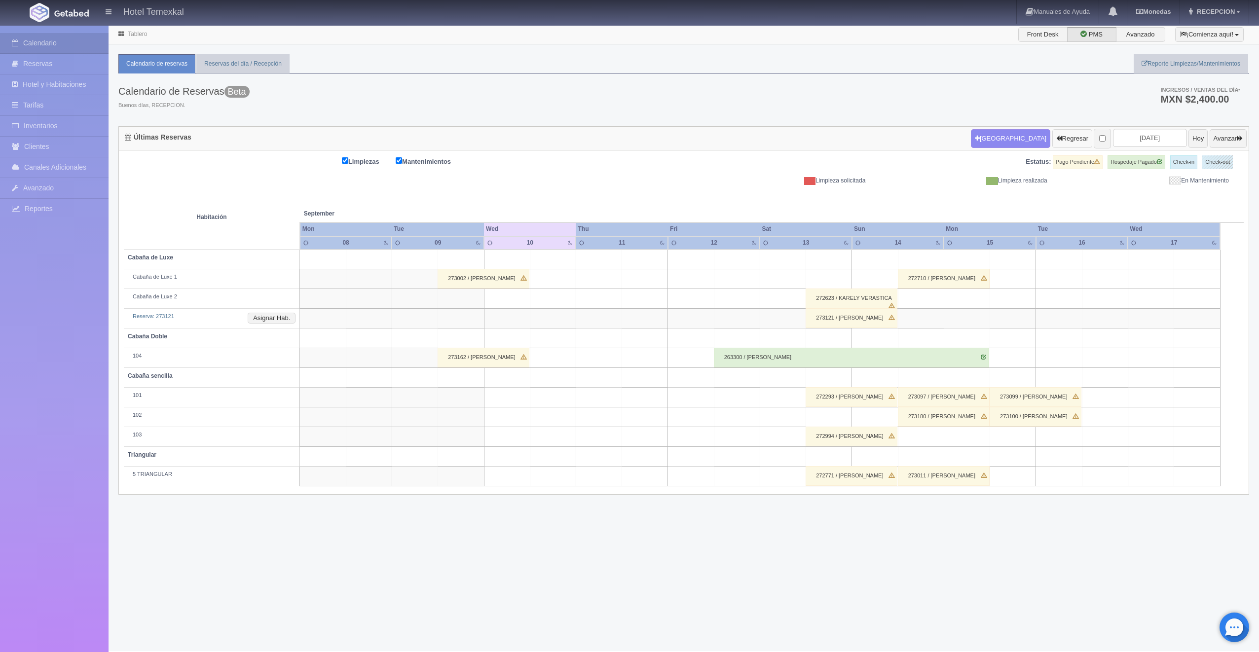
click at [1053, 138] on button "Regresar" at bounding box center [1072, 138] width 40 height 19
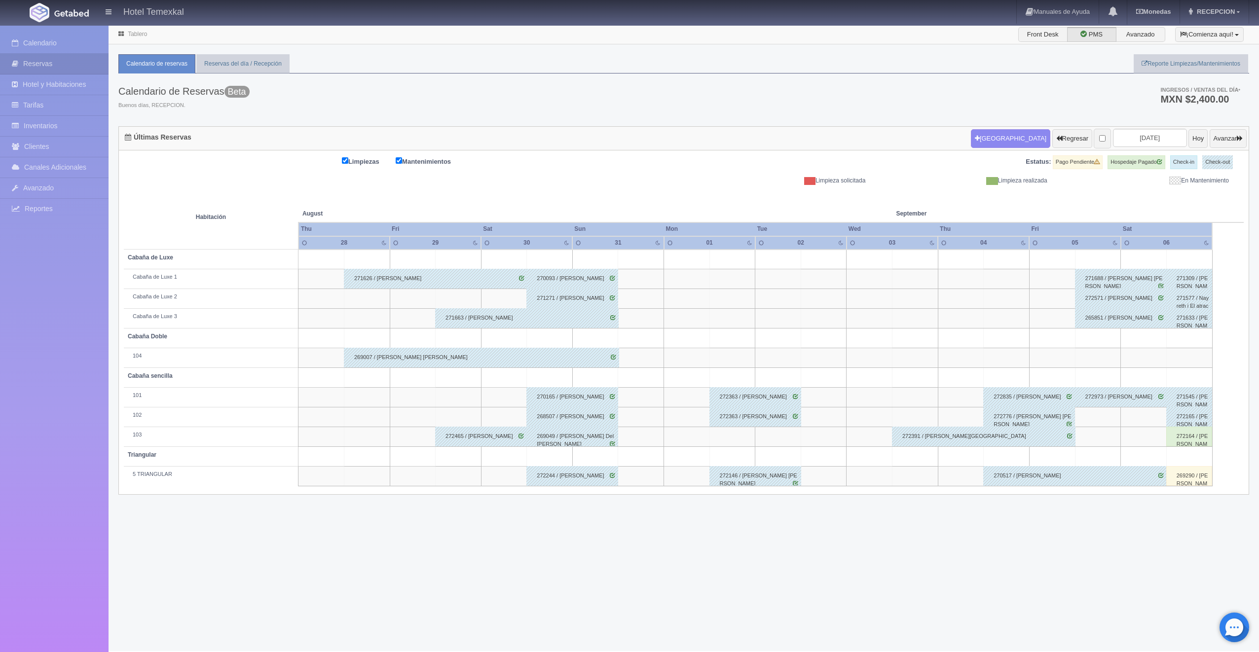
click at [1189, 437] on div "272164 / [PERSON_NAME]" at bounding box center [1189, 437] width 46 height 20
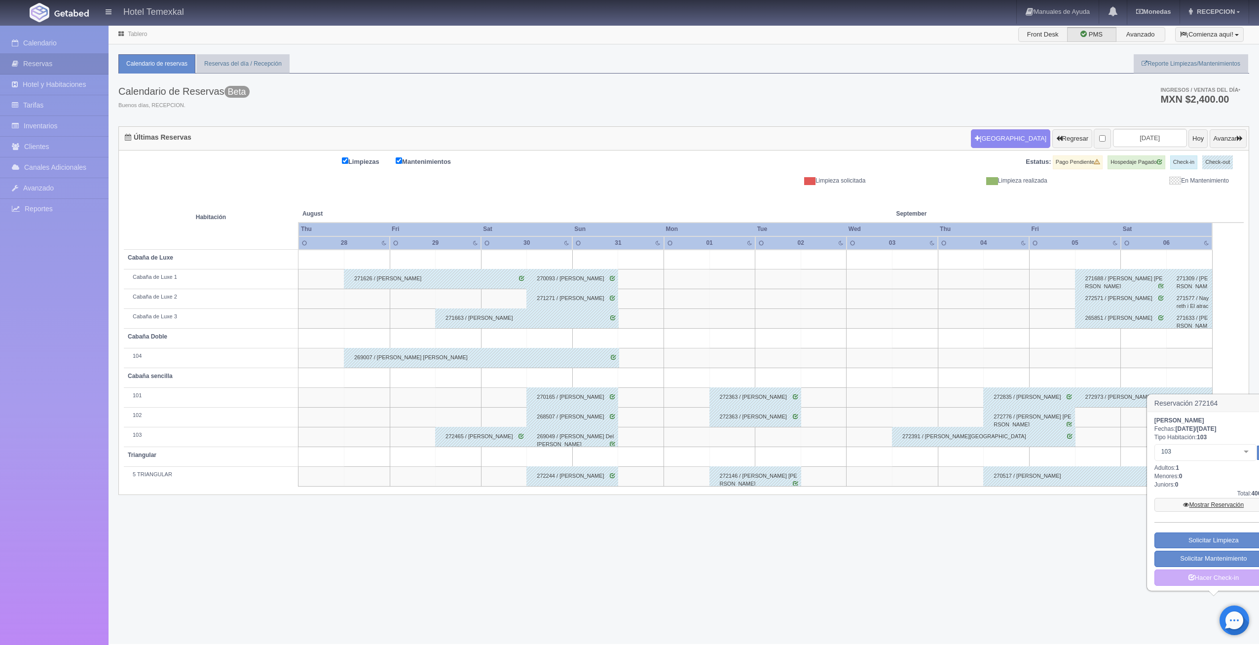
click at [1200, 505] on link "Mostrar Reservación" at bounding box center [1214, 505] width 118 height 14
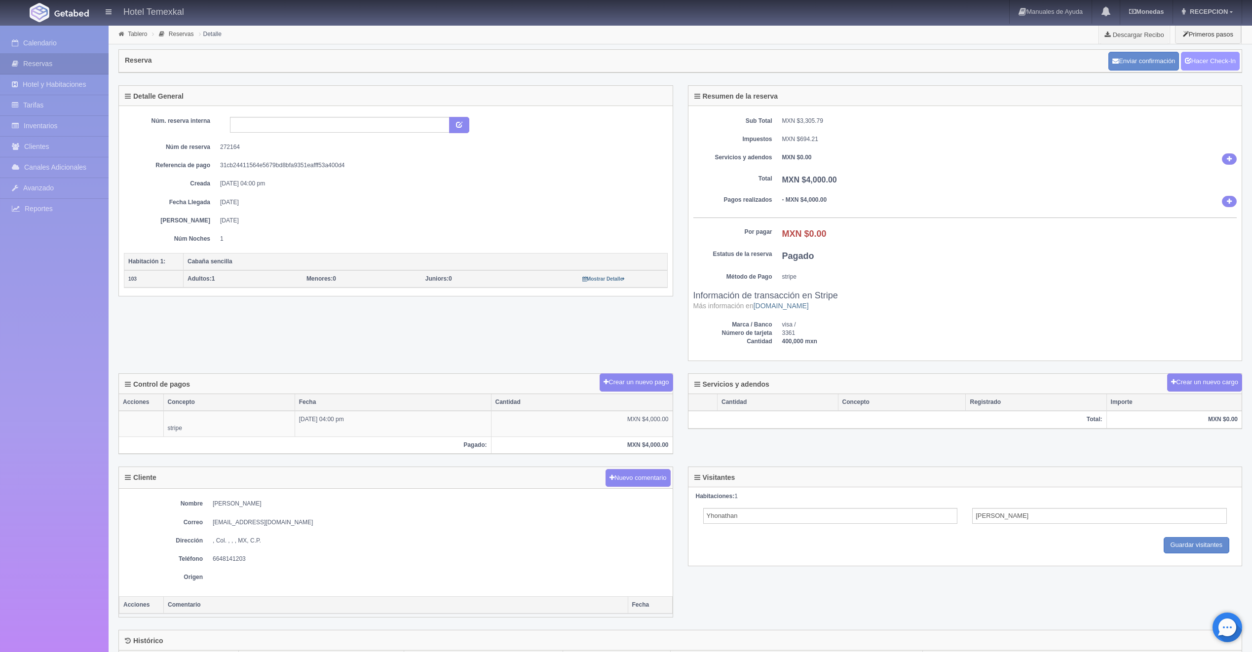
click at [1202, 64] on link "Hacer Check-In" at bounding box center [1210, 61] width 59 height 19
click at [1213, 59] on link "Hacer Check-Out" at bounding box center [1208, 61] width 64 height 19
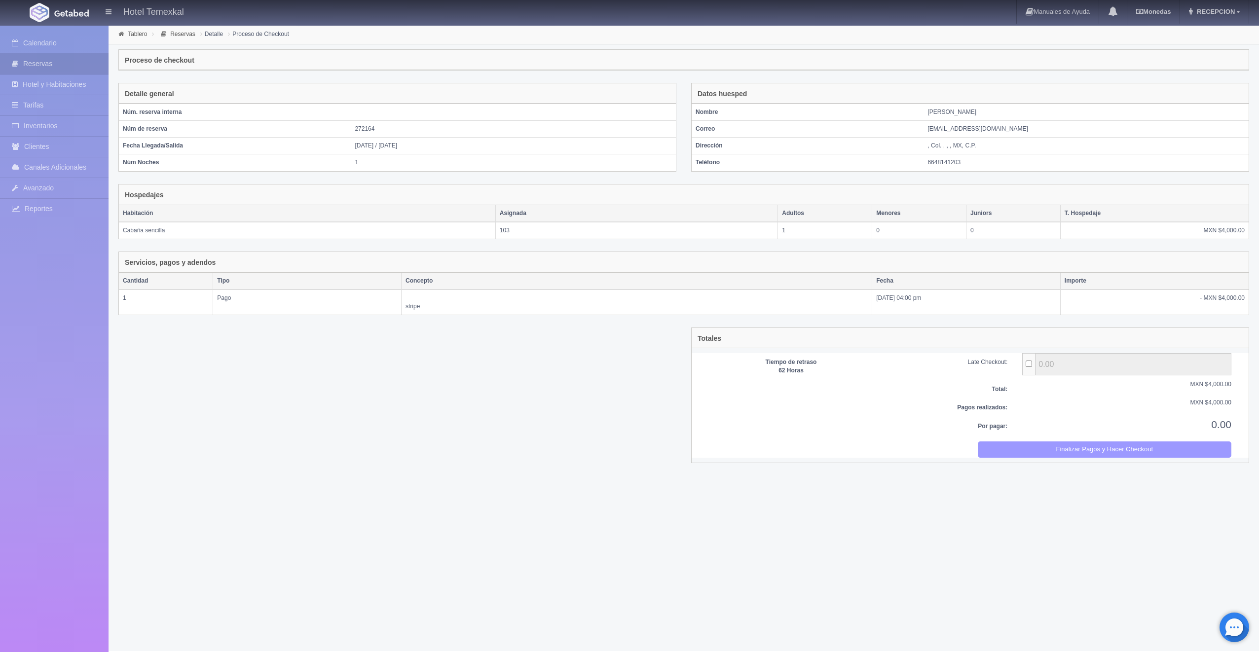
click at [1150, 442] on button "Finalizar Pagos y Hacer Checkout" at bounding box center [1105, 450] width 254 height 16
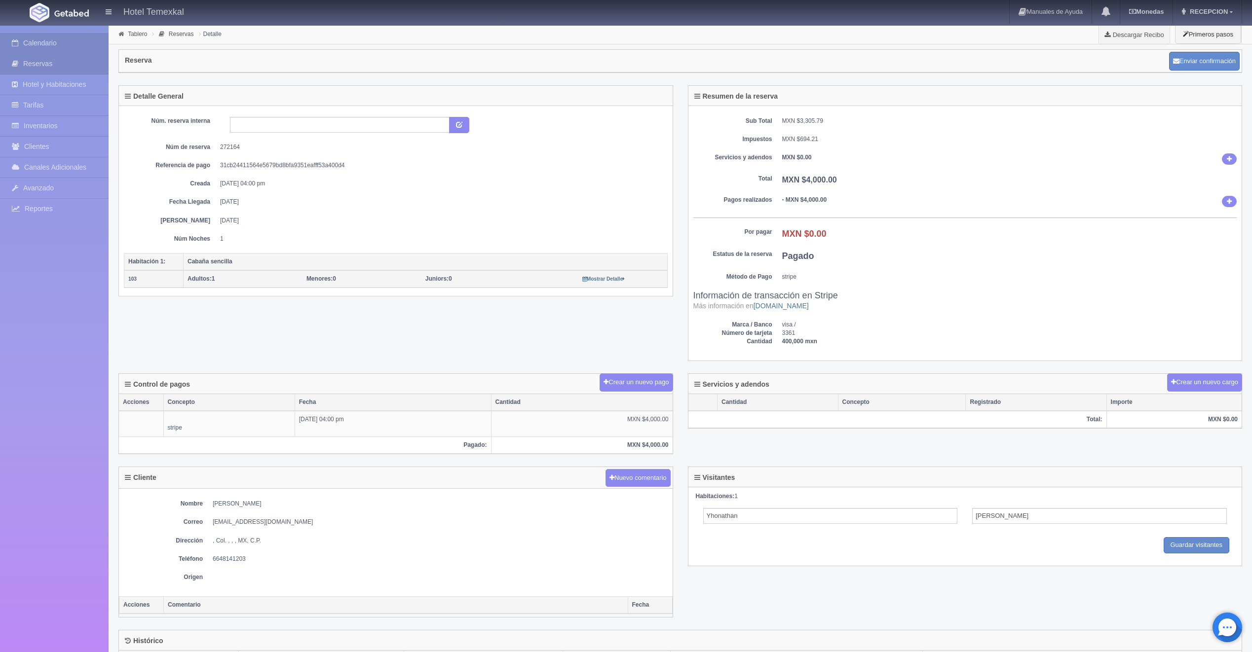
click at [69, 46] on link "Calendario" at bounding box center [54, 43] width 109 height 20
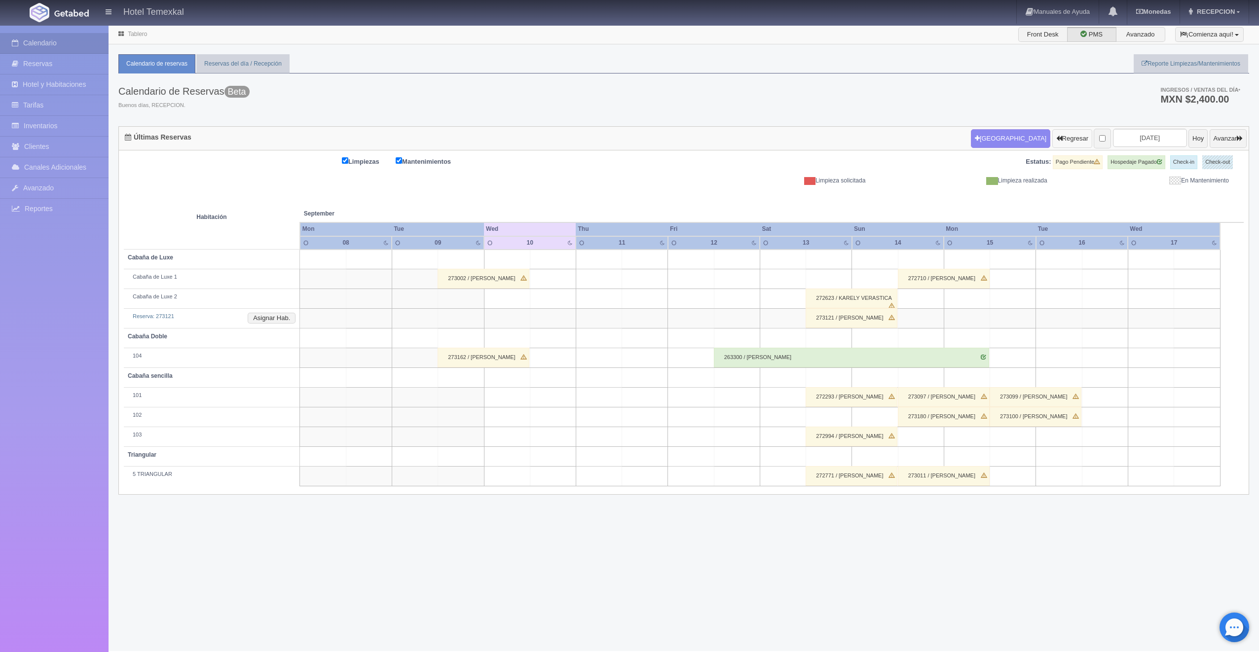
click at [1052, 145] on button "Regresar" at bounding box center [1072, 138] width 40 height 19
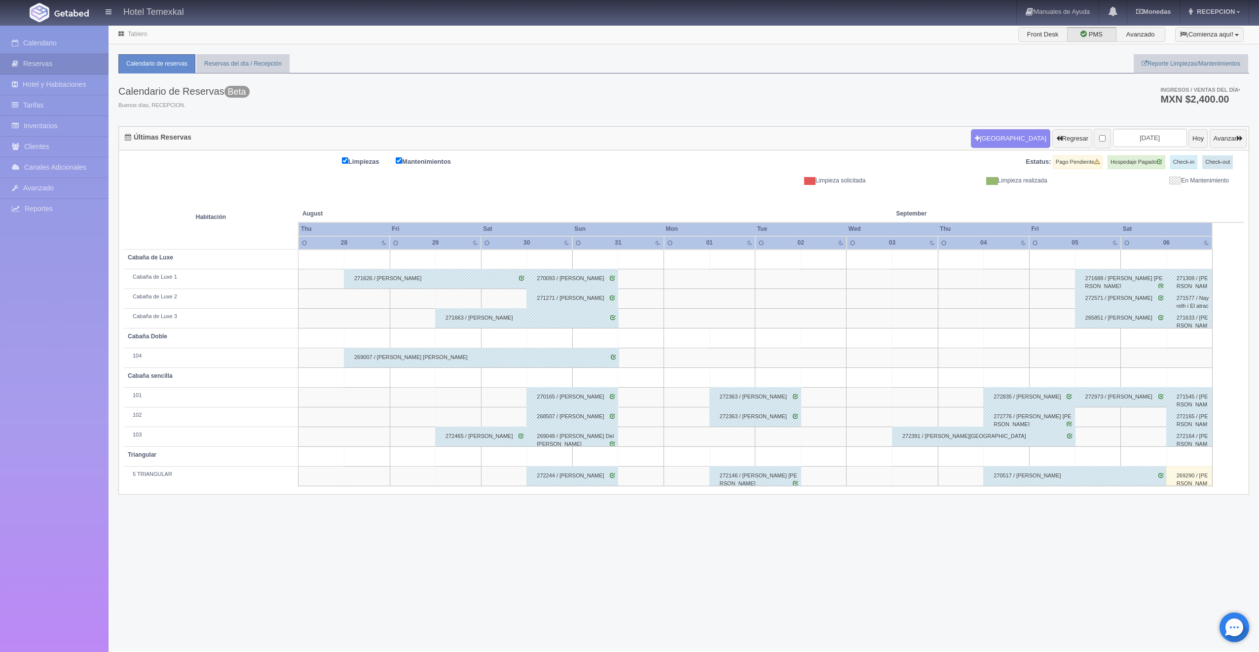
click at [1194, 476] on div "269290 / LARITZA OCHOA" at bounding box center [1189, 476] width 46 height 20
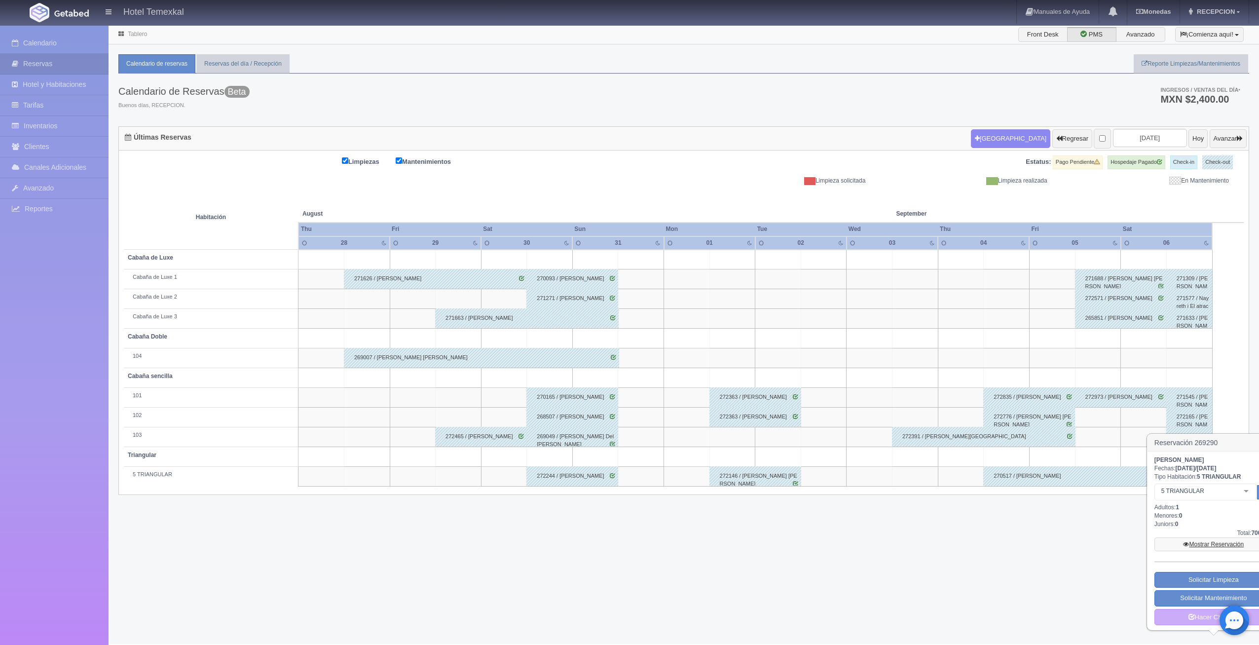
click at [1193, 540] on link "Mostrar Reservación" at bounding box center [1214, 544] width 118 height 14
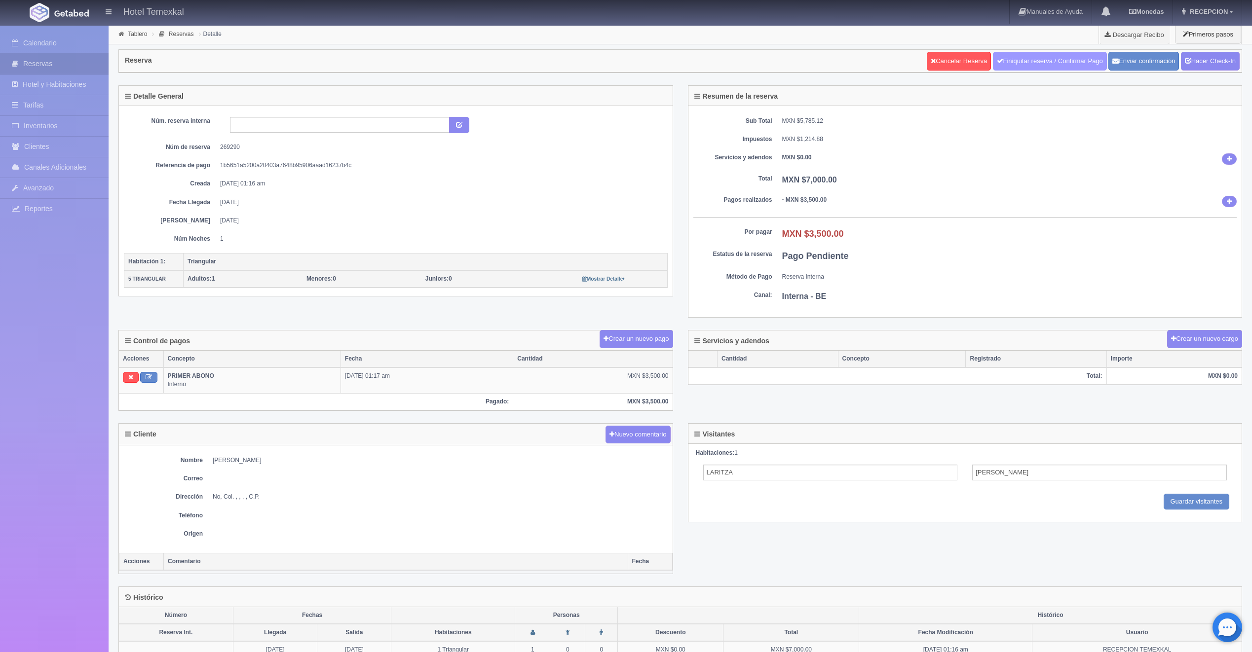
click at [1027, 58] on link "Finiquitar reserva / Confirmar Pago" at bounding box center [1050, 61] width 114 height 19
click at [1215, 55] on link "Hacer Check-In" at bounding box center [1210, 61] width 59 height 19
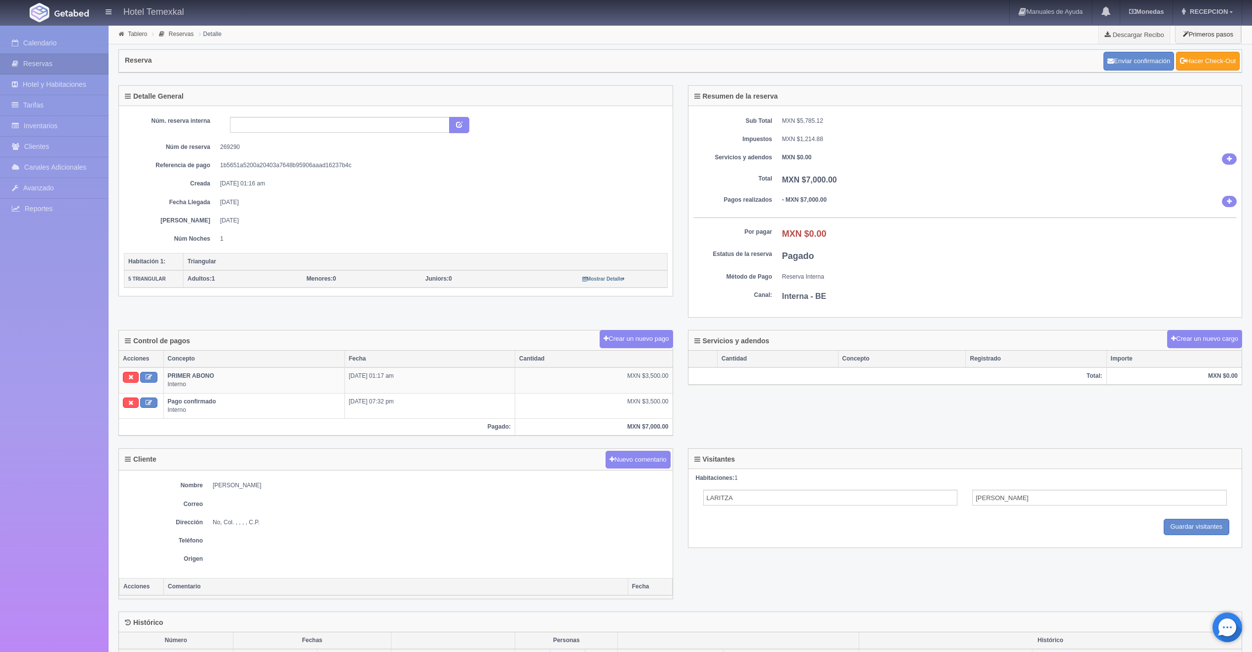
click at [1205, 67] on link "Hacer Check-Out" at bounding box center [1208, 61] width 64 height 19
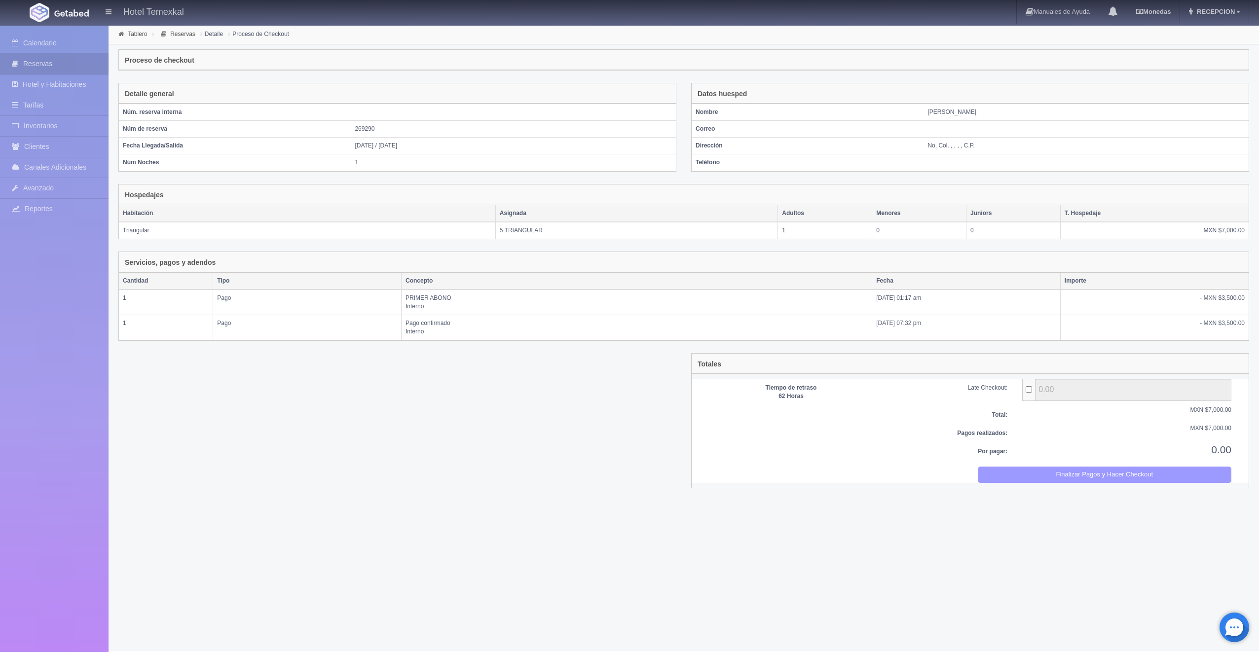
drag, startPoint x: 1058, startPoint y: 471, endPoint x: 681, endPoint y: 46, distance: 568.3
click at [1058, 471] on button "Finalizar Pagos y Hacer Checkout" at bounding box center [1105, 475] width 254 height 16
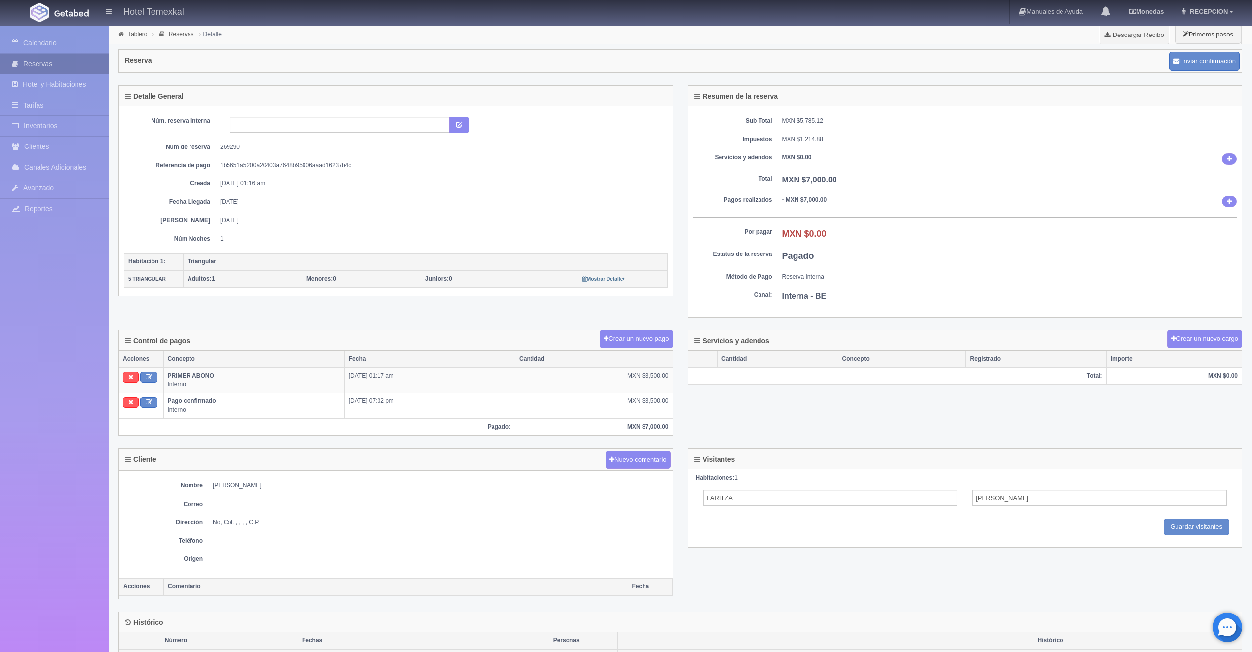
click at [61, 60] on link "Reservas" at bounding box center [54, 64] width 109 height 20
click at [56, 41] on link "Calendario" at bounding box center [54, 43] width 109 height 20
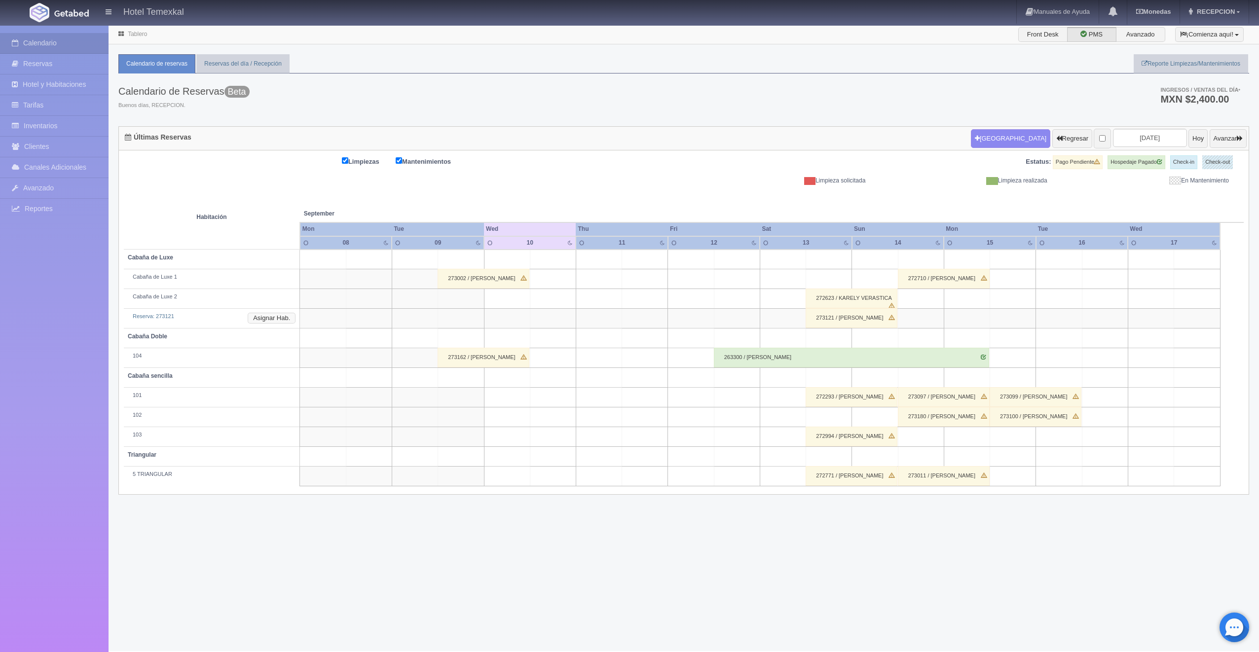
click at [281, 314] on button "Asignar Hab." at bounding box center [272, 318] width 48 height 11
click at [312, 353] on div "Cabaña de Luxe - Sin asignar No elements found. Consider changing the search qu…" at bounding box center [289, 343] width 104 height 27
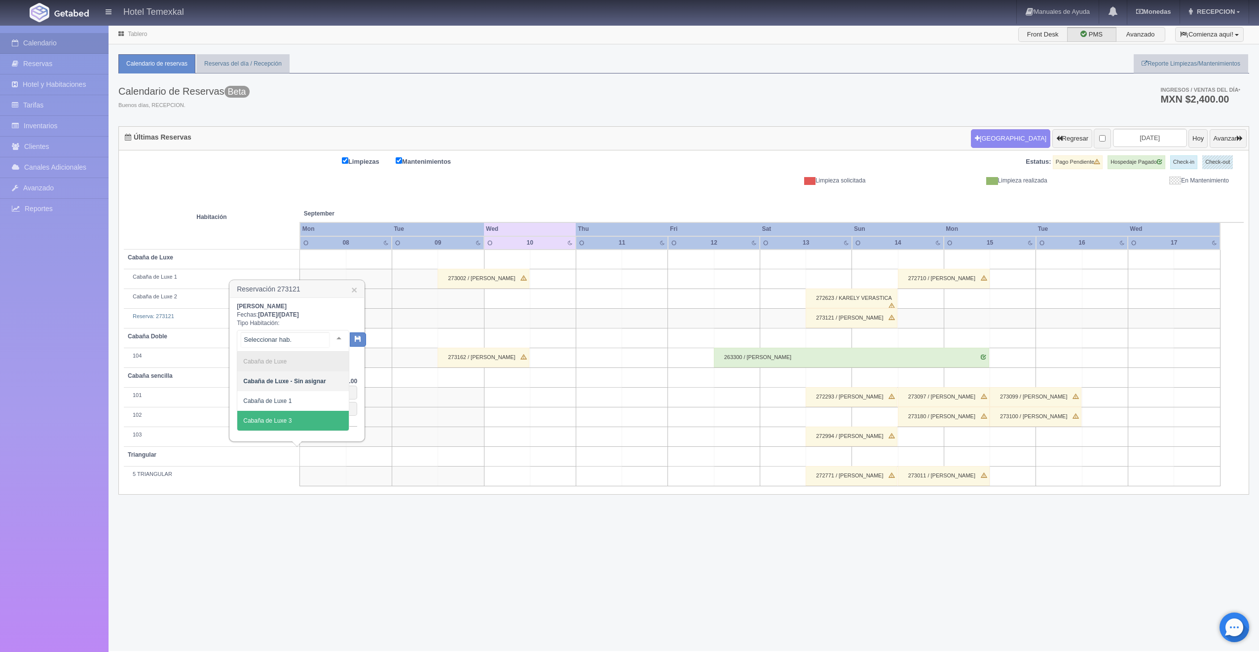
click at [295, 415] on span "Cabaña de Luxe 3" at bounding box center [293, 421] width 112 height 20
click at [348, 338] on icon "button" at bounding box center [349, 338] width 6 height 6
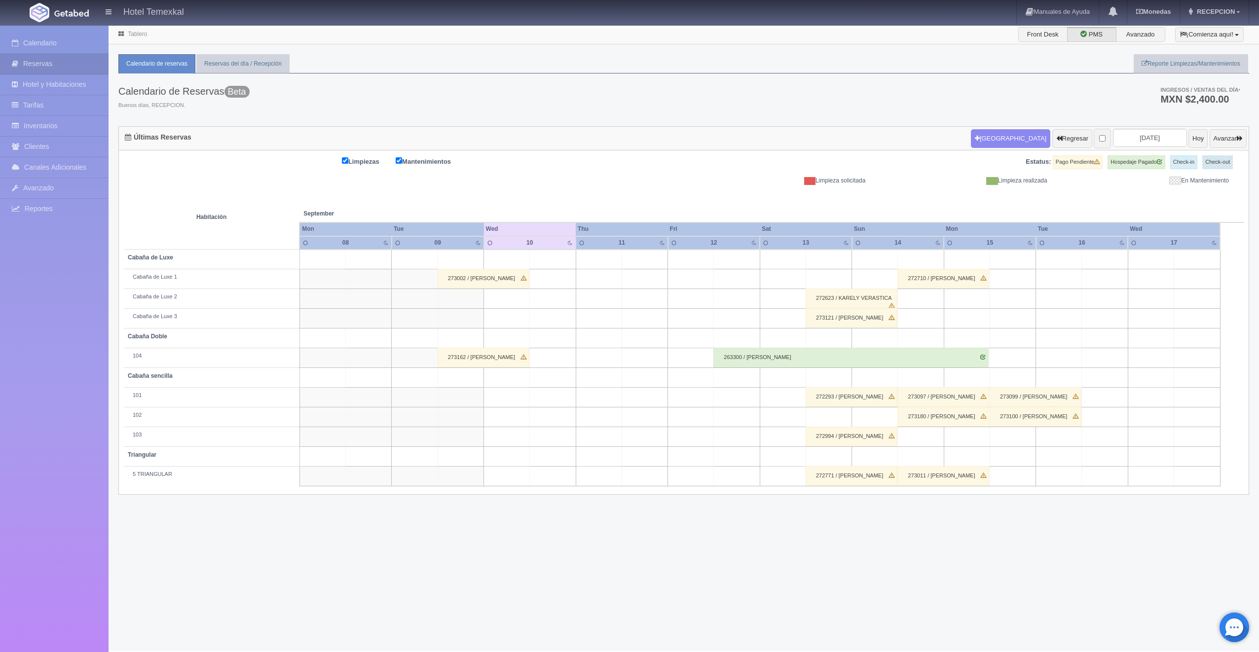
click at [855, 298] on div "272623 / KARELY VERASTICA" at bounding box center [852, 299] width 92 height 20
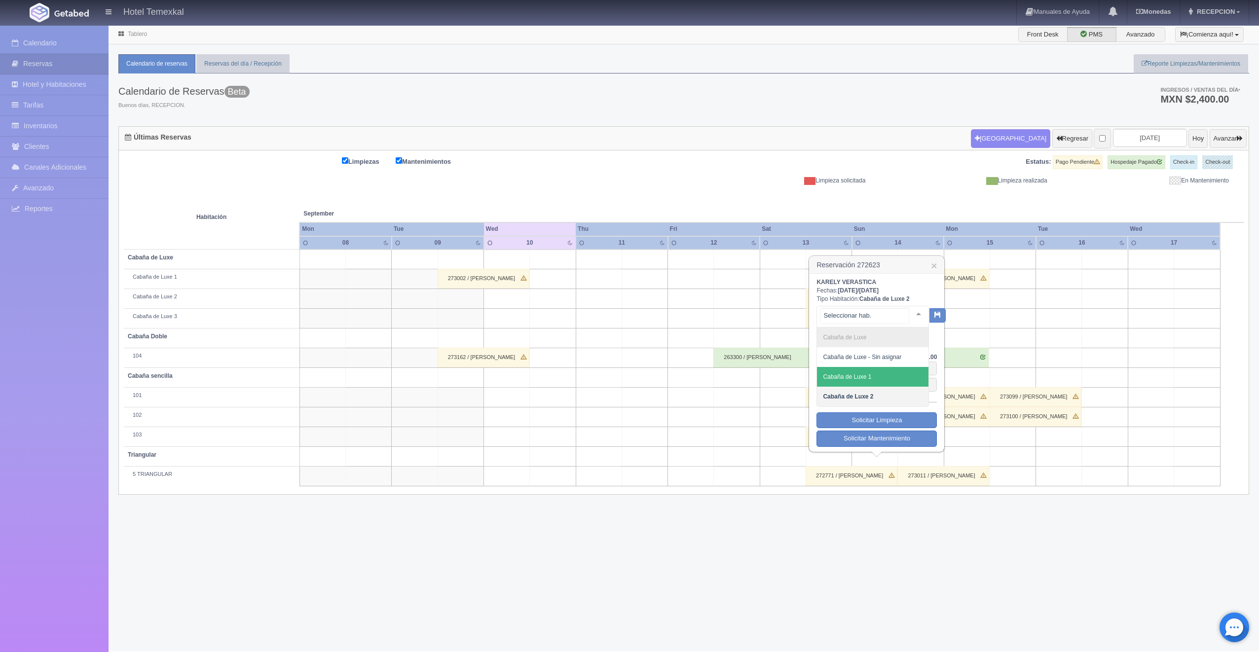
click at [866, 369] on span "Cabaña de Luxe 1" at bounding box center [873, 377] width 112 height 20
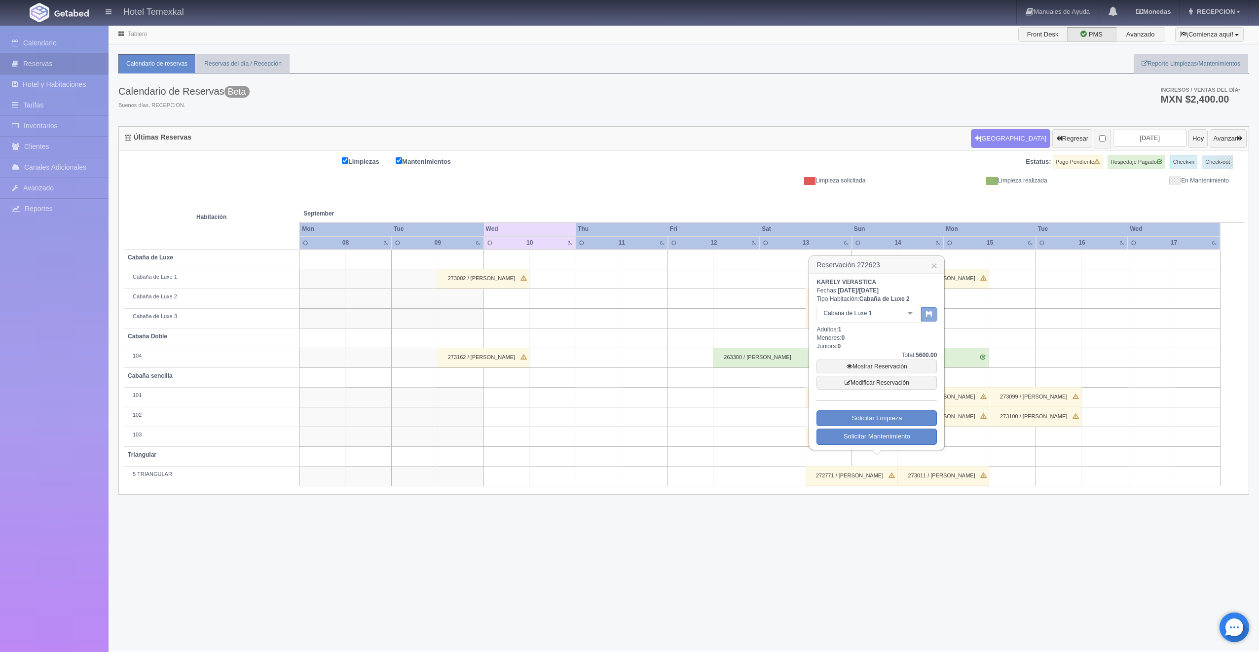
click at [929, 314] on icon "button" at bounding box center [929, 313] width 6 height 6
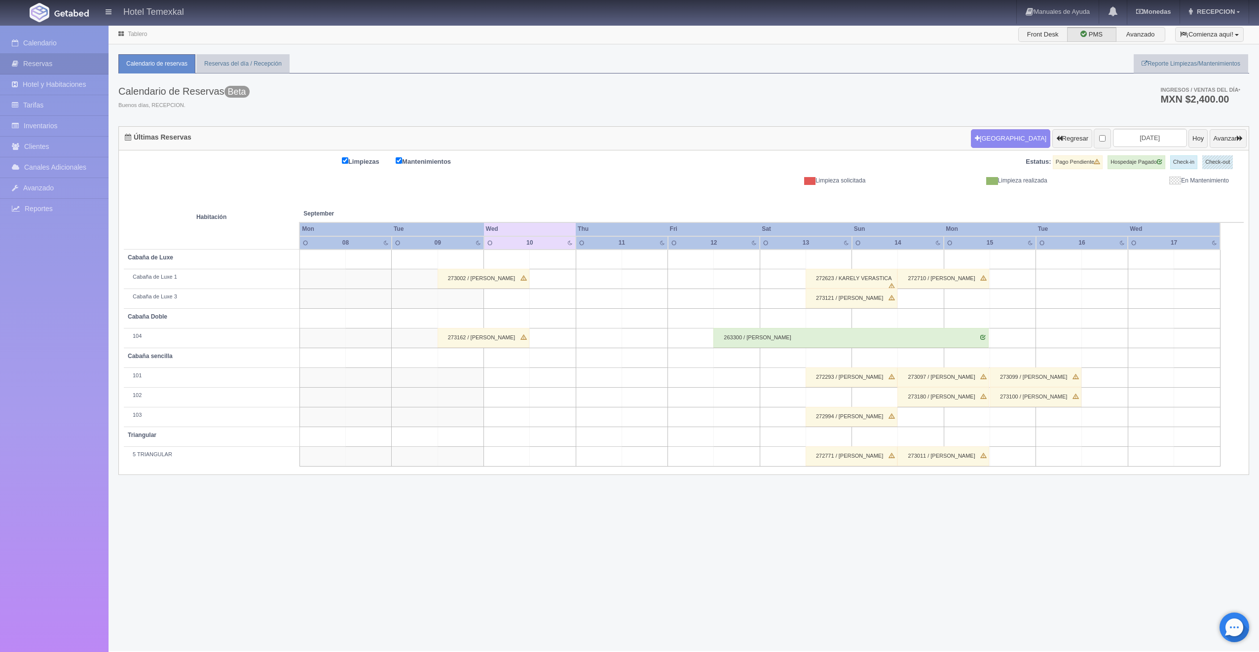
click at [843, 301] on div "273121 / [PERSON_NAME]" at bounding box center [852, 299] width 92 height 20
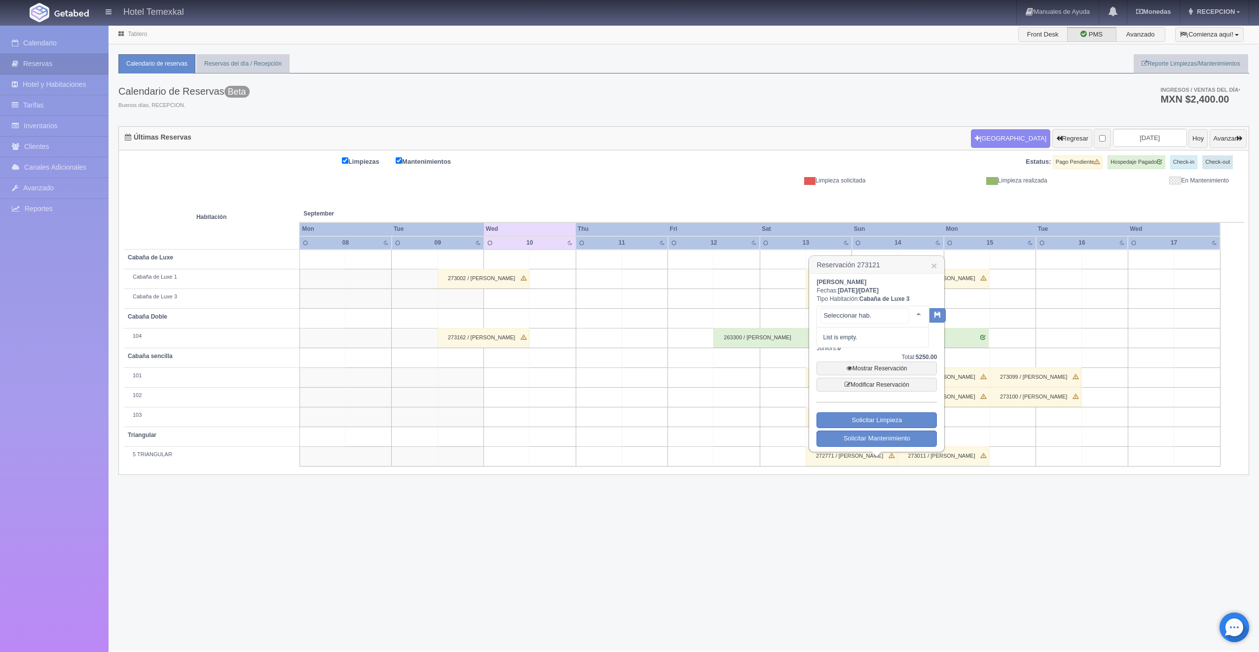
click at [872, 319] on div at bounding box center [873, 317] width 112 height 22
click at [871, 370] on span "Cabaña de Luxe 2" at bounding box center [873, 377] width 112 height 20
click at [925, 312] on button "button" at bounding box center [929, 314] width 16 height 15
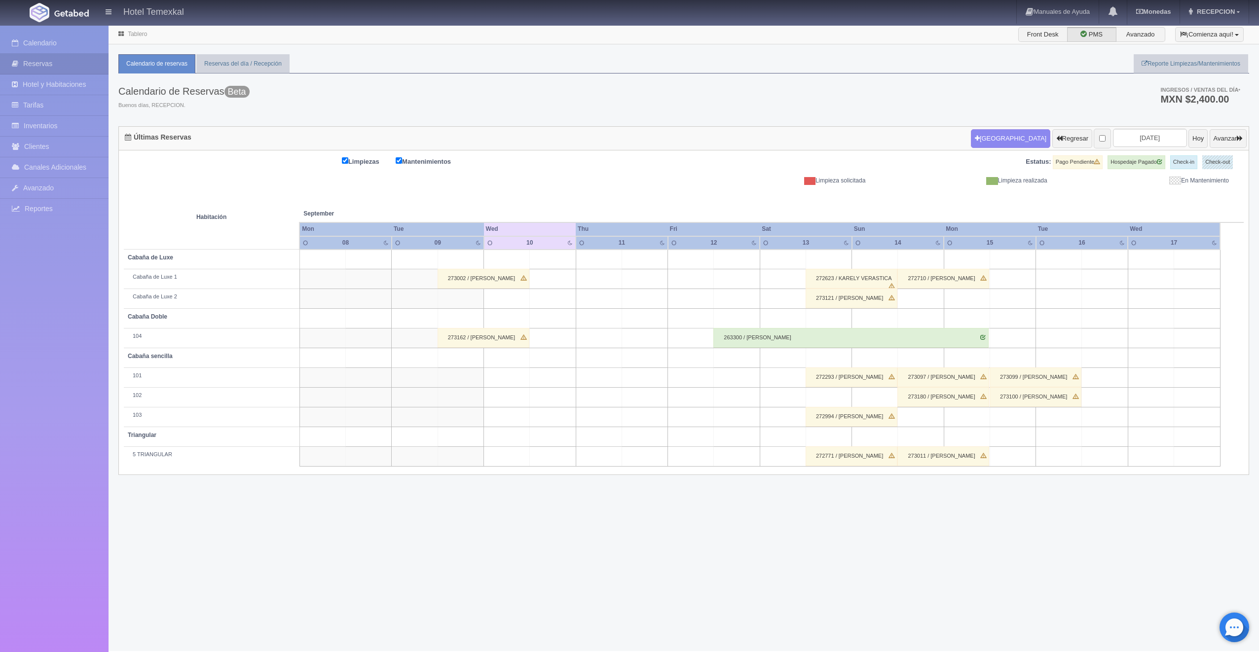
click at [493, 283] on div "273002 / [PERSON_NAME]" at bounding box center [484, 279] width 92 height 20
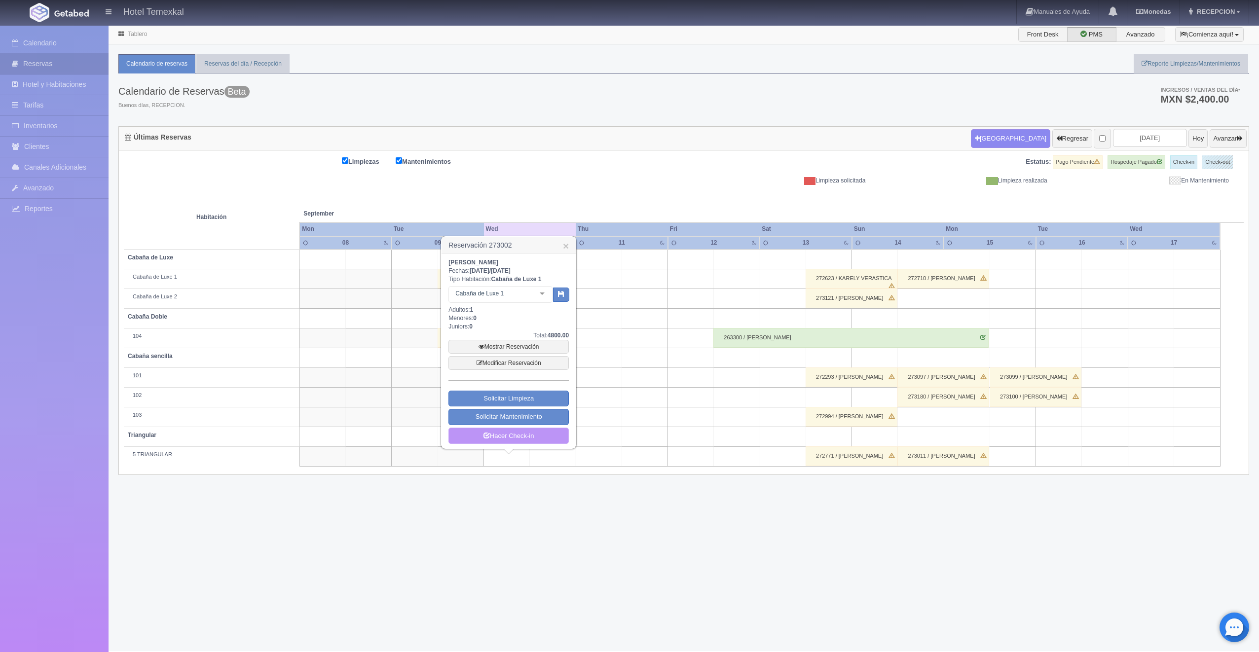
click at [518, 437] on link "Hacer Check-in" at bounding box center [509, 436] width 120 height 17
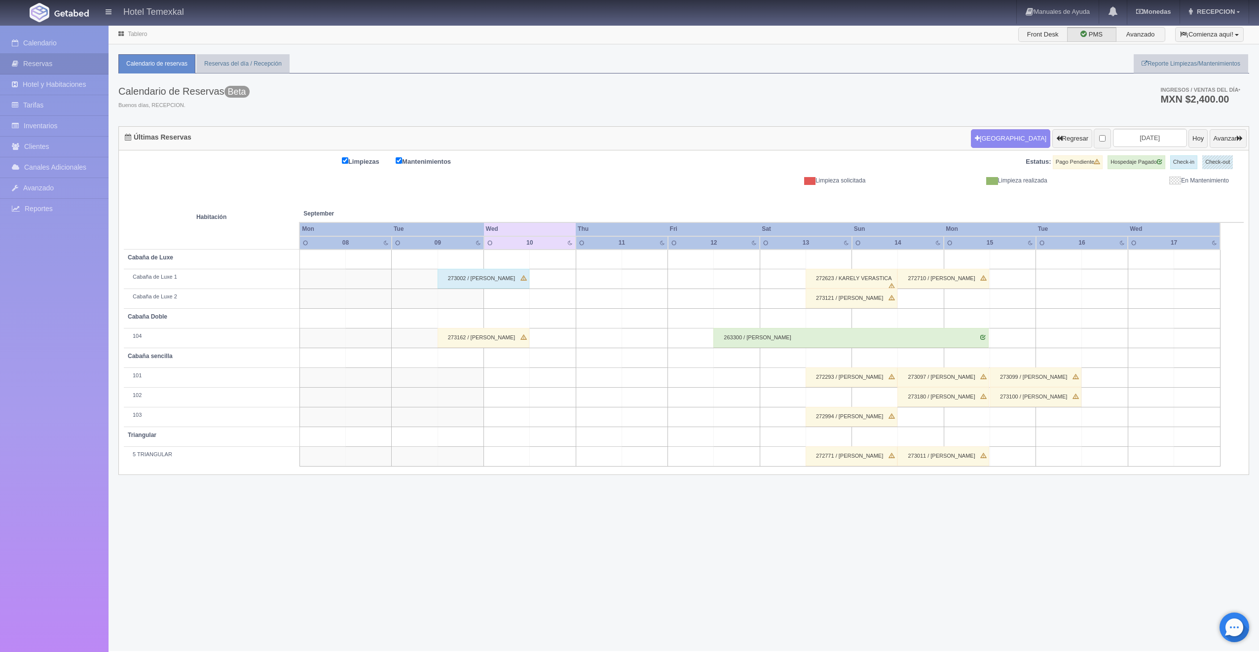
click at [502, 339] on div "273162 / [PERSON_NAME]" at bounding box center [484, 338] width 92 height 20
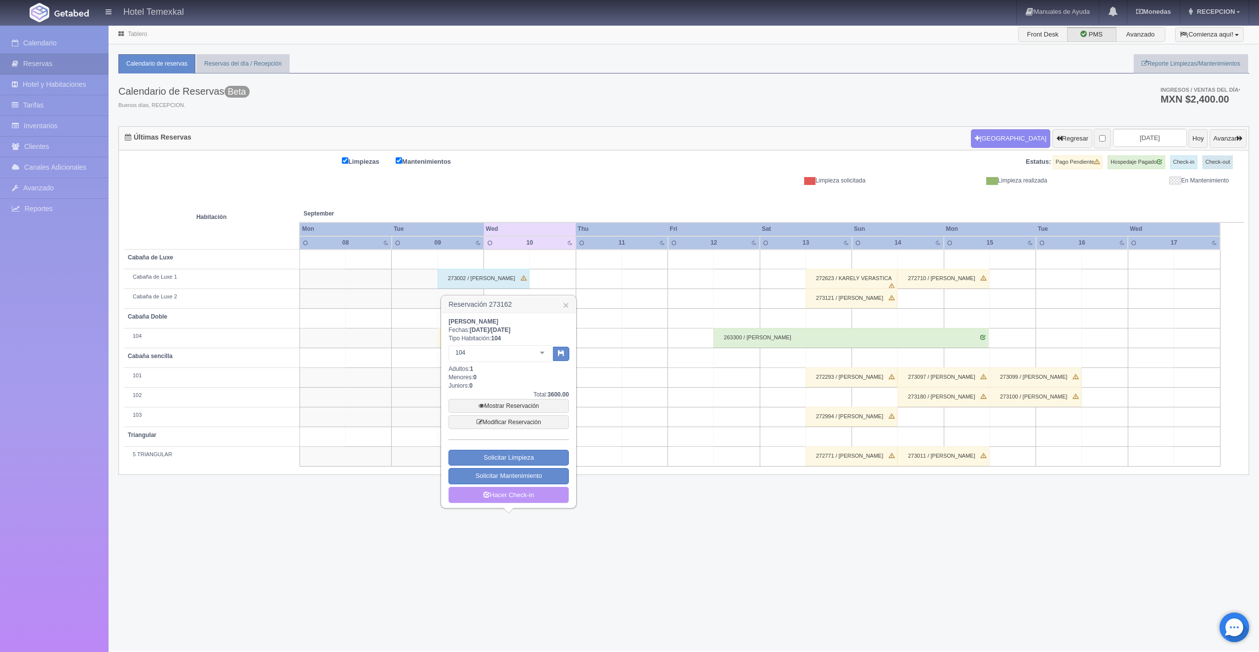
click at [512, 487] on link "Hacer Check-in" at bounding box center [509, 495] width 120 height 17
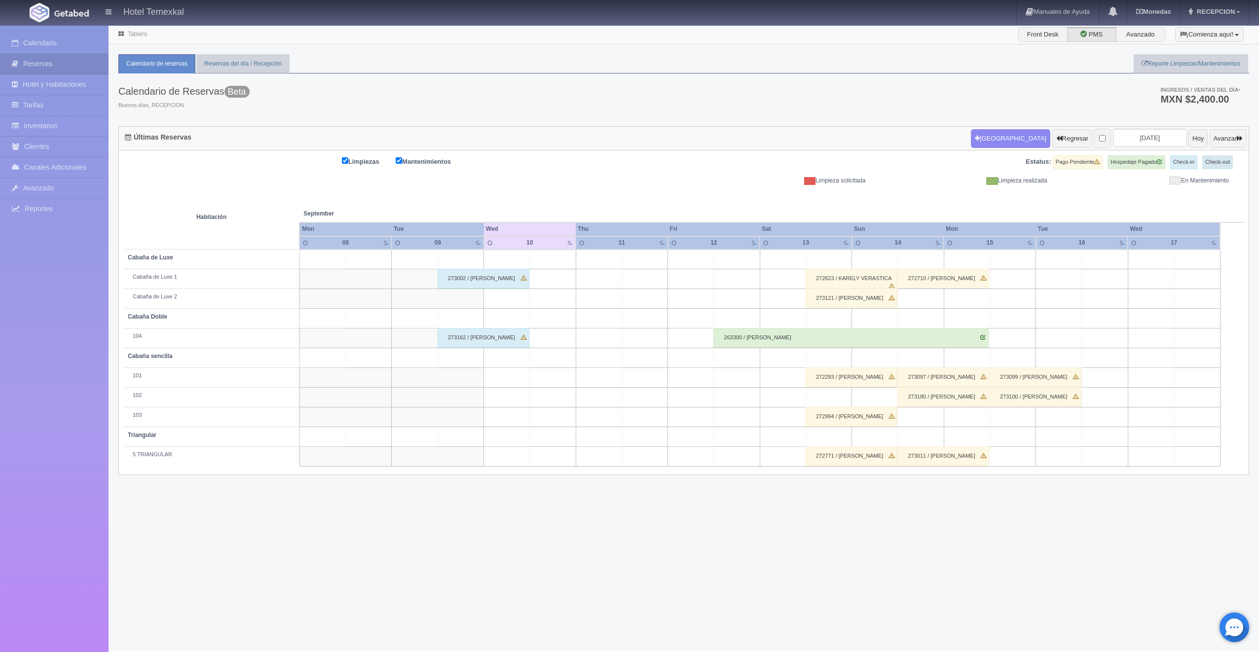
click at [492, 285] on div "273002 / [PERSON_NAME]" at bounding box center [484, 279] width 92 height 20
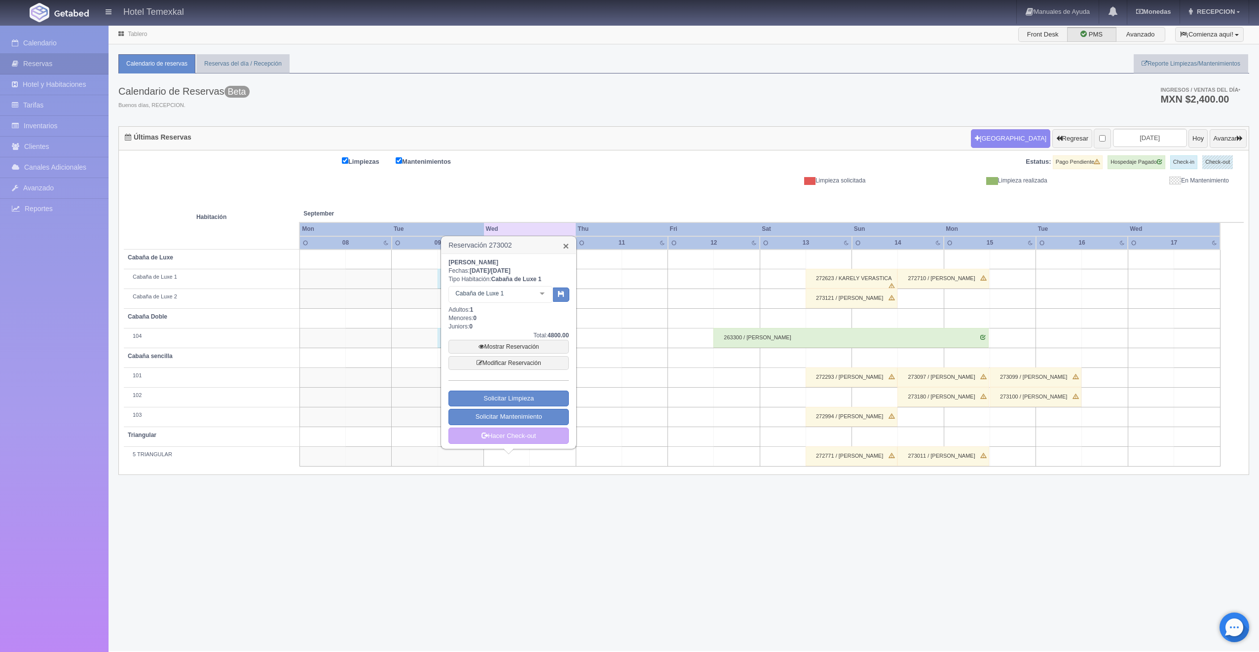
click at [563, 246] on link "×" at bounding box center [566, 246] width 6 height 10
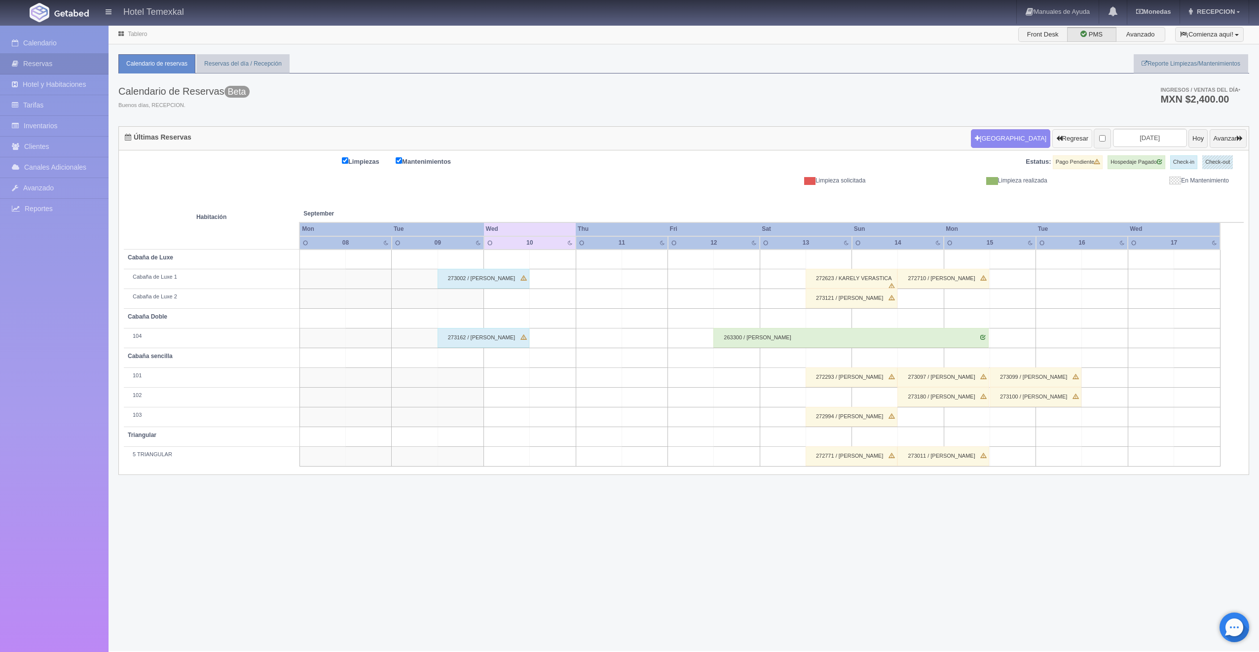
click at [1052, 143] on button "Regresar" at bounding box center [1072, 138] width 40 height 19
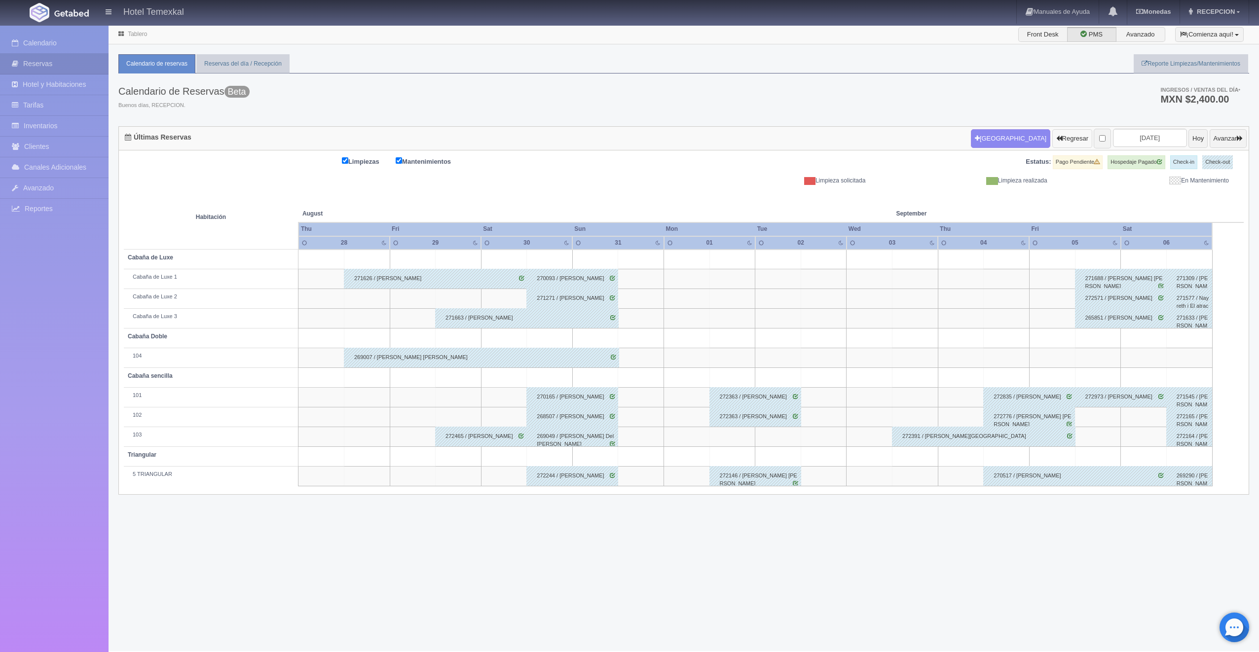
click at [1052, 135] on button "Regresar" at bounding box center [1072, 138] width 40 height 19
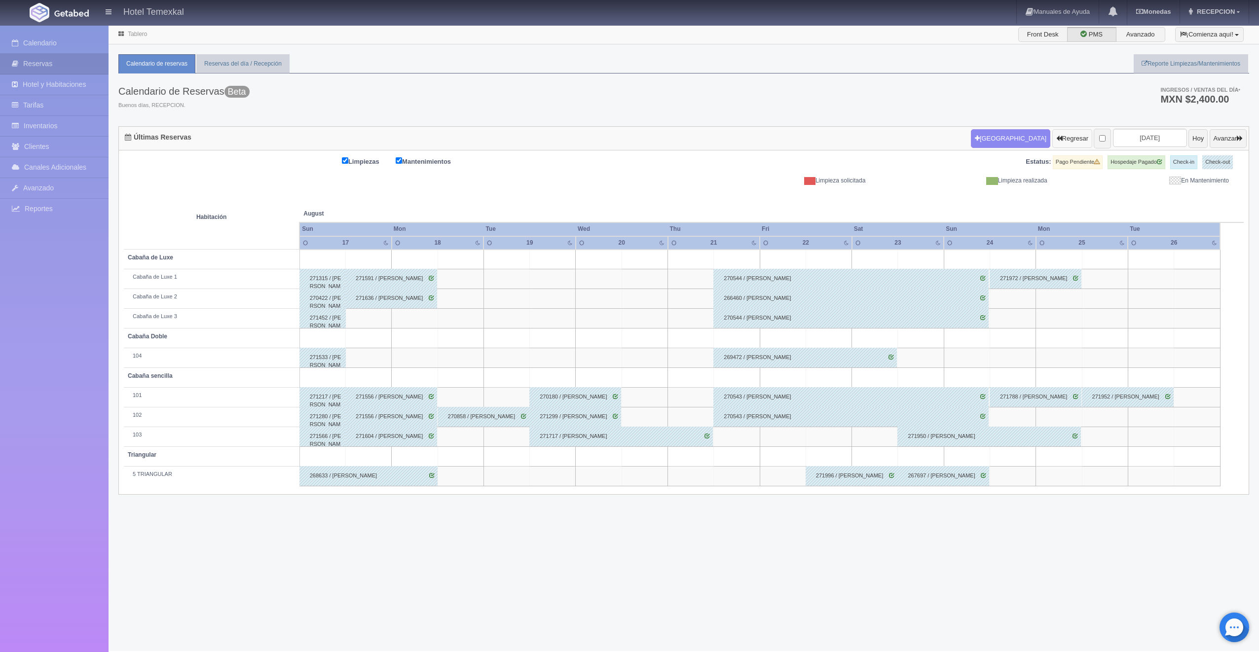
click at [1052, 135] on button "Regresar" at bounding box center [1072, 138] width 40 height 19
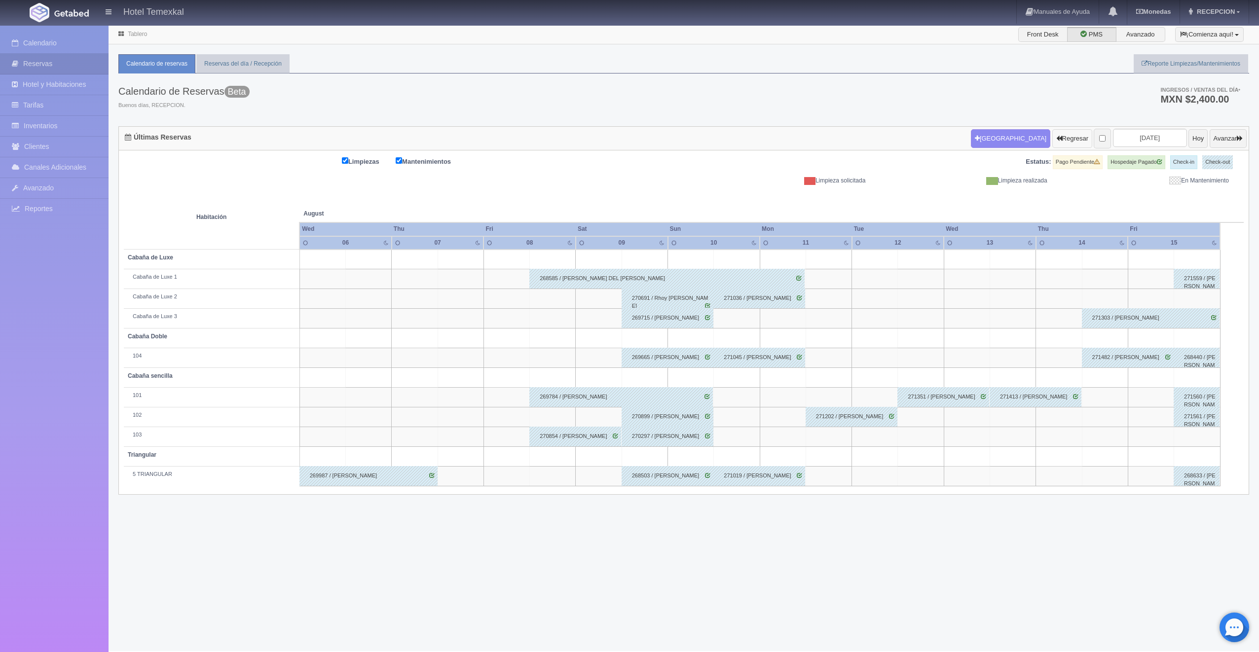
click at [1052, 135] on button "Regresar" at bounding box center [1072, 138] width 40 height 19
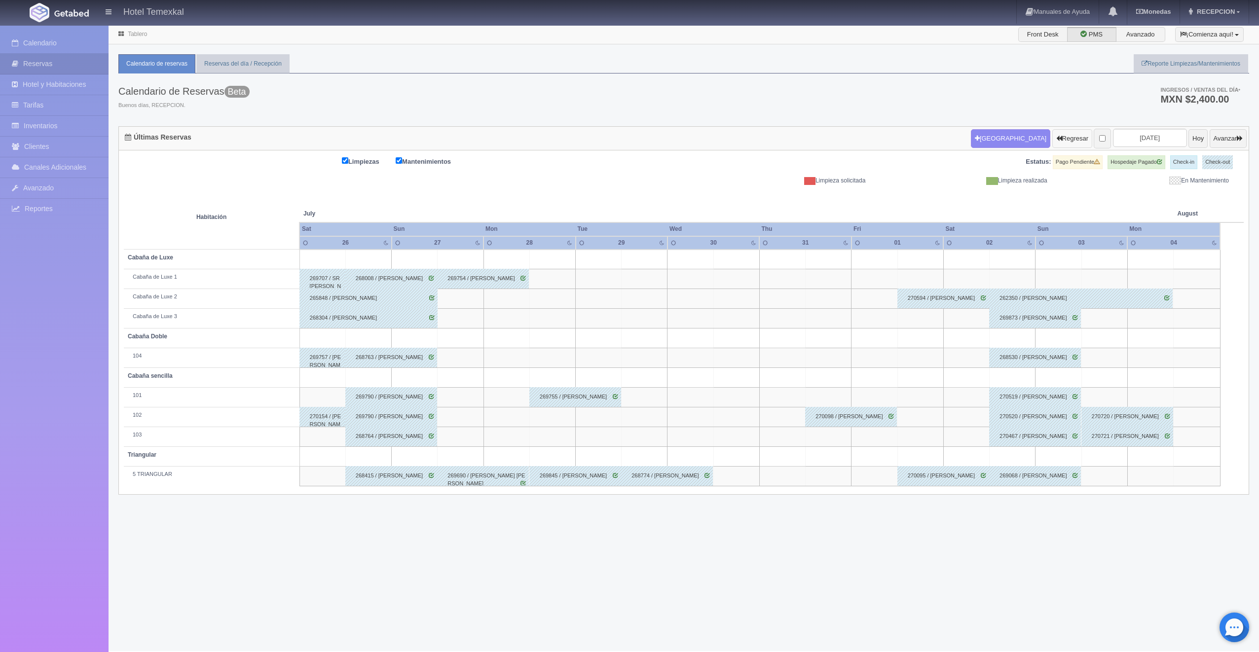
click at [1052, 135] on button "Regresar" at bounding box center [1072, 138] width 40 height 19
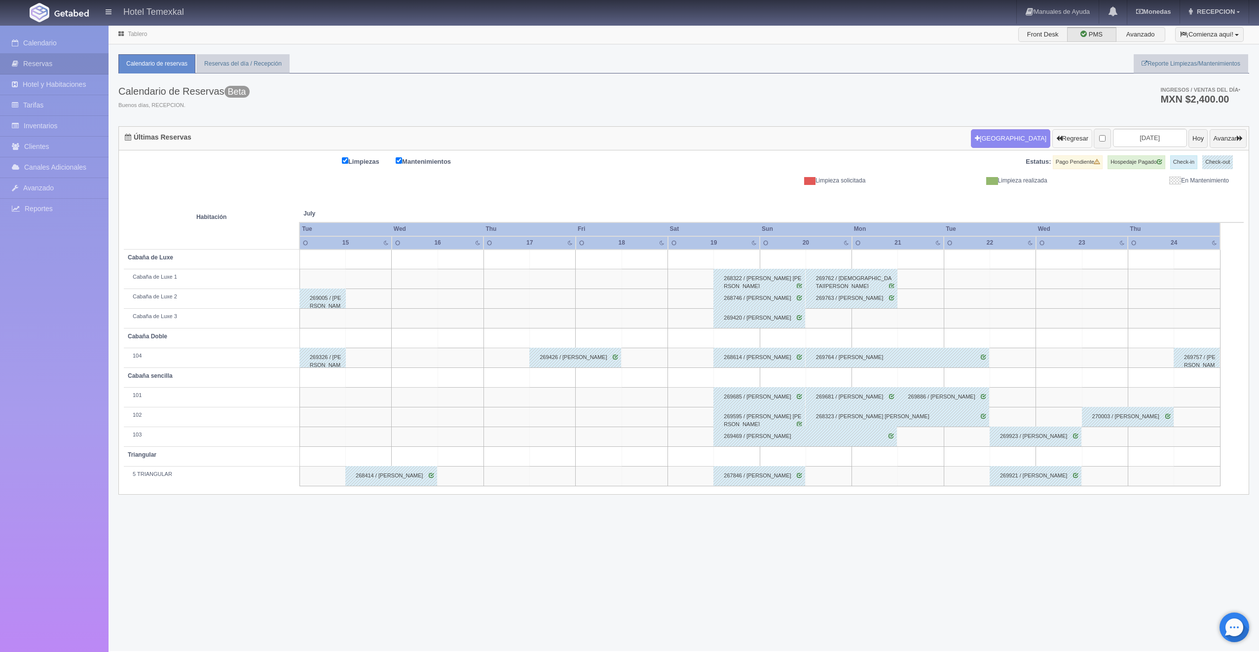
click at [1052, 141] on button "Regresar" at bounding box center [1072, 138] width 40 height 19
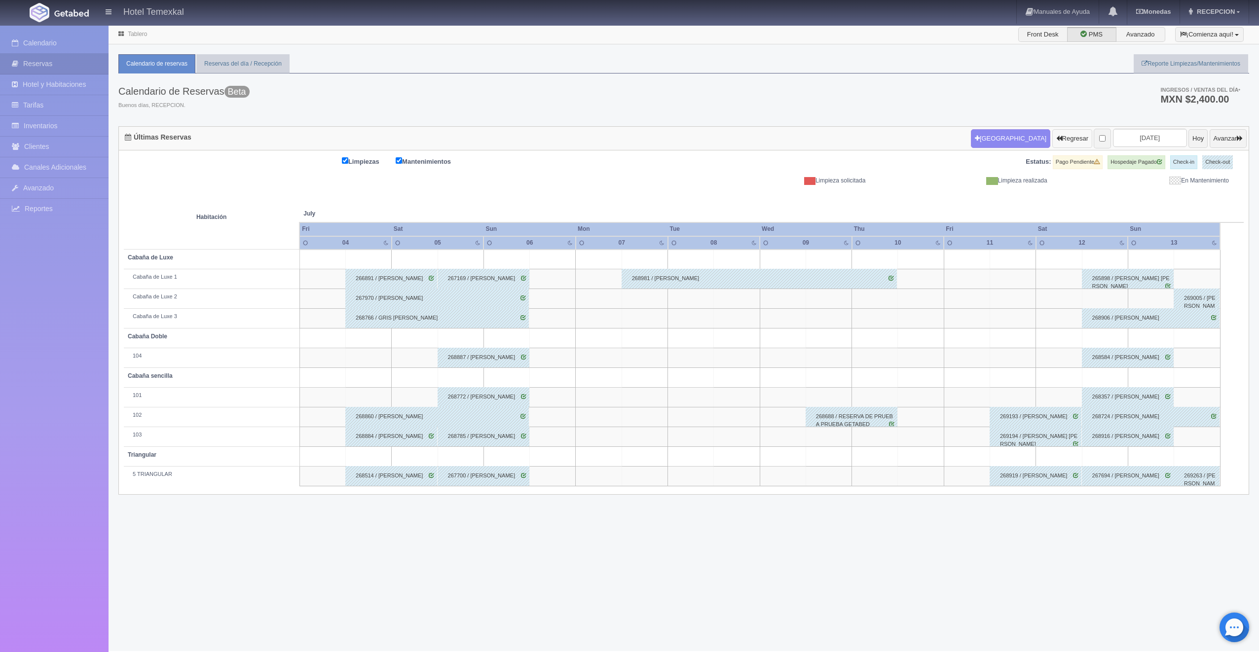
click at [1052, 141] on button "Regresar" at bounding box center [1072, 138] width 40 height 19
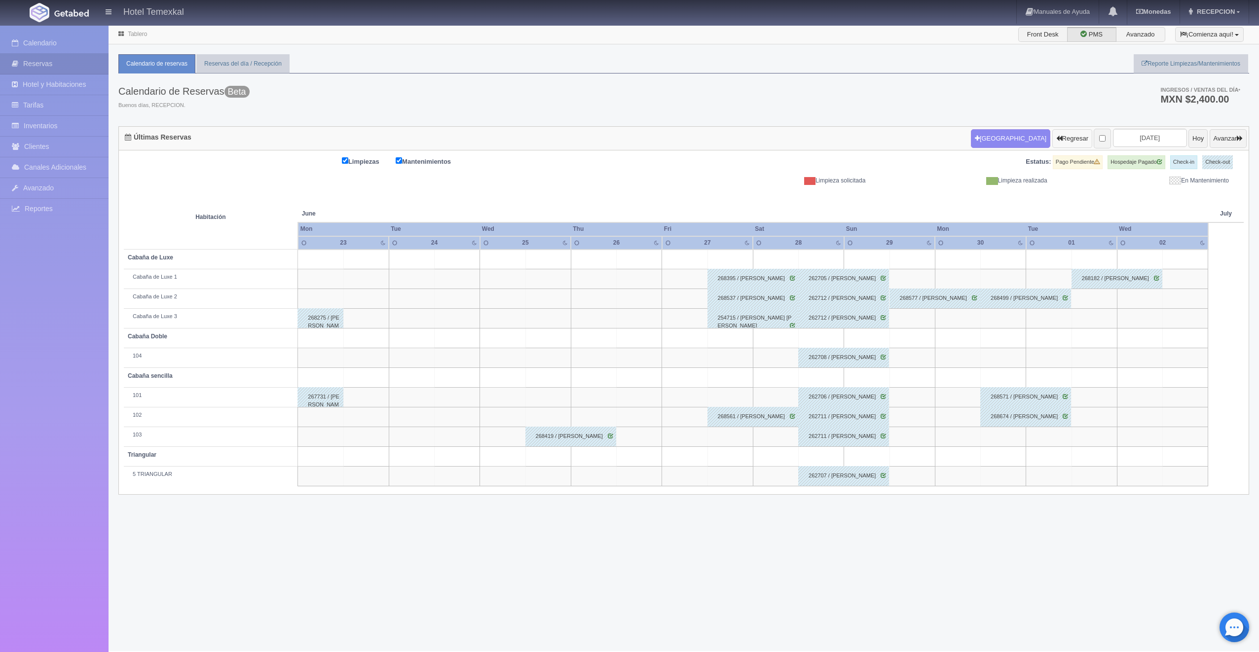
drag, startPoint x: 1046, startPoint y: 139, endPoint x: 1051, endPoint y: 139, distance: 5.4
click at [1052, 139] on button "Regresar" at bounding box center [1072, 138] width 40 height 19
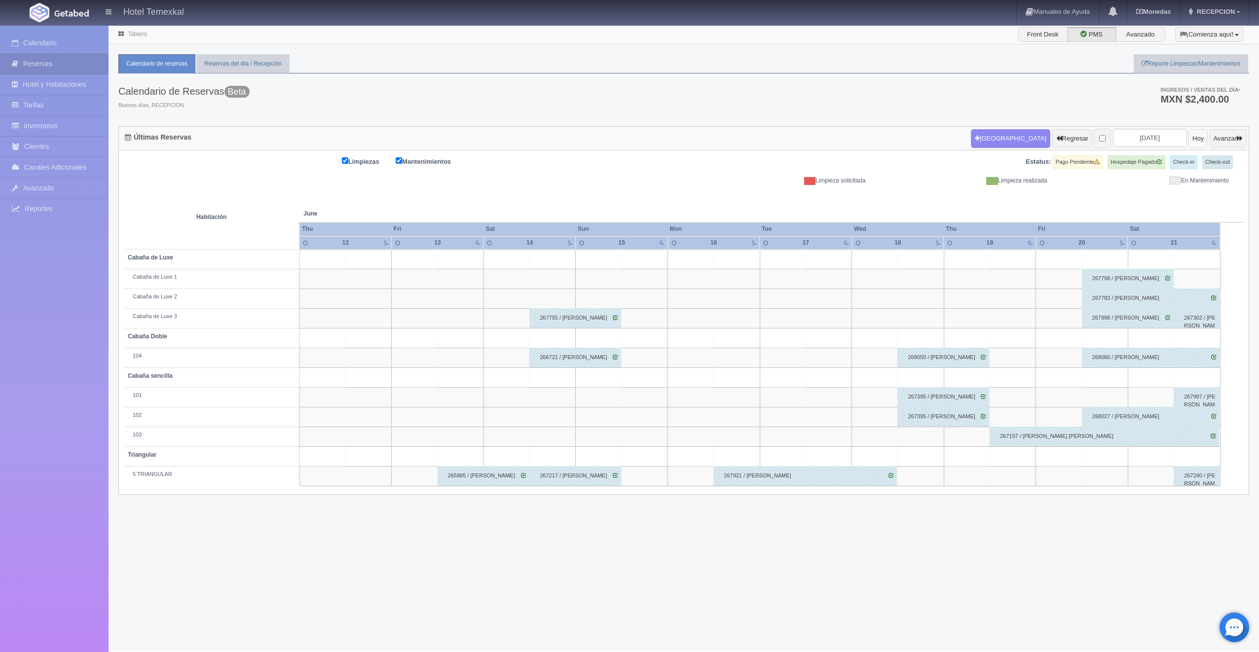
click at [1189, 143] on button "Hoy" at bounding box center [1198, 138] width 19 height 19
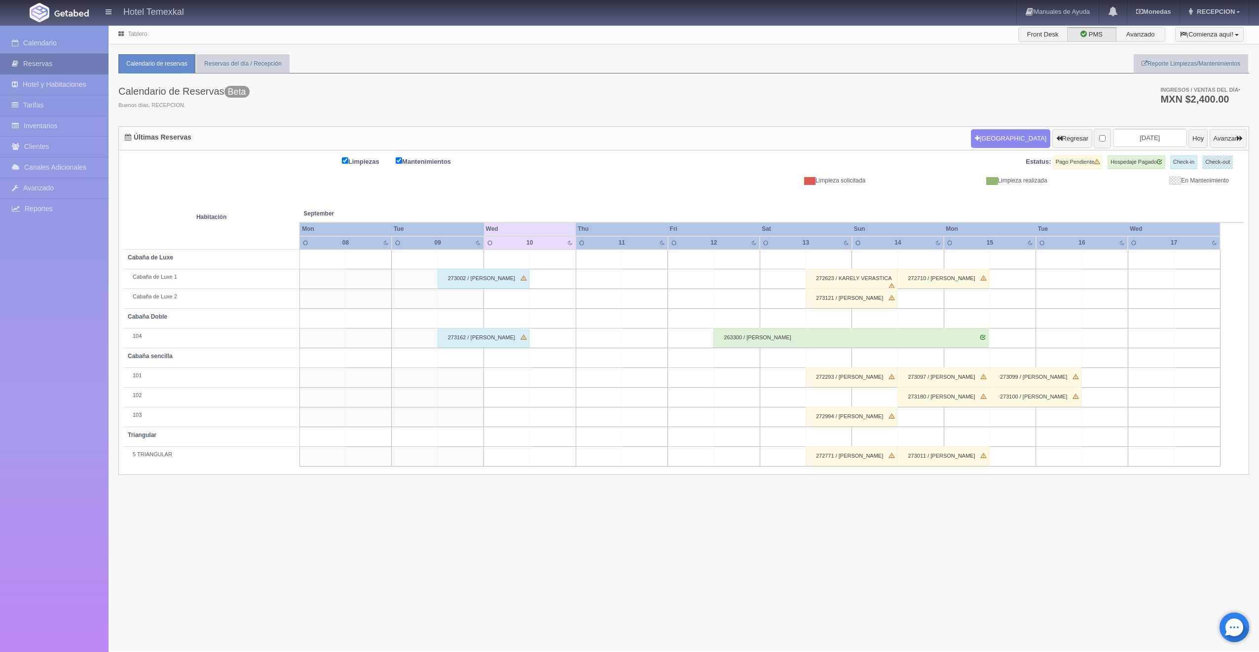
click at [54, 59] on link "Reservas" at bounding box center [54, 64] width 109 height 20
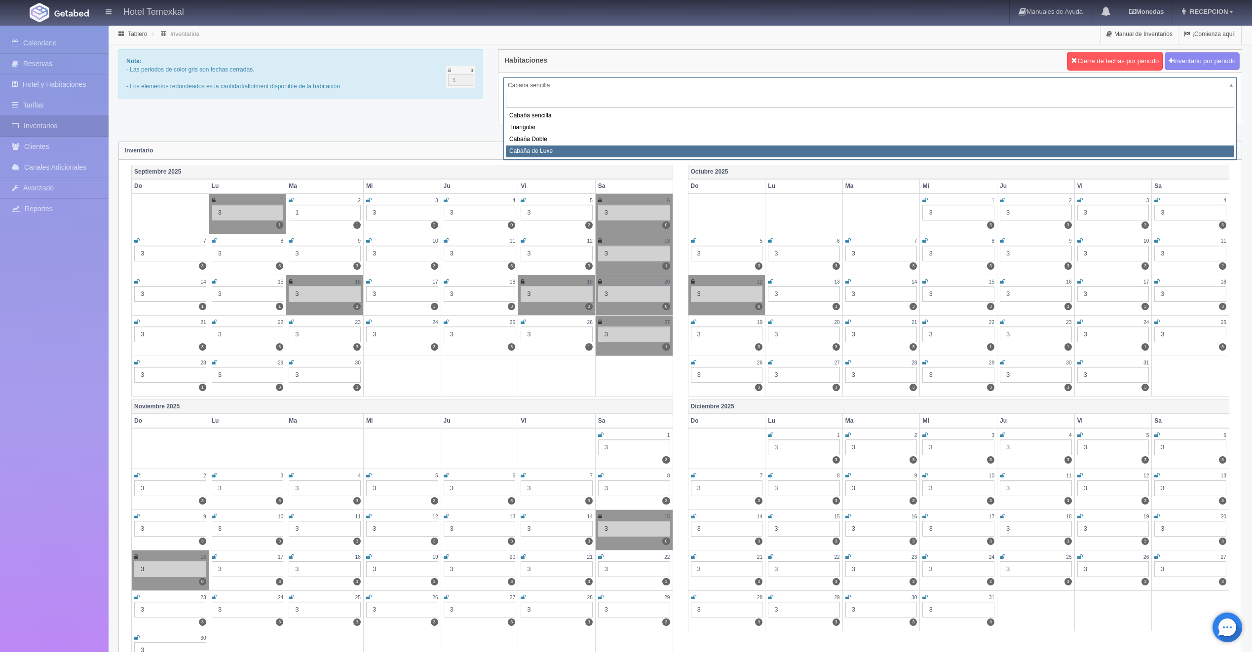
select select "2121"
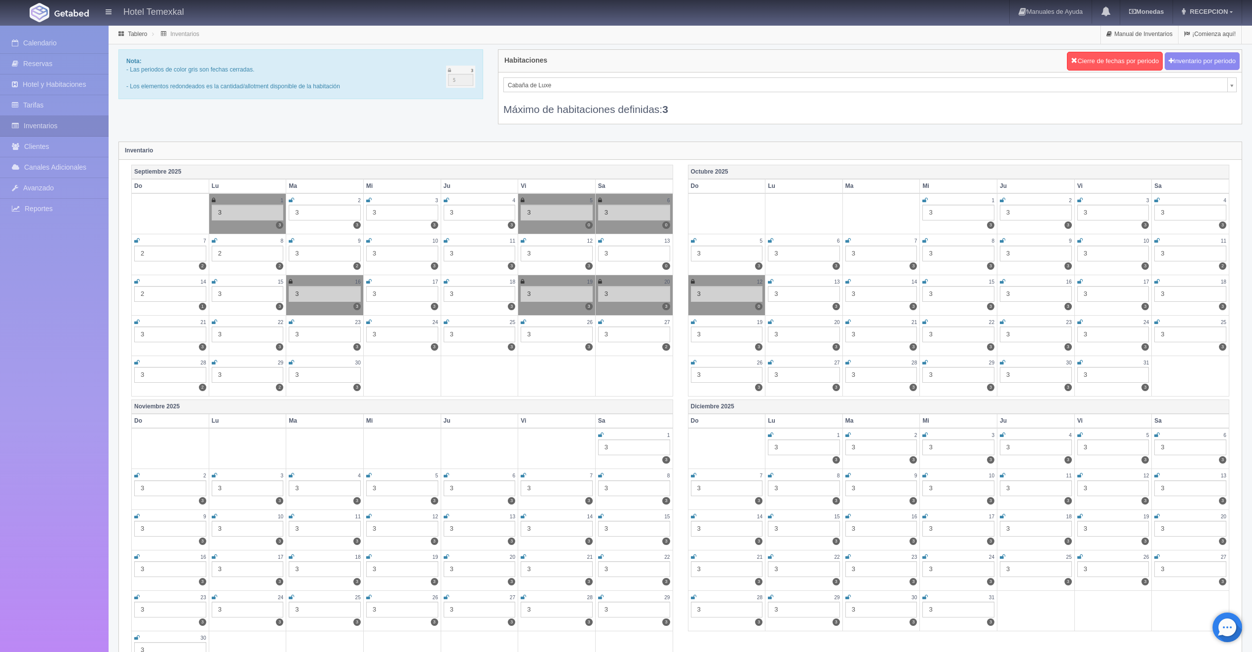
click at [603, 242] on div "13" at bounding box center [634, 241] width 72 height 8
click at [602, 241] on icon at bounding box center [600, 241] width 5 height 6
